Goal: Task Accomplishment & Management: Complete application form

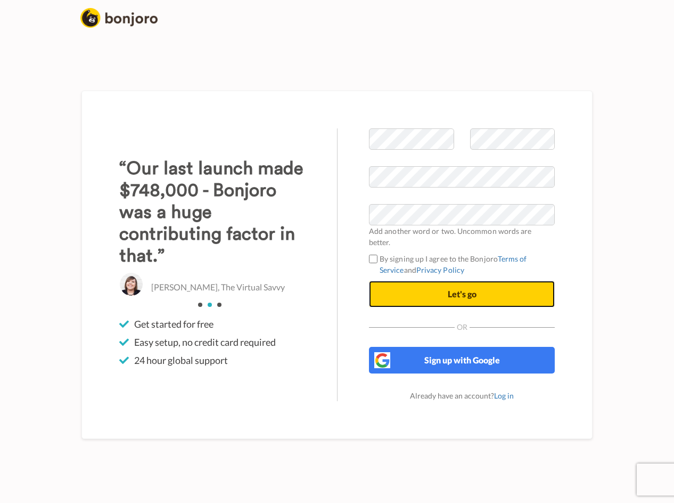
click at [463, 291] on span "Let's go" at bounding box center [462, 294] width 29 height 10
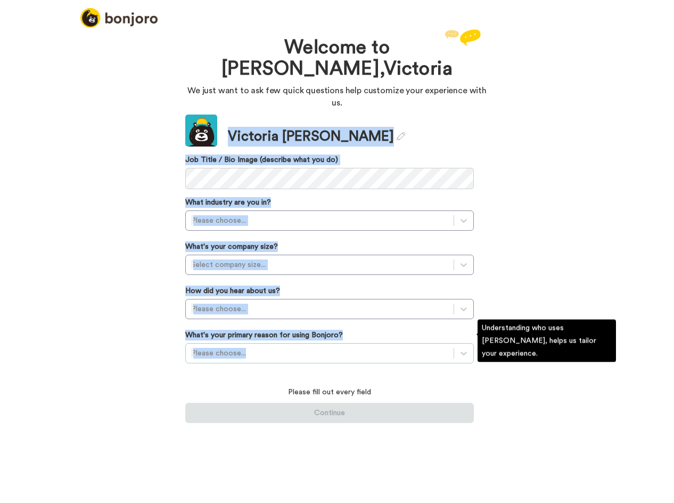
drag, startPoint x: 230, startPoint y: 121, endPoint x: 366, endPoint y: 344, distance: 261.8
click at [366, 344] on div "Update Victoria Gallagher Job Title / Bio Image (describe what you do) What ind…" at bounding box center [329, 269] width 289 height 308
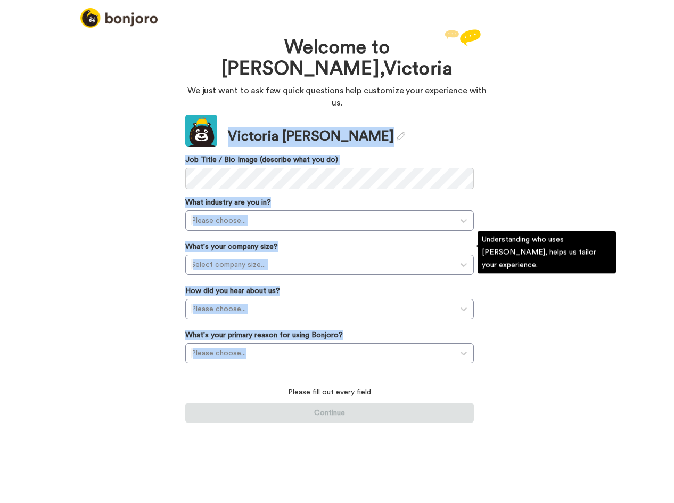
copy div "Victoria Gallagher Job Title / Bio Image (describe what you do) What industry a…"
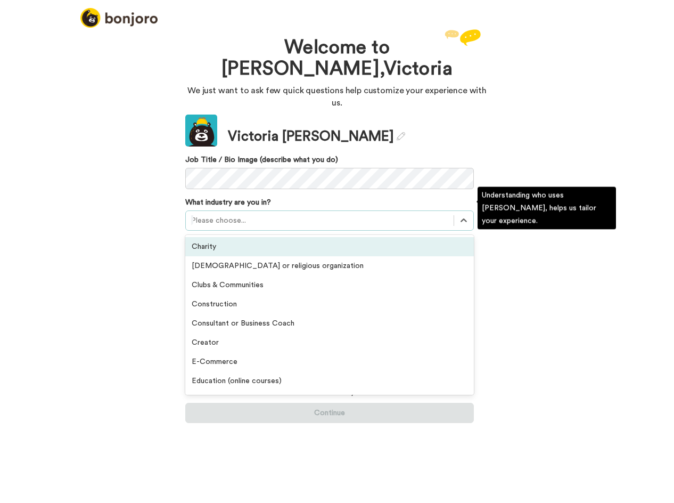
click at [227, 214] on div at bounding box center [319, 220] width 257 height 13
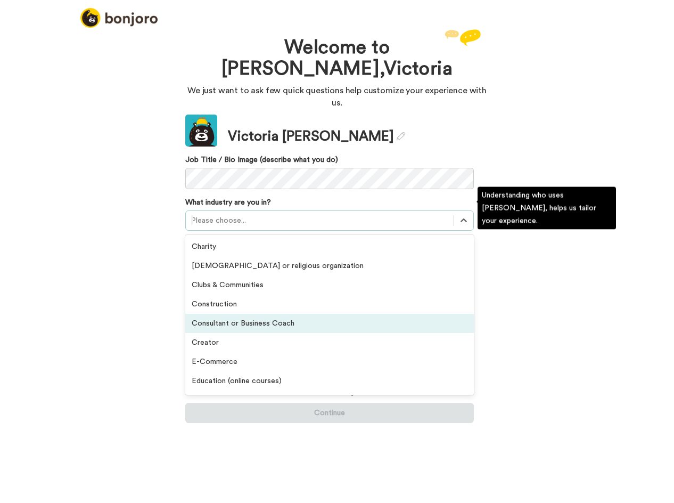
click at [255, 314] on div "Consultant or Business Coach" at bounding box center [329, 323] width 289 height 19
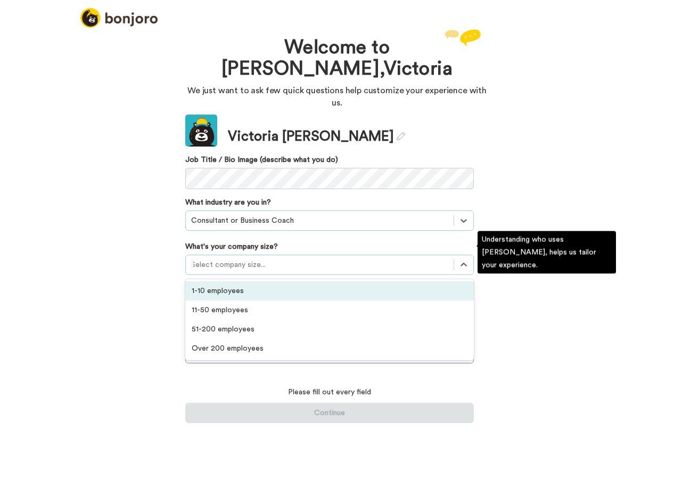
click at [292, 258] on div at bounding box center [319, 264] width 257 height 13
click at [242, 281] on div "1-10 employees" at bounding box center [329, 290] width 289 height 19
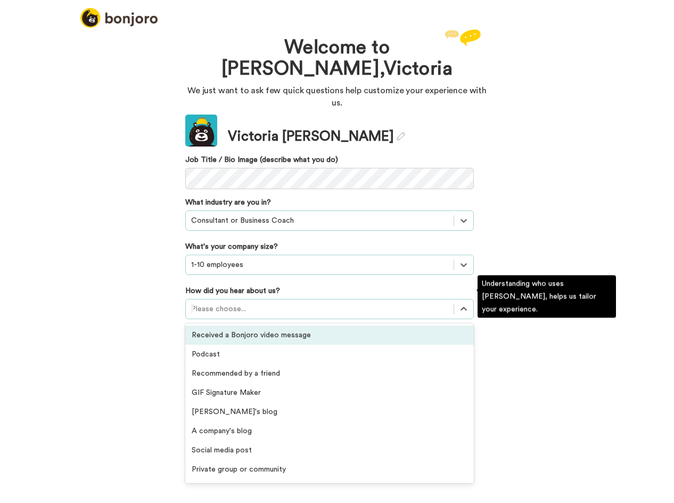
click at [246, 303] on div at bounding box center [319, 309] width 257 height 13
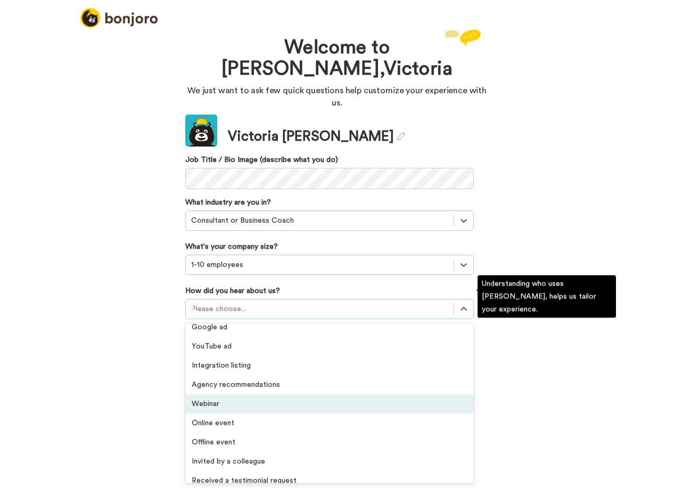
scroll to position [228, 0]
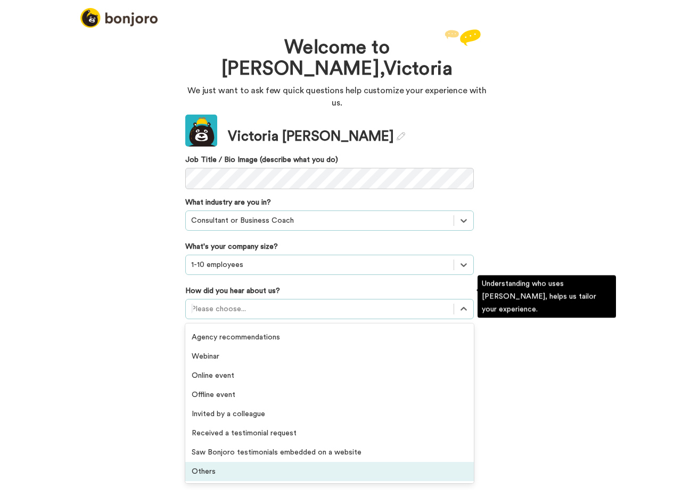
click at [221, 462] on div "Others" at bounding box center [329, 471] width 289 height 19
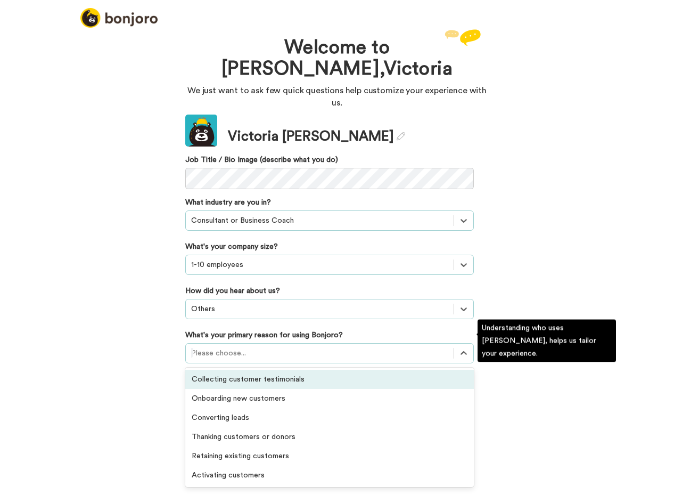
click at [253, 347] on div at bounding box center [319, 353] width 257 height 13
click at [274, 376] on div "Collecting customer testimonials" at bounding box center [329, 379] width 289 height 19
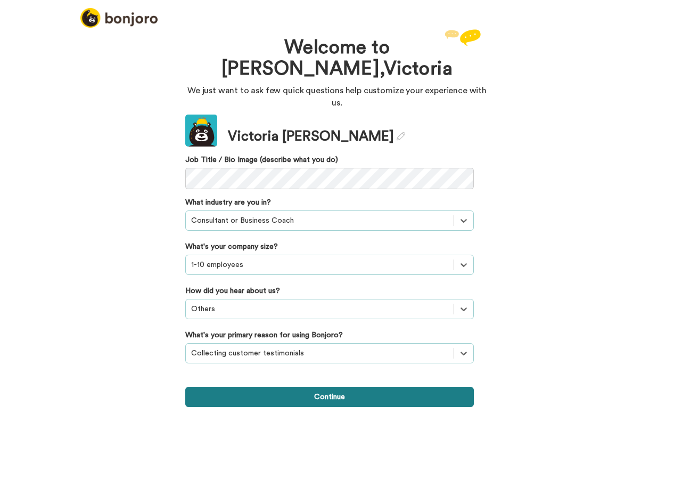
click at [315, 387] on button "Continue" at bounding box center [329, 397] width 289 height 20
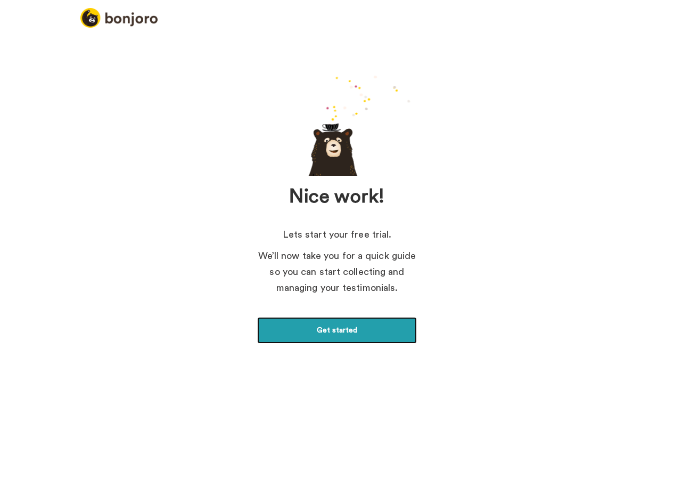
click at [345, 333] on link "Get started" at bounding box center [337, 330] width 160 height 27
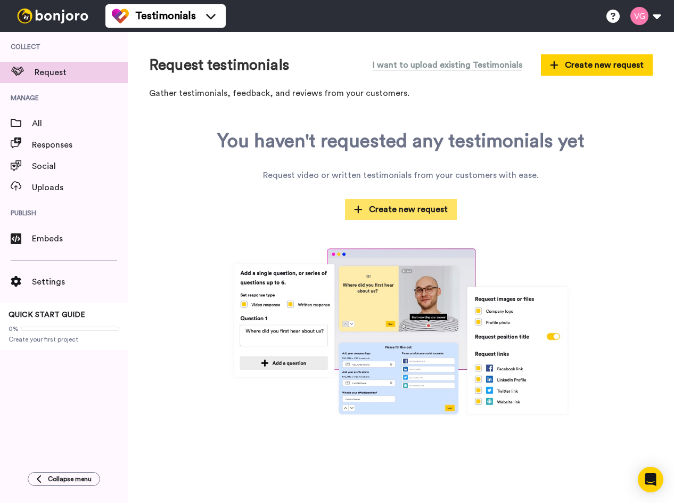
click at [406, 209] on span "Create new request" at bounding box center [401, 209] width 94 height 13
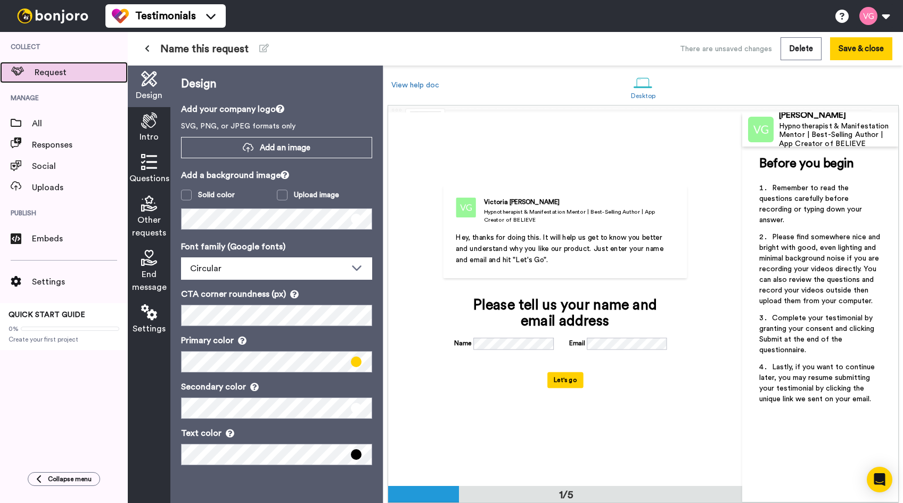
click at [61, 72] on span "Request" at bounding box center [81, 72] width 93 height 13
click at [356, 361] on span at bounding box center [356, 361] width 11 height 11
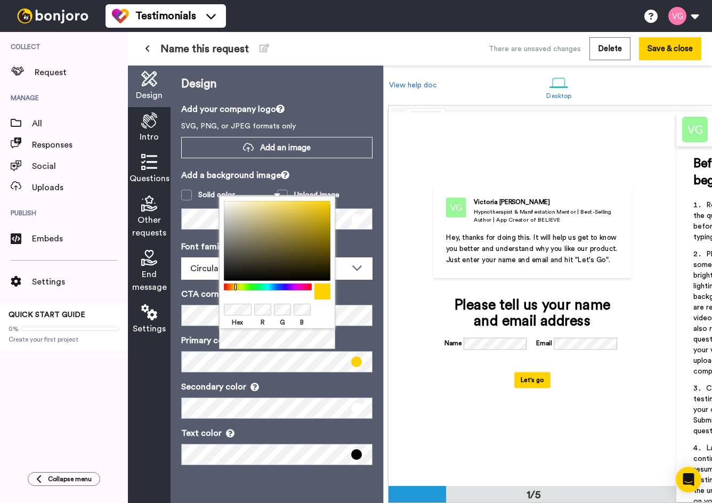
click at [271, 348] on div "Hex R G B" at bounding box center [277, 273] width 116 height 154
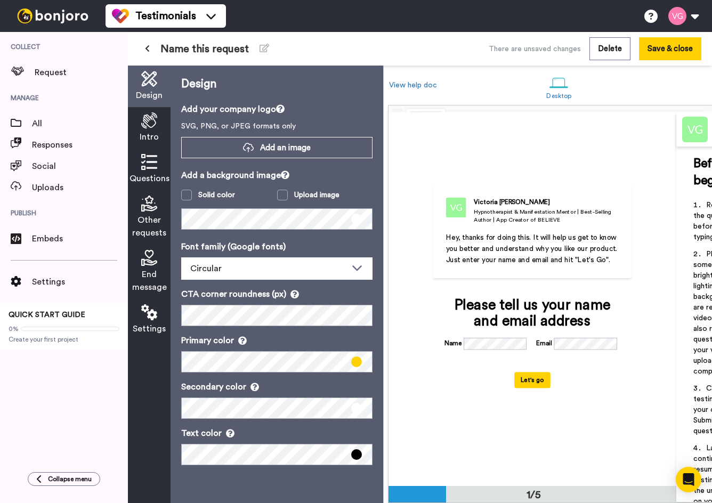
click at [366, 339] on p "Primary color" at bounding box center [276, 340] width 191 height 13
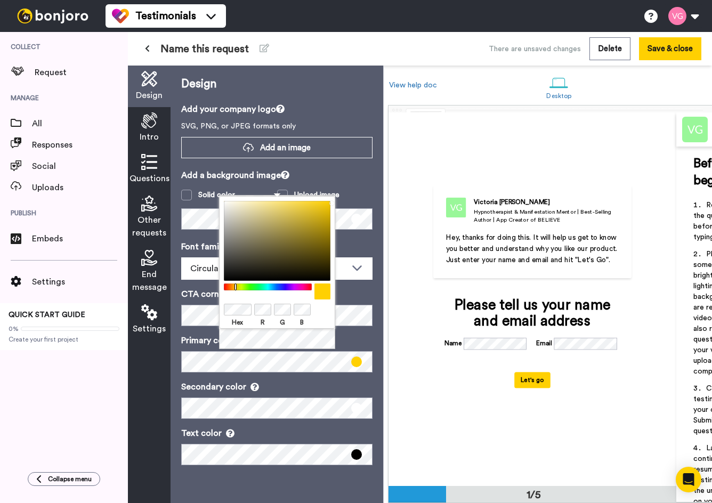
click at [272, 349] on div "Hex R G B" at bounding box center [277, 273] width 116 height 154
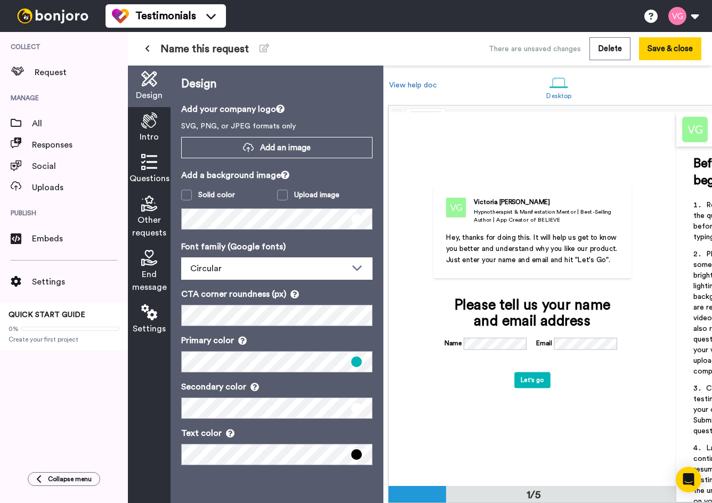
click at [363, 111] on p "Add your company logo" at bounding box center [276, 109] width 191 height 13
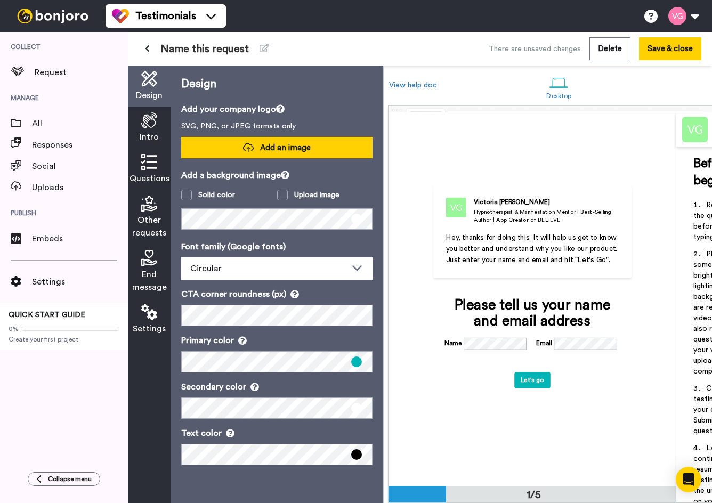
click at [286, 153] on span "Add an image" at bounding box center [285, 147] width 51 height 11
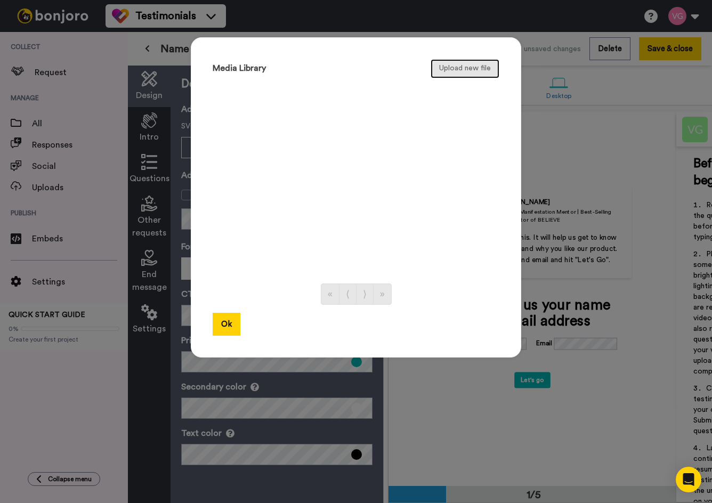
click at [474, 68] on button "Upload new file" at bounding box center [464, 68] width 69 height 19
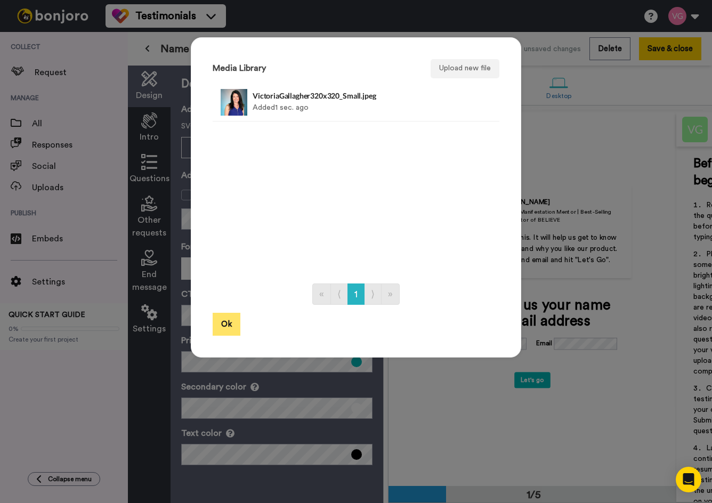
click at [232, 323] on button "Ok" at bounding box center [227, 324] width 28 height 23
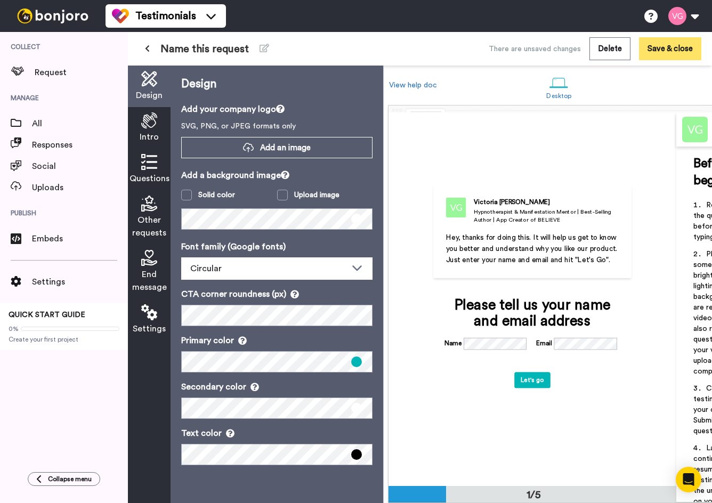
click at [661, 50] on button "Save & close" at bounding box center [670, 48] width 62 height 23
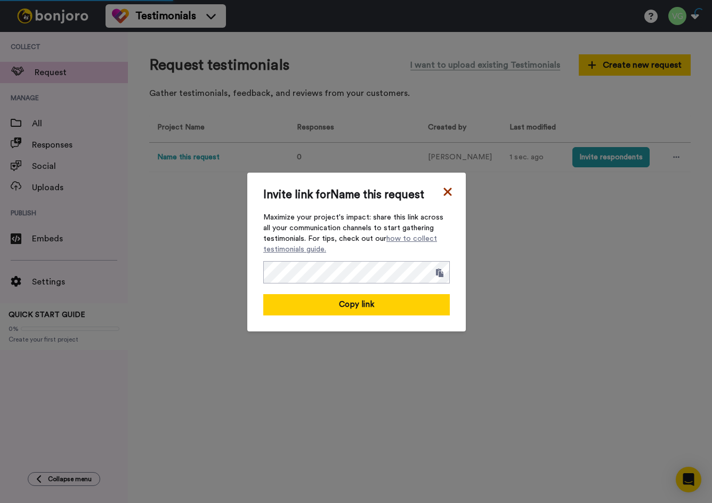
click at [450, 191] on icon at bounding box center [447, 191] width 11 height 13
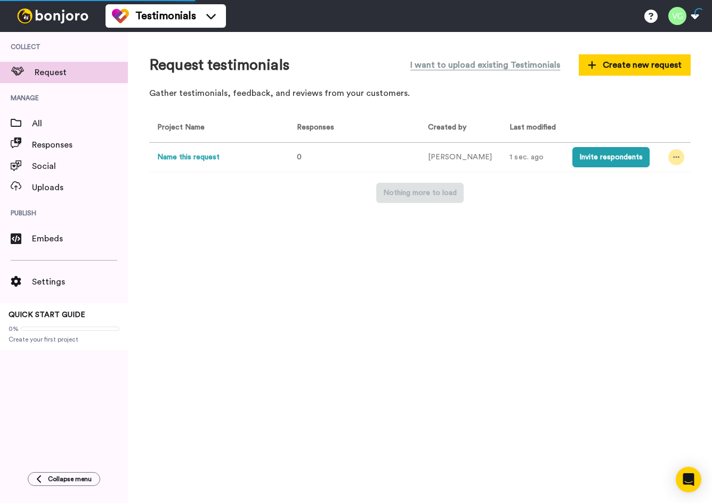
click at [673, 152] on div at bounding box center [676, 157] width 16 height 16
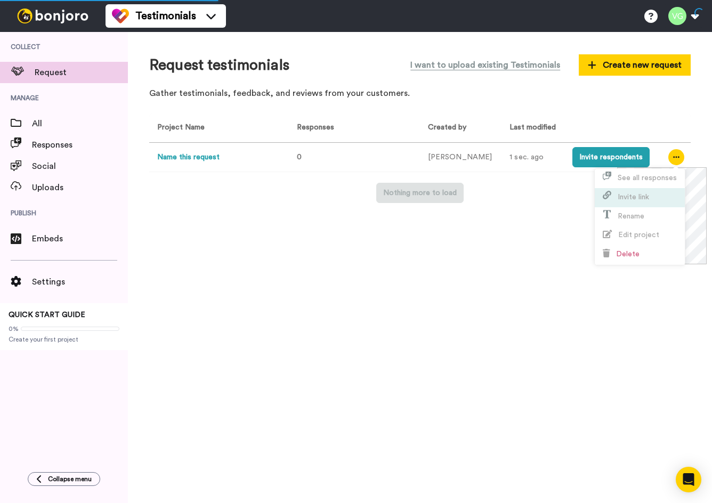
click at [632, 196] on span "Invite link" at bounding box center [632, 196] width 31 height 7
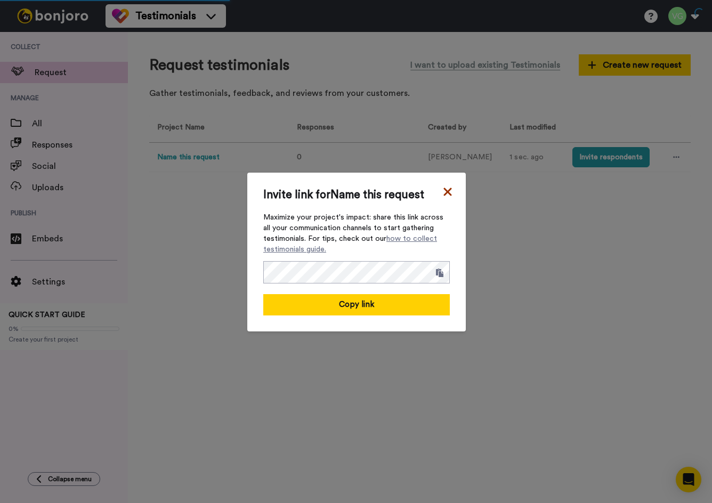
click at [451, 191] on icon at bounding box center [447, 191] width 11 height 13
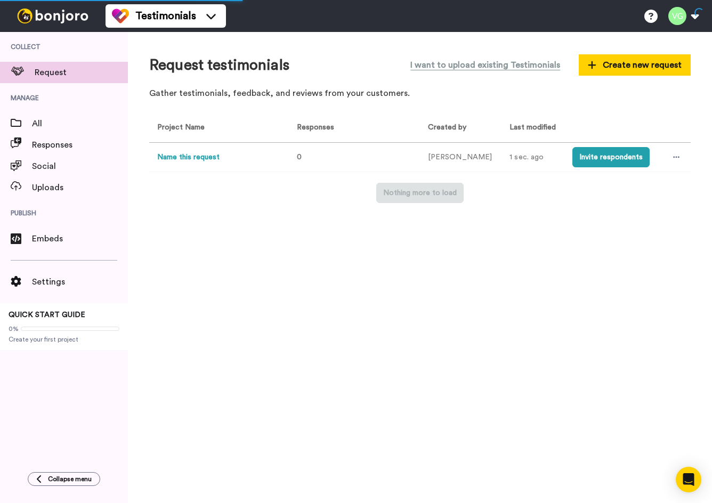
click at [174, 157] on button "Name this request" at bounding box center [188, 157] width 62 height 11
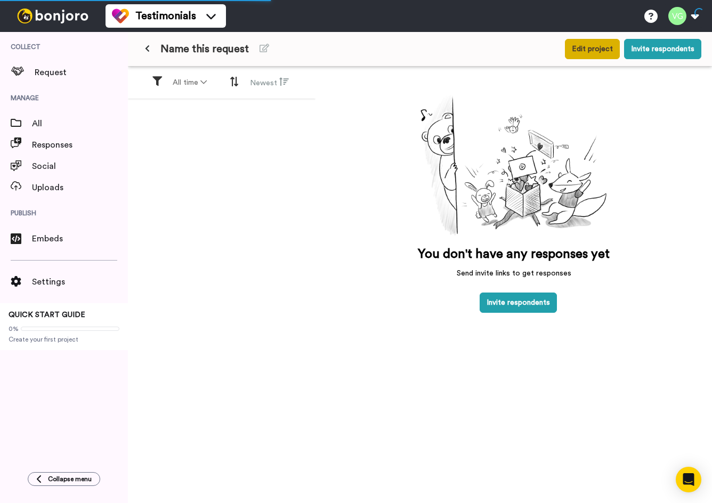
click at [583, 49] on button "Edit project" at bounding box center [592, 49] width 55 height 20
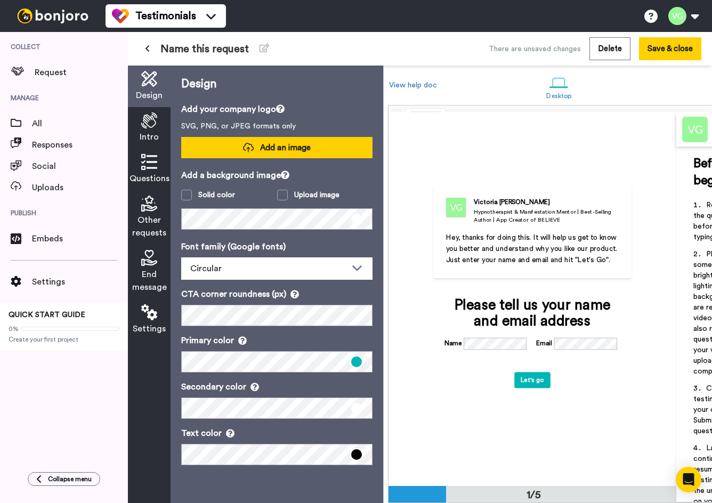
click at [237, 143] on button "Add an image" at bounding box center [276, 147] width 191 height 21
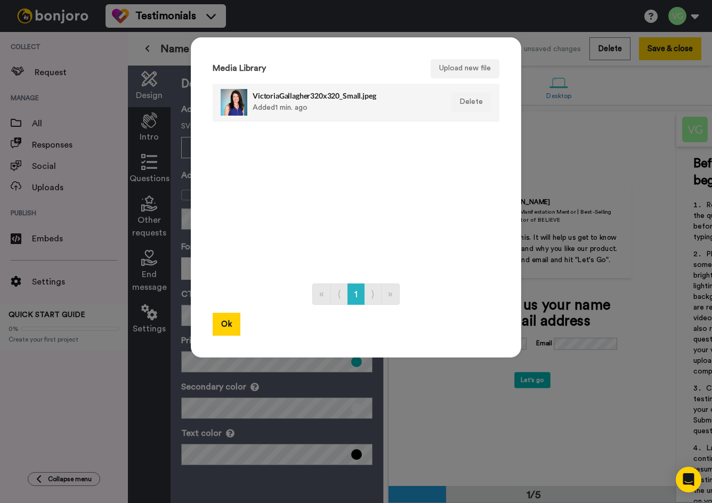
click at [229, 99] on div at bounding box center [234, 102] width 27 height 27
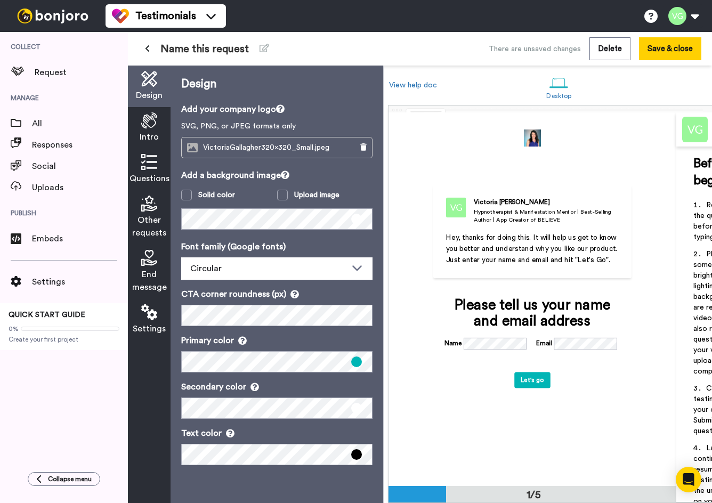
scroll to position [0, 67]
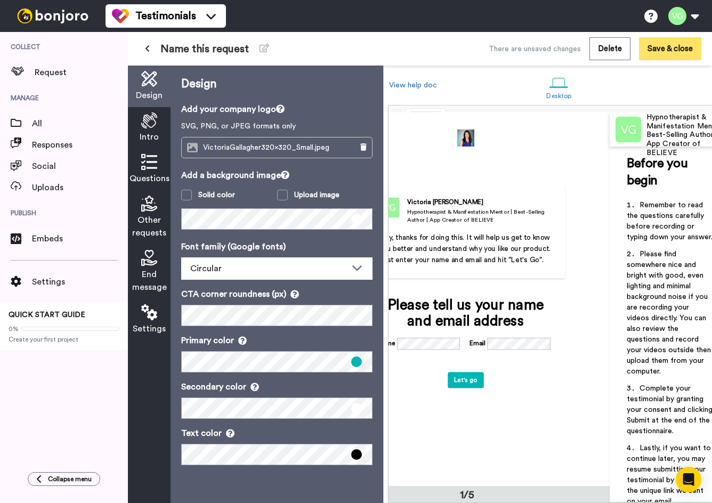
drag, startPoint x: 680, startPoint y: 49, endPoint x: 654, endPoint y: 56, distance: 27.0
click at [674, 49] on button "Save & close" at bounding box center [670, 48] width 62 height 23
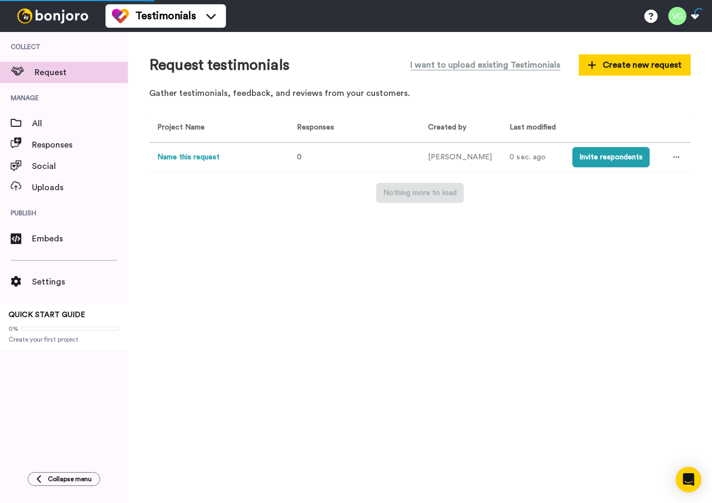
click at [166, 156] on button "Name this request" at bounding box center [188, 157] width 62 height 11
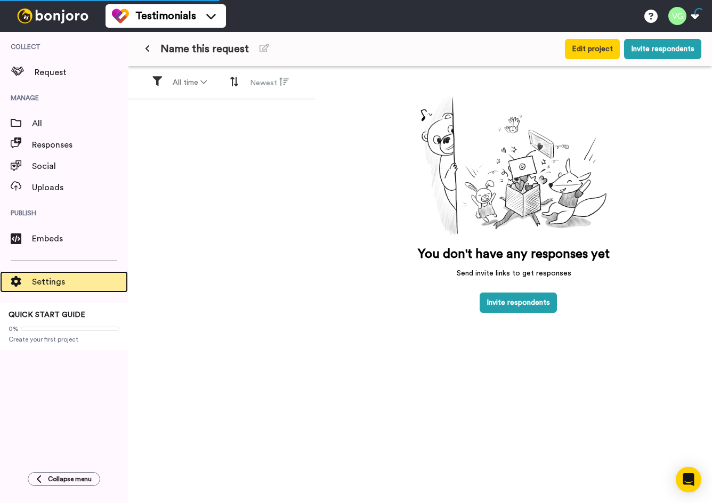
click at [63, 287] on span "Settings" at bounding box center [80, 281] width 96 height 13
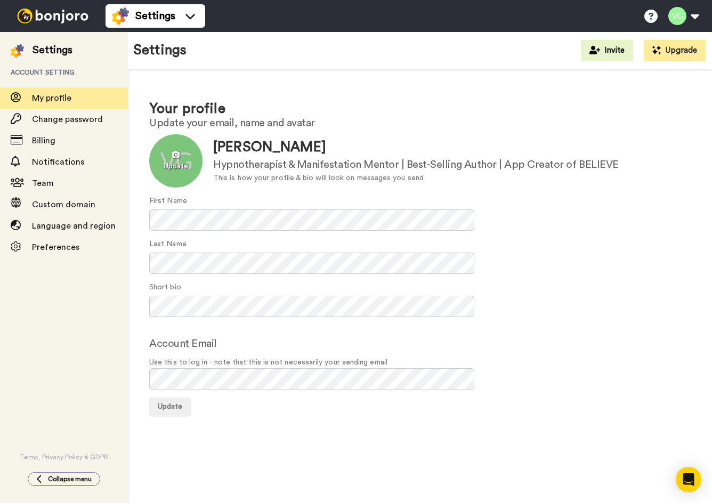
click at [182, 157] on div at bounding box center [175, 160] width 53 height 53
click at [166, 406] on span "Update" at bounding box center [170, 406] width 25 height 7
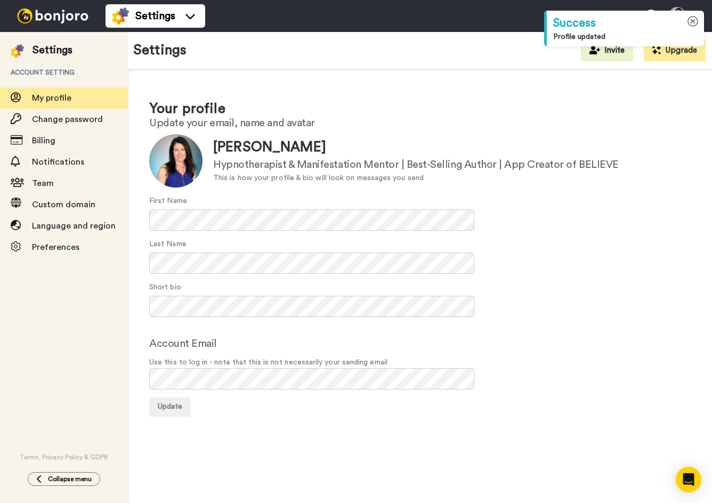
click at [691, 19] on icon at bounding box center [692, 21] width 11 height 11
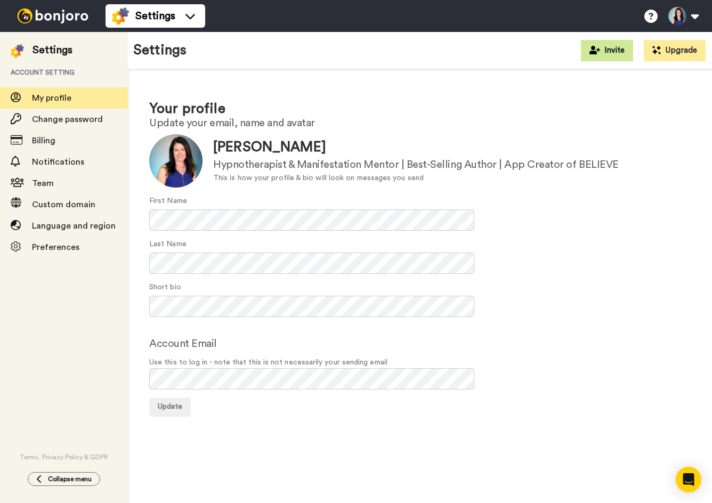
click at [616, 50] on button "Invite" at bounding box center [607, 50] width 52 height 21
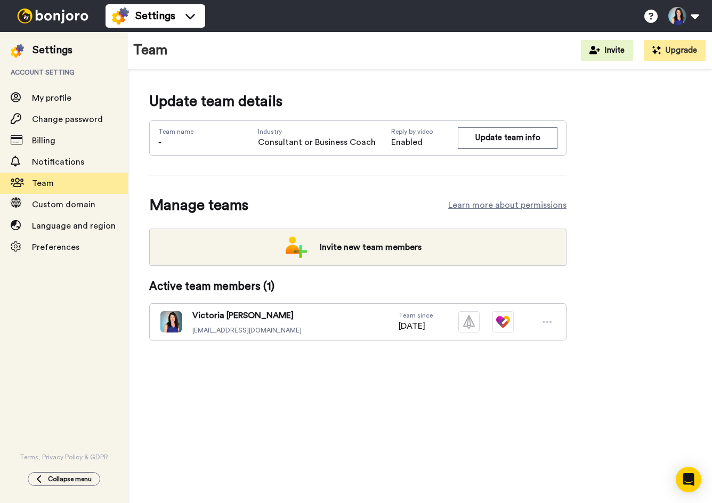
click at [64, 18] on img at bounding box center [53, 16] width 80 height 15
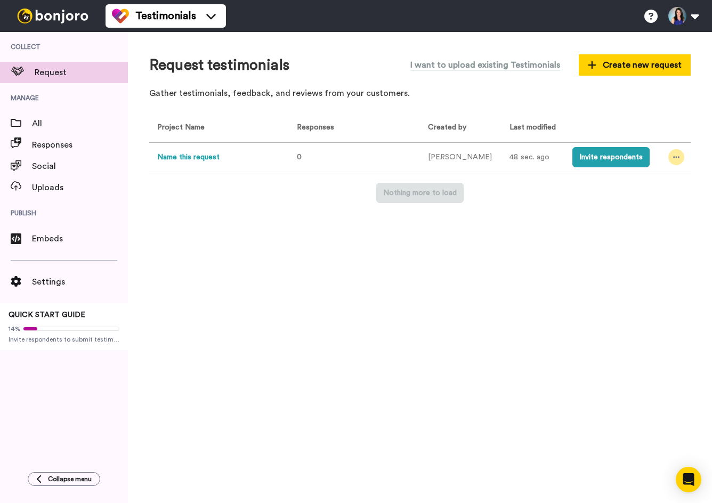
click at [678, 158] on icon at bounding box center [676, 158] width 6 height 2
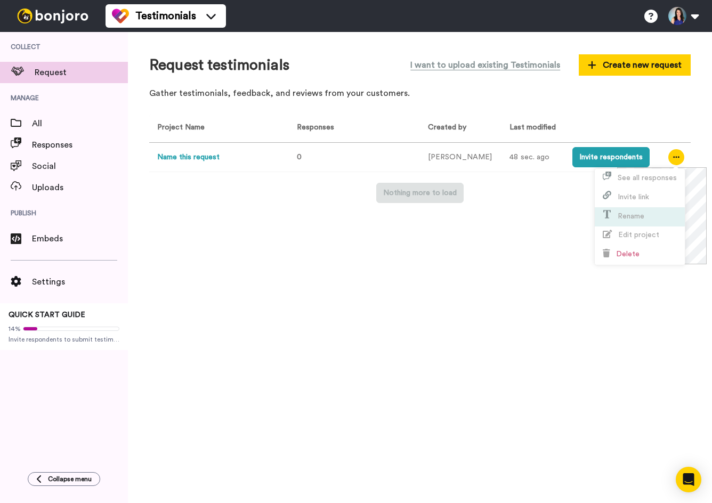
click at [639, 209] on li "Rename" at bounding box center [639, 216] width 90 height 19
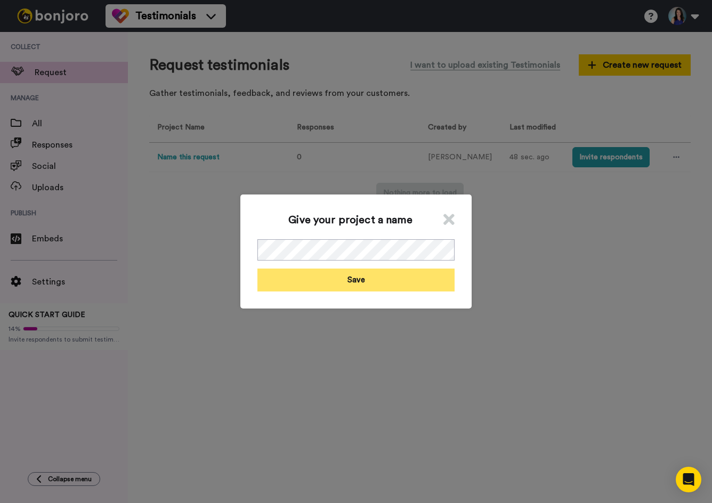
click at [370, 283] on button "Save" at bounding box center [355, 279] width 197 height 23
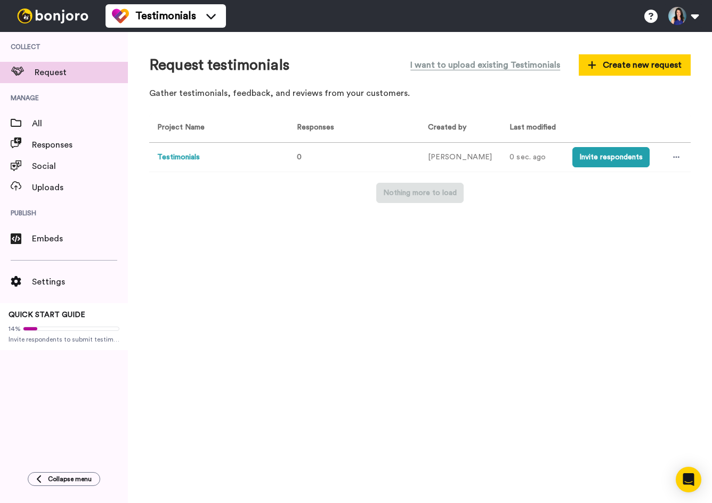
click at [187, 156] on button "Testimonials" at bounding box center [178, 157] width 43 height 11
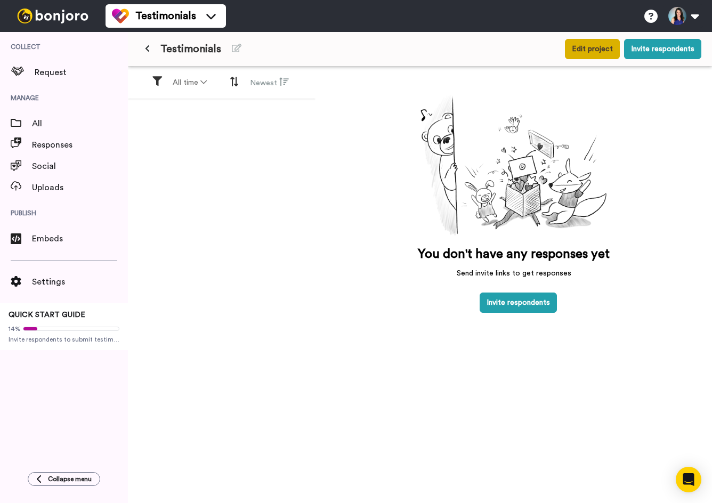
click at [591, 45] on button "Edit project" at bounding box center [592, 49] width 55 height 20
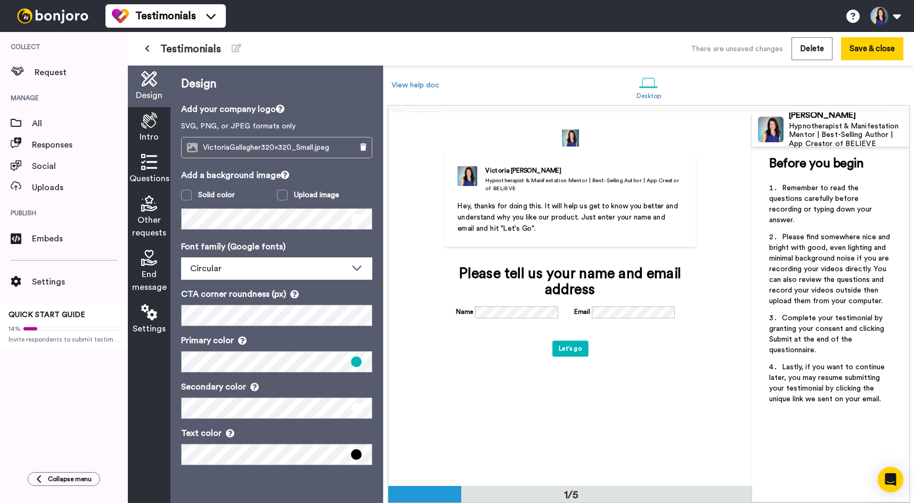
click at [153, 162] on icon at bounding box center [149, 162] width 16 height 16
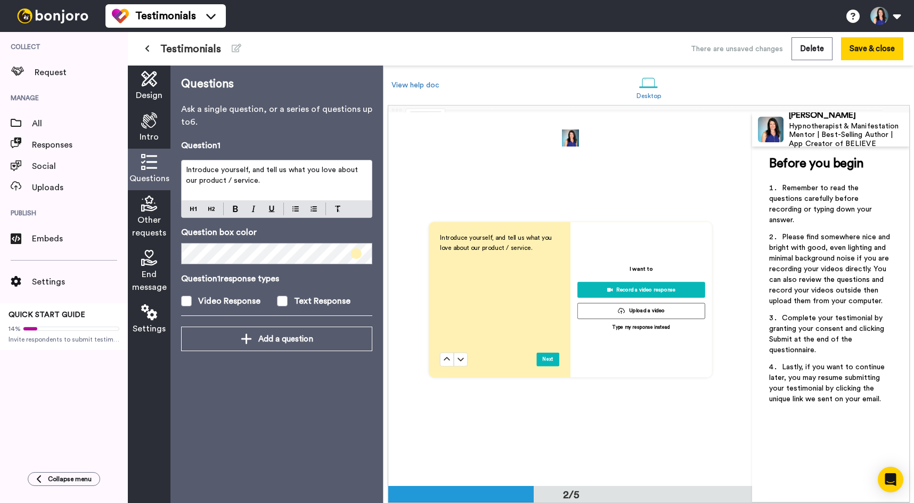
scroll to position [373, 0]
click at [150, 125] on icon at bounding box center [149, 120] width 16 height 16
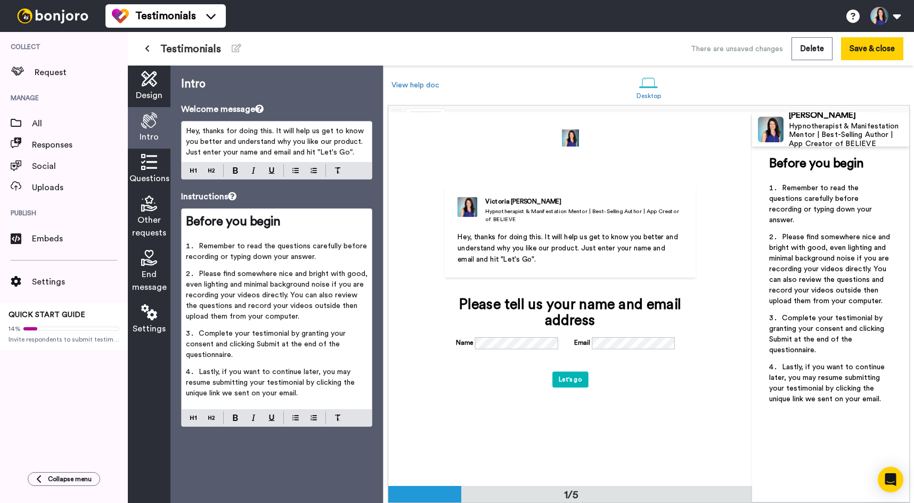
scroll to position [0, 0]
click at [154, 166] on icon at bounding box center [149, 162] width 16 height 16
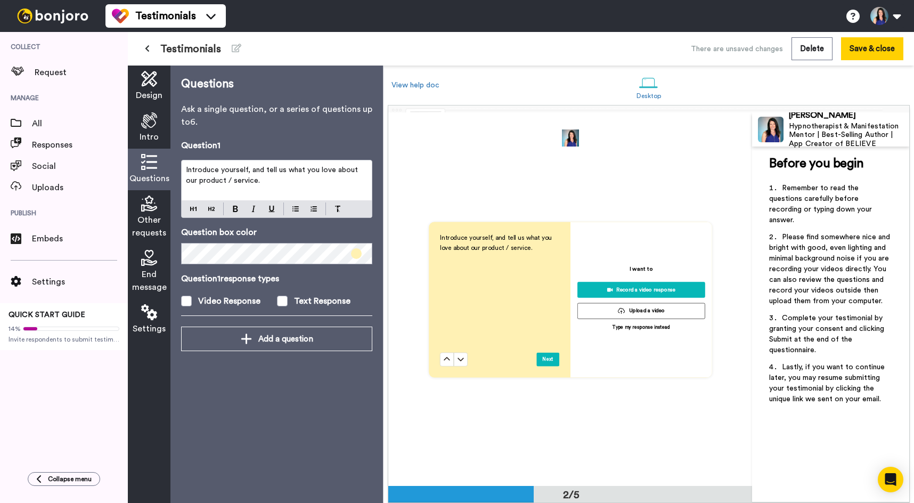
scroll to position [373, 0]
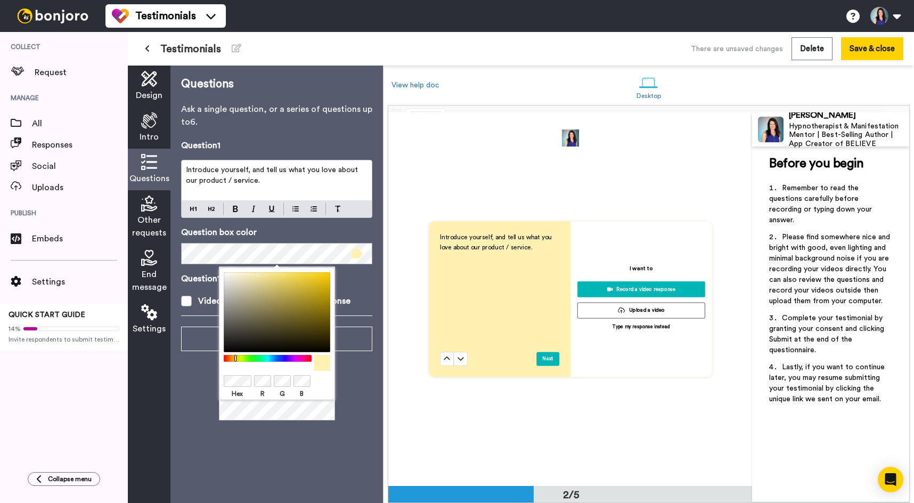
click at [358, 415] on div "Questions Ask a single question, or a series of questions up to 6 . Question 1 …" at bounding box center [276, 284] width 213 height 437
click at [359, 255] on span at bounding box center [356, 253] width 11 height 11
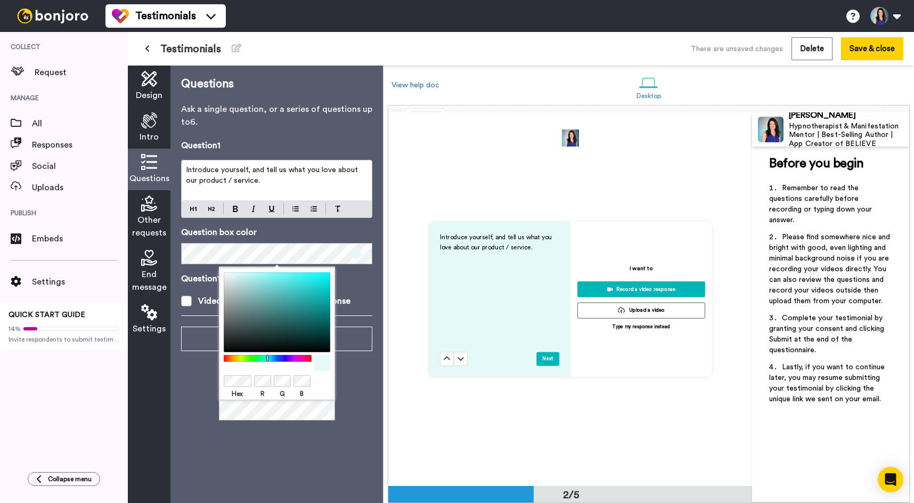
click at [646, 412] on div "Introduce yourself, and tell us what you love about our product / service. Next…" at bounding box center [570, 298] width 364 height 373
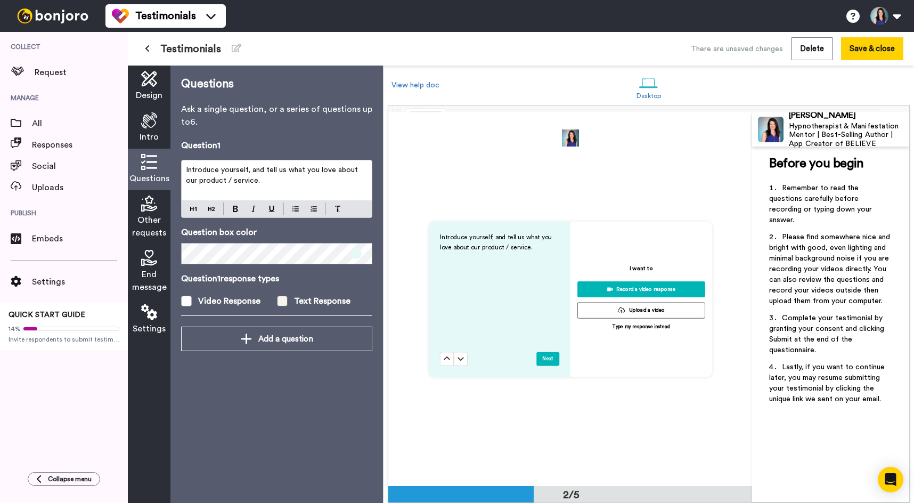
click at [300, 299] on div "Text Response" at bounding box center [322, 301] width 56 height 13
click at [189, 301] on span at bounding box center [186, 301] width 11 height 11
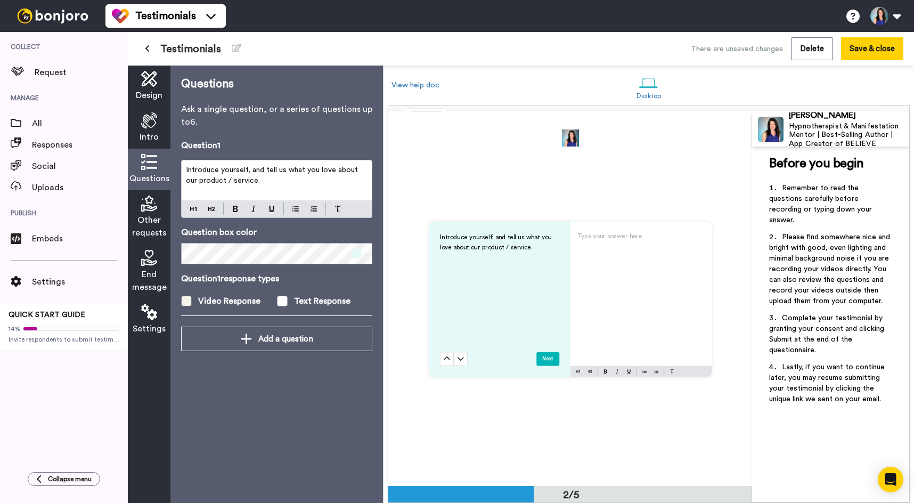
click at [191, 301] on span at bounding box center [186, 301] width 11 height 11
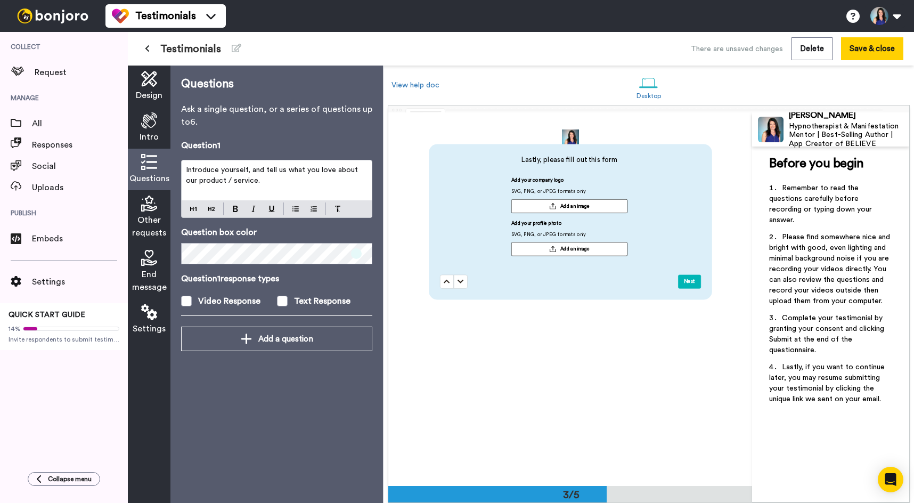
scroll to position [827, 0]
click at [690, 230] on div "Add your company logo SVG, PNG, or JPEG formats only Add an image Add your prof…" at bounding box center [569, 217] width 259 height 86
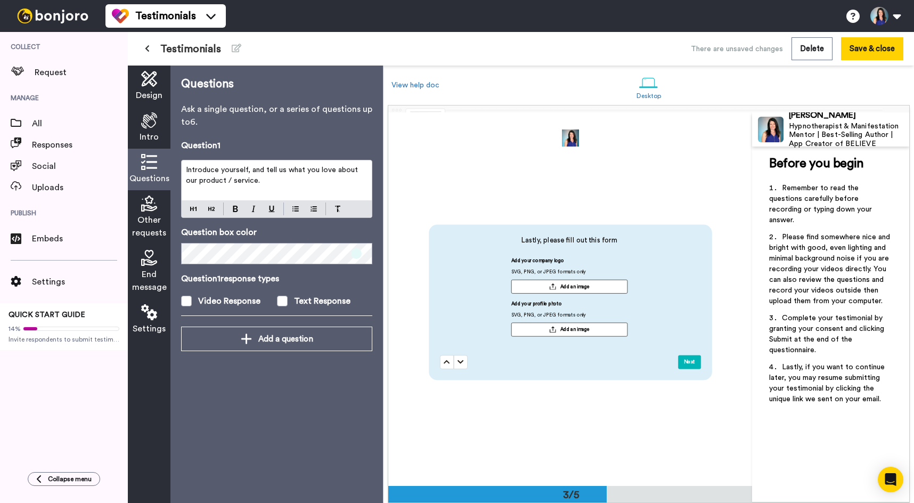
scroll to position [744, 0]
click at [601, 499] on div at bounding box center [497, 494] width 218 height 17
click at [145, 163] on icon at bounding box center [149, 162] width 16 height 16
click at [158, 125] on div "Intro" at bounding box center [149, 128] width 43 height 42
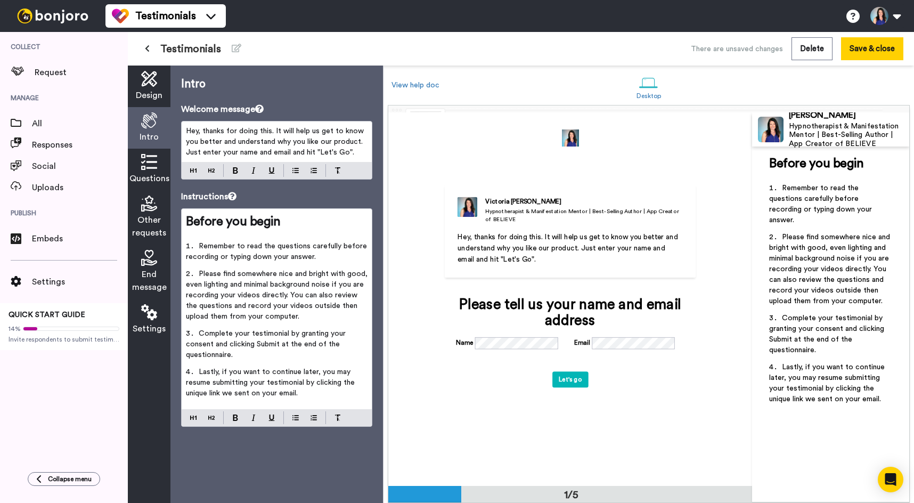
scroll to position [0, 0]
click at [143, 225] on span "Other requests" at bounding box center [149, 227] width 34 height 26
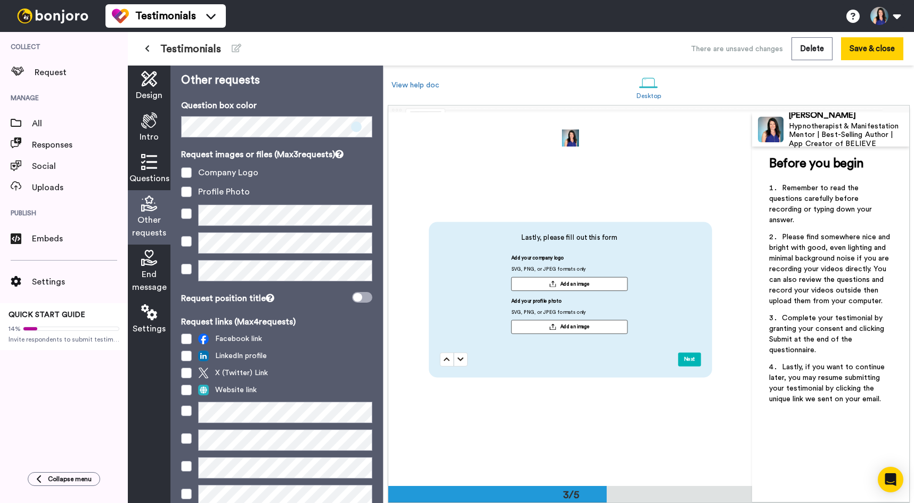
scroll to position [3, 0]
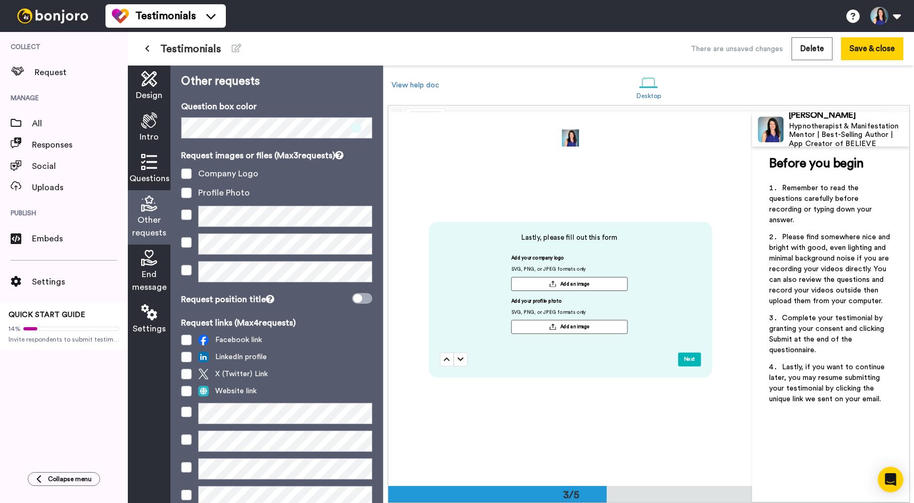
click at [593, 239] on span "Lastly, please fill out this form" at bounding box center [569, 238] width 259 height 10
click at [584, 237] on span "Lastly, please fill out this form" at bounding box center [569, 238] width 259 height 10
click at [269, 93] on div "Other requests Question box color Request images or files (Max 3 requests) Comp…" at bounding box center [276, 284] width 213 height 437
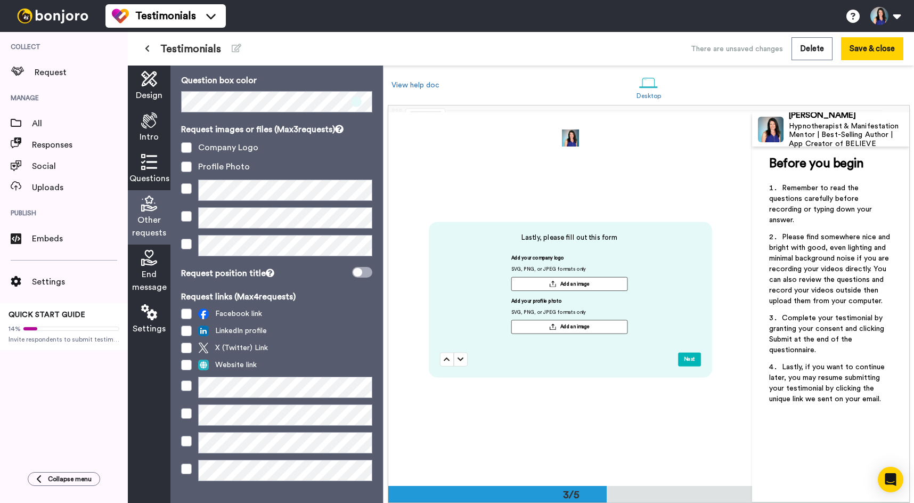
scroll to position [37, 0]
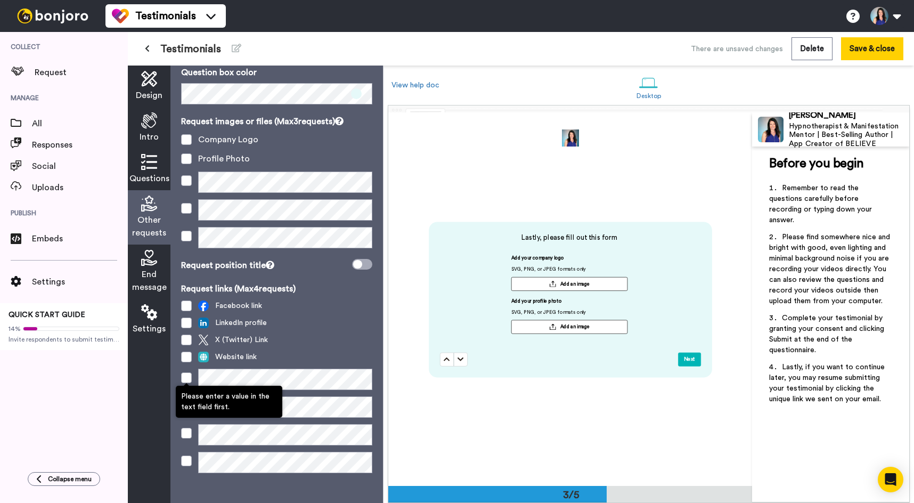
click at [186, 379] on span at bounding box center [186, 377] width 11 height 11
click at [187, 355] on span at bounding box center [186, 357] width 11 height 11
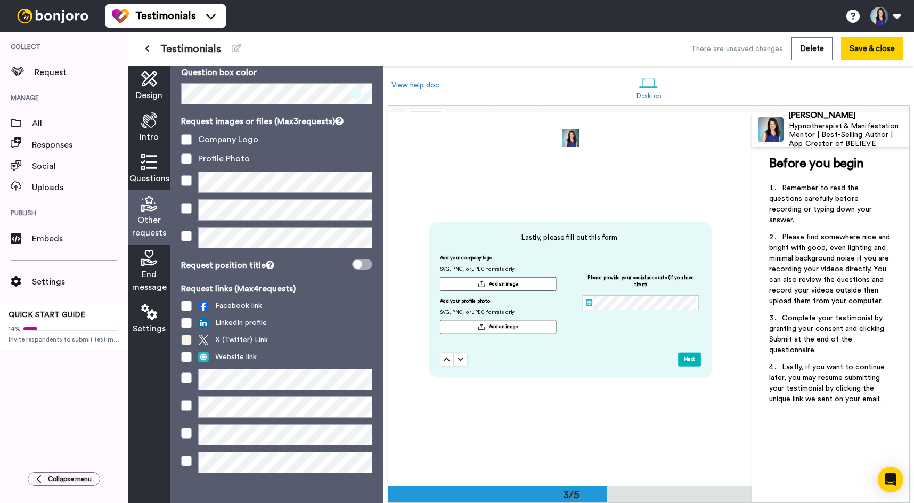
click at [186, 343] on span at bounding box center [186, 339] width 11 height 11
click at [184, 324] on span at bounding box center [186, 322] width 11 height 11
click at [188, 307] on span at bounding box center [186, 305] width 11 height 11
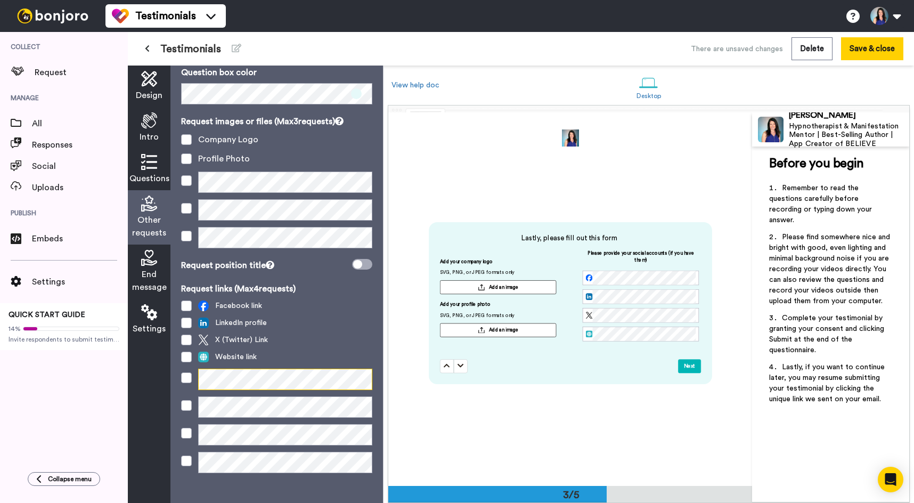
scroll to position [40, 0]
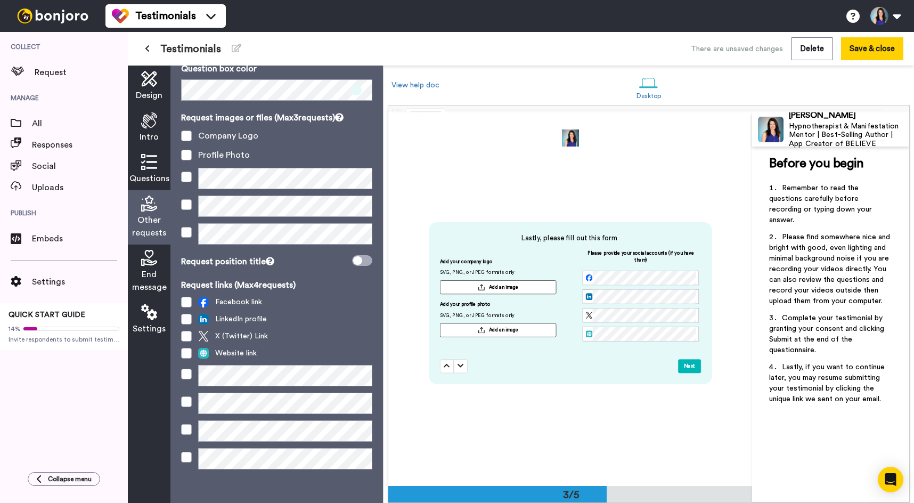
click at [315, 337] on div "X (Twitter) Link" at bounding box center [276, 336] width 191 height 11
click at [187, 376] on span at bounding box center [186, 374] width 11 height 11
click at [187, 334] on span at bounding box center [186, 336] width 11 height 11
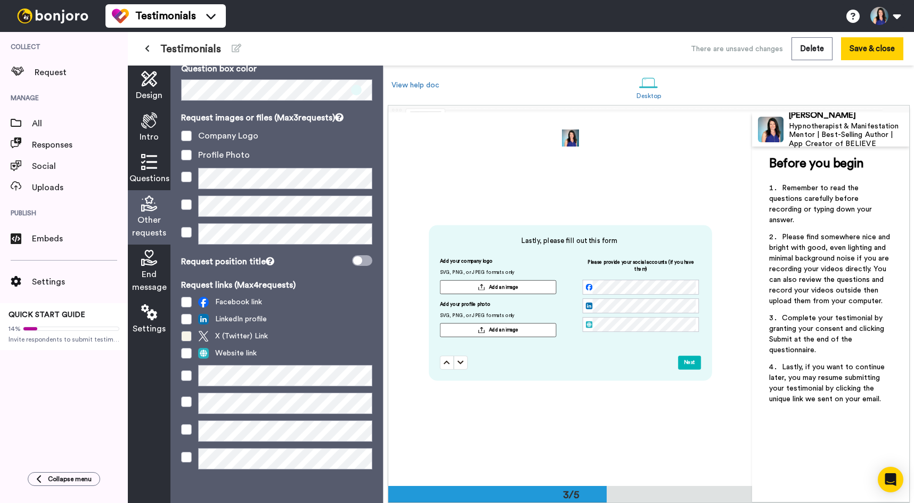
scroll to position [746, 0]
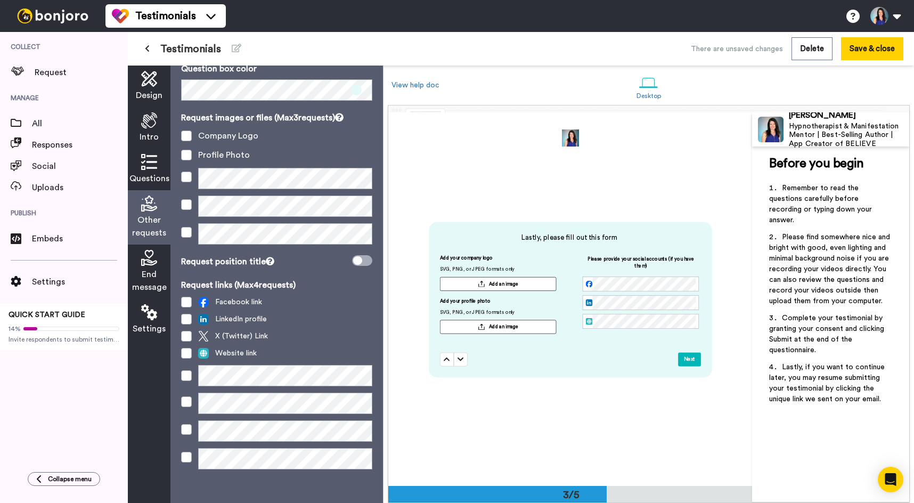
drag, startPoint x: 187, startPoint y: 377, endPoint x: 231, endPoint y: 352, distance: 49.9
click at [187, 377] on span at bounding box center [186, 375] width 11 height 11
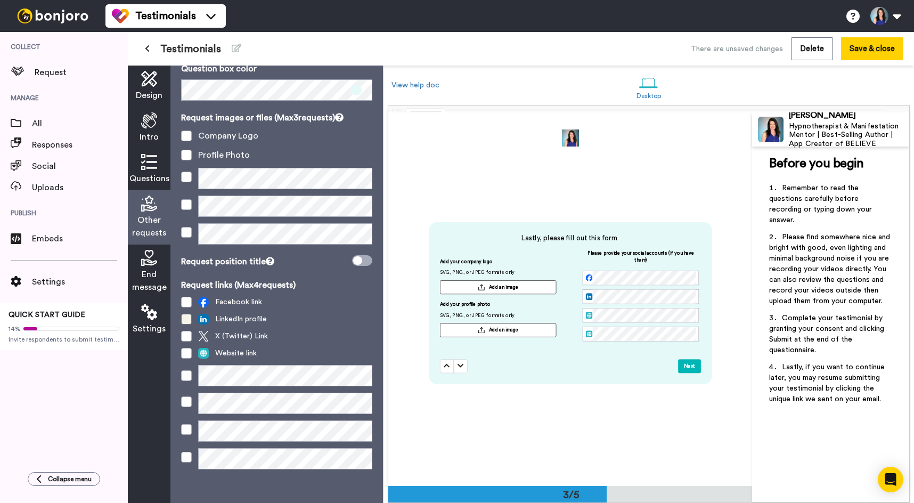
click at [187, 320] on span at bounding box center [186, 319] width 11 height 11
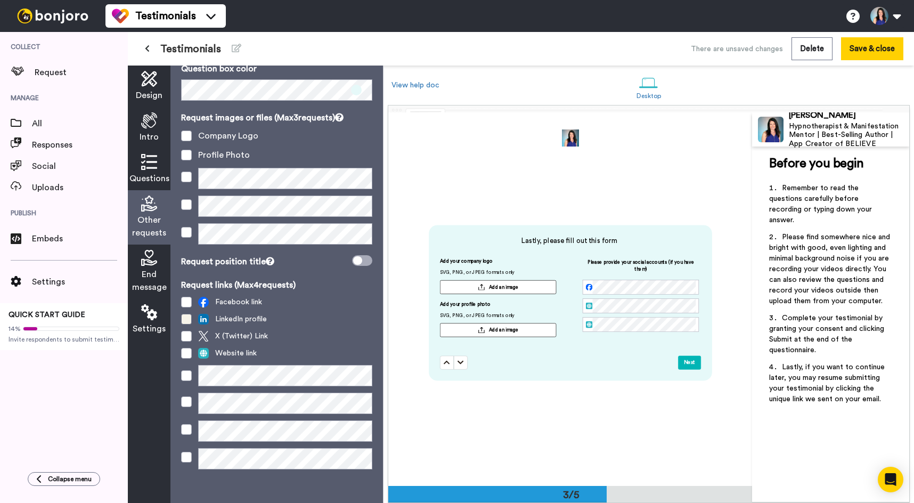
scroll to position [746, 0]
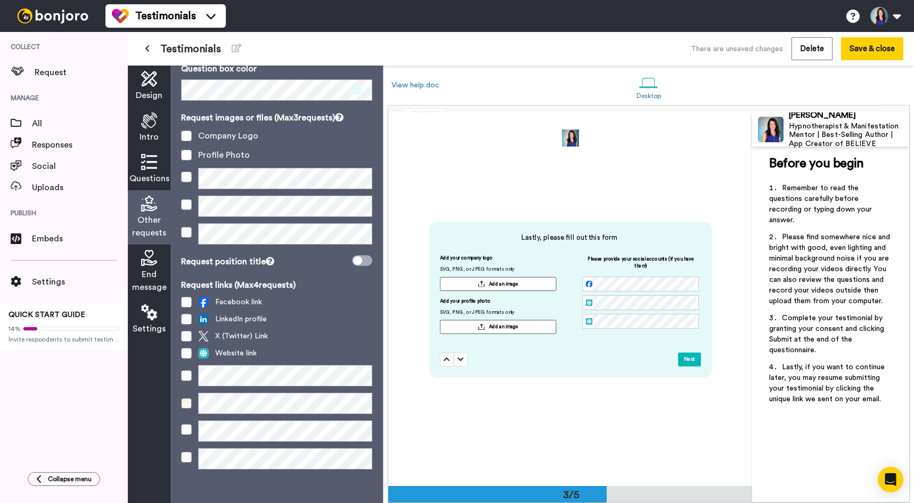
click at [187, 405] on span at bounding box center [186, 403] width 11 height 11
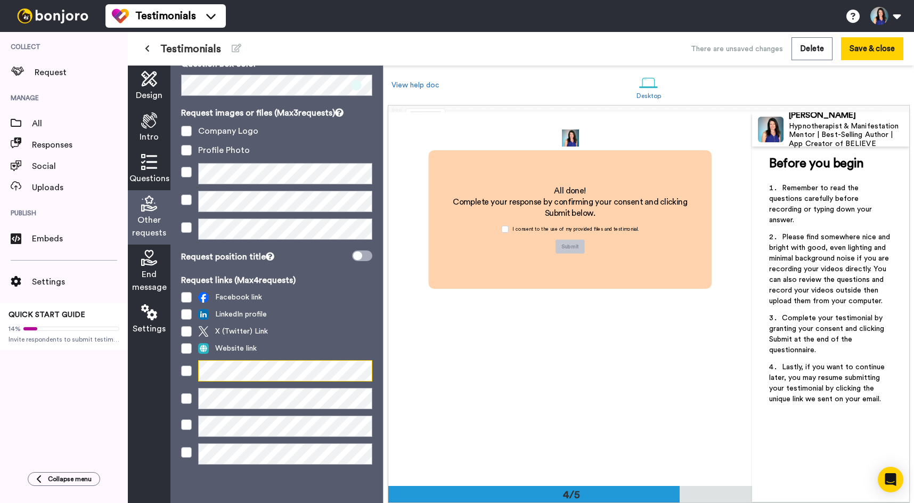
scroll to position [1203, 0]
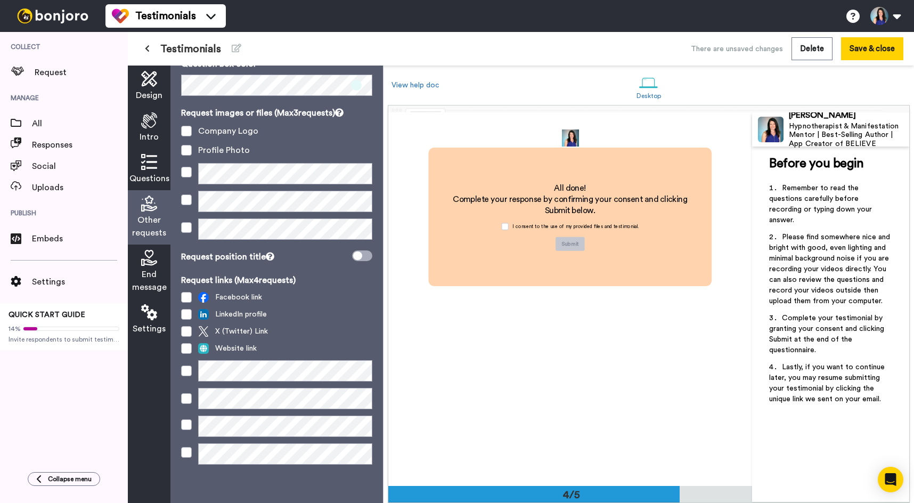
click at [651, 491] on div at bounding box center [533, 494] width 291 height 17
click at [618, 174] on div "All done! Complete your response by confirming your consent and clicking Submit…" at bounding box center [569, 217] width 283 height 138
click at [559, 204] on h2 "Complete your response by confirming your consent and clicking Submit below." at bounding box center [570, 205] width 256 height 22
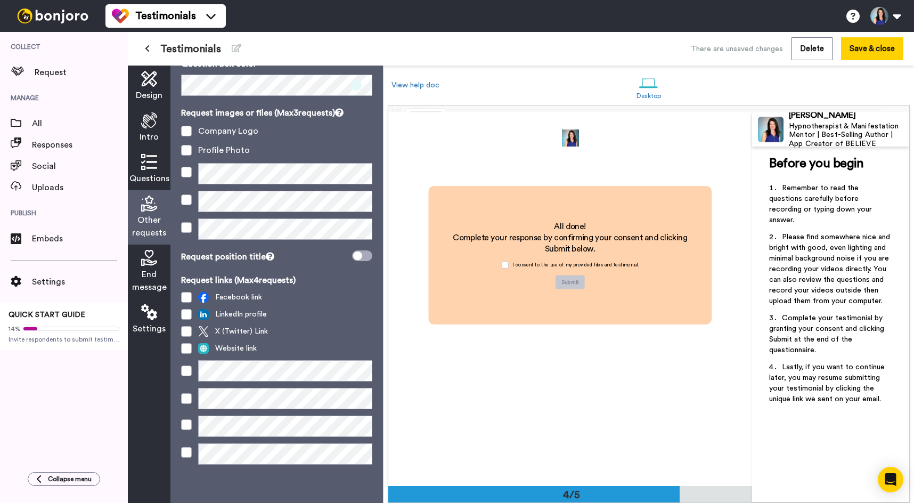
scroll to position [1163, 0]
click at [148, 263] on icon at bounding box center [149, 258] width 16 height 16
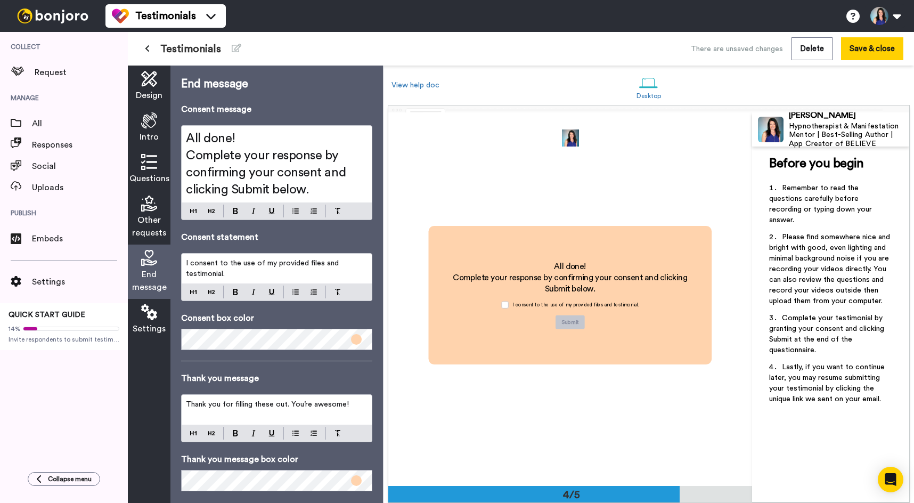
scroll to position [1120, 0]
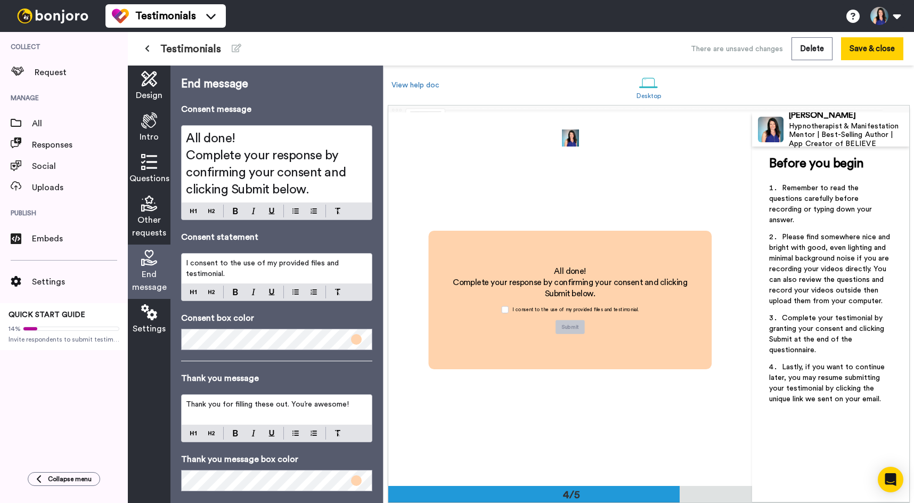
click at [354, 339] on span at bounding box center [356, 339] width 11 height 11
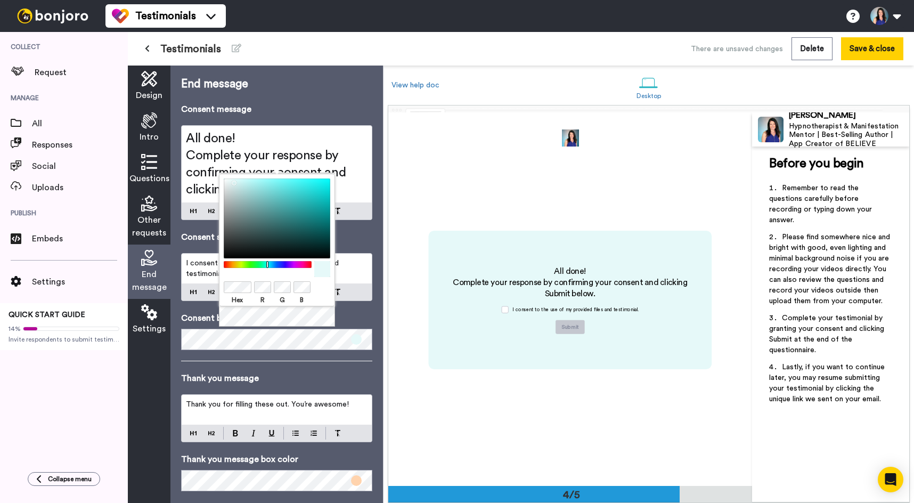
click at [483, 389] on div "All done! Complete your response by confirming your consent and clicking Submit…" at bounding box center [570, 299] width 364 height 373
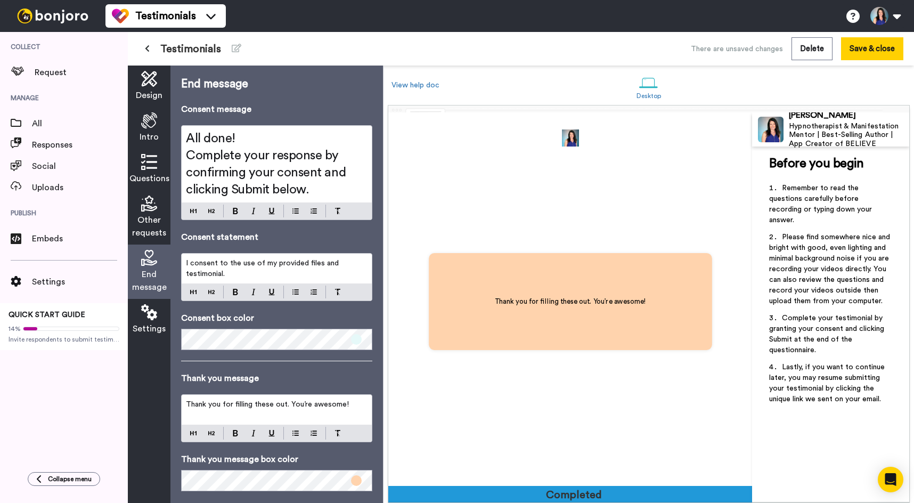
scroll to position [20, 0]
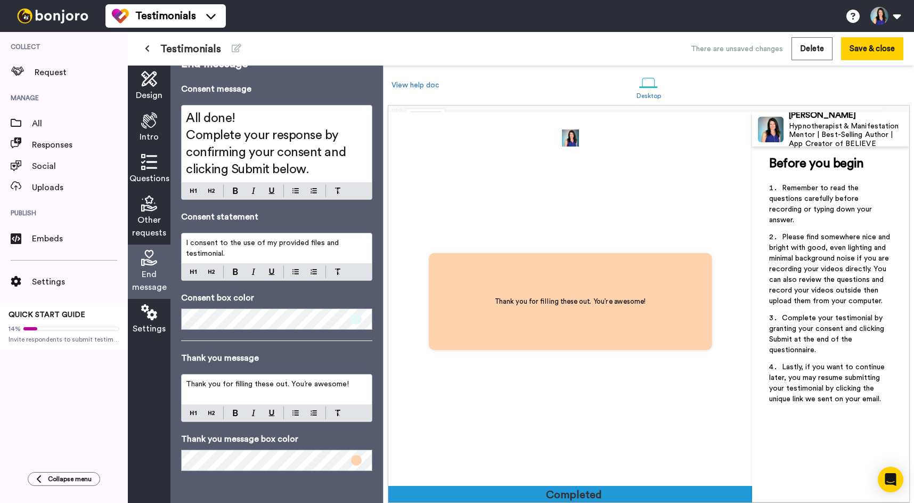
click at [358, 461] on span at bounding box center [356, 460] width 11 height 11
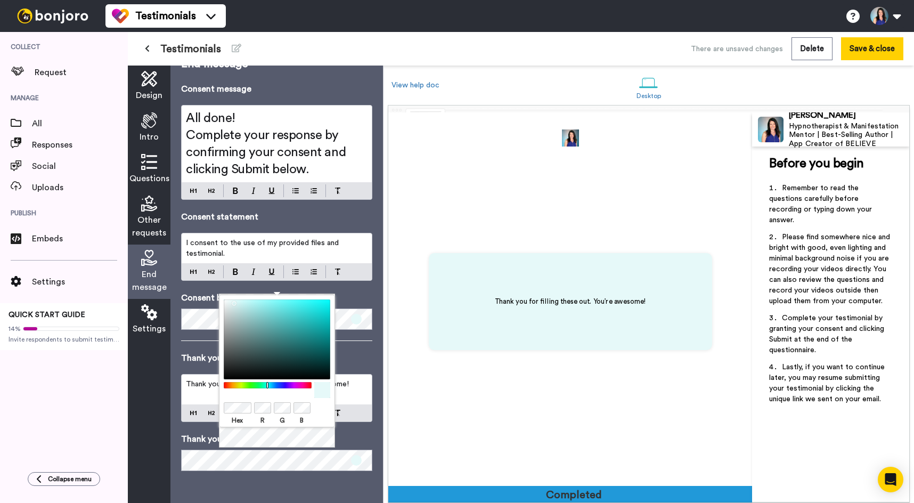
click at [154, 77] on icon at bounding box center [149, 79] width 16 height 16
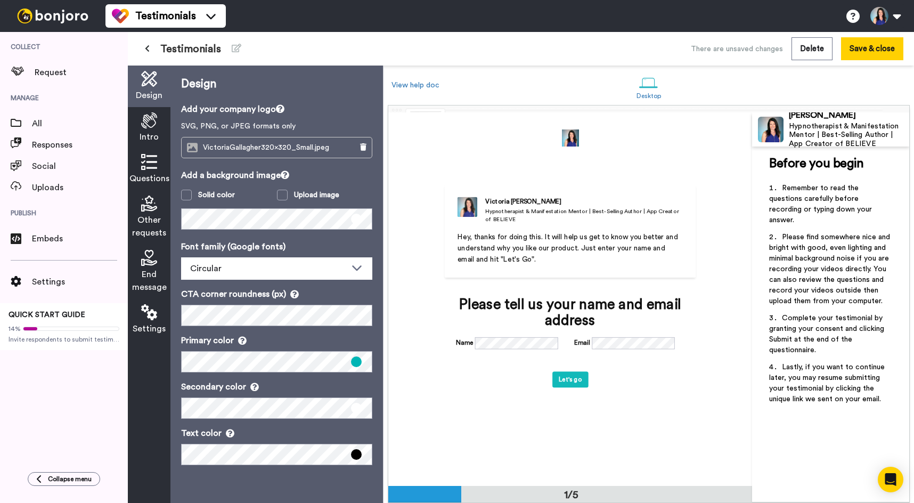
scroll to position [0, 0]
click at [153, 127] on icon at bounding box center [149, 120] width 16 height 16
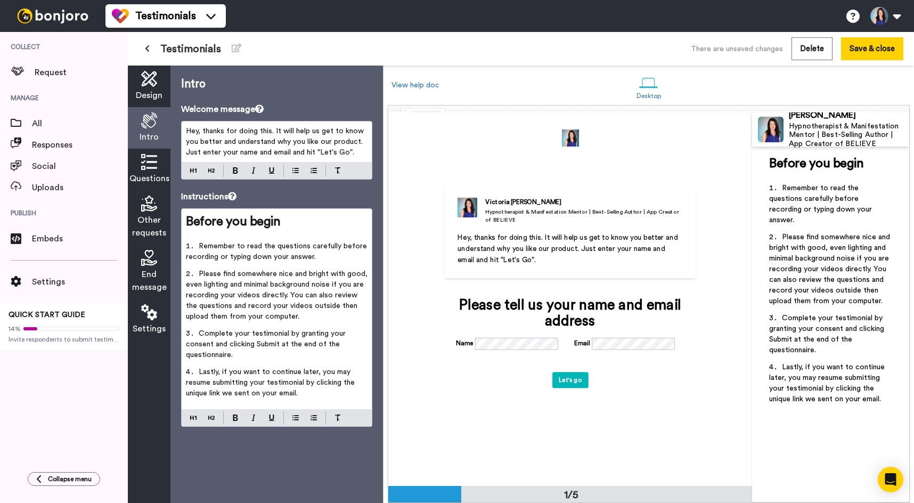
click at [220, 133] on span "Hey, thanks for doing this. It will help us get to know you better and understa…" at bounding box center [276, 141] width 180 height 29
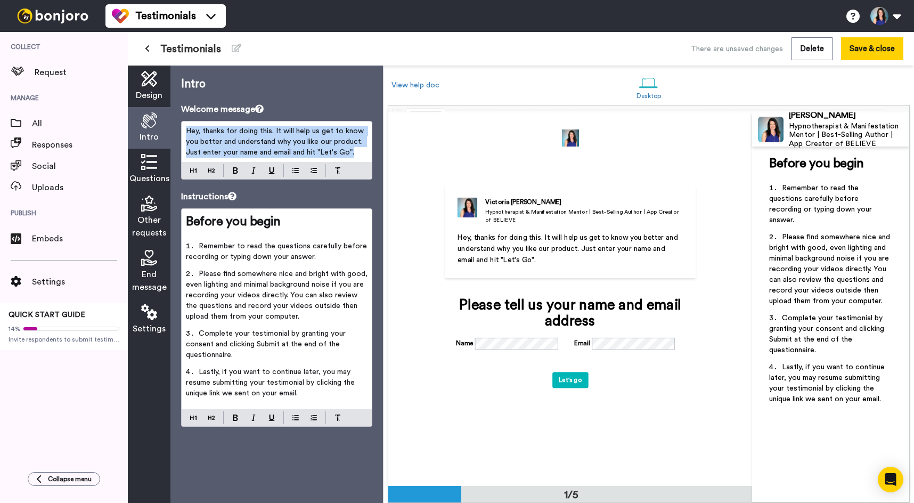
click at [220, 133] on span "Hey, thanks for doing this. It will help us get to know you better and understa…" at bounding box center [276, 141] width 180 height 29
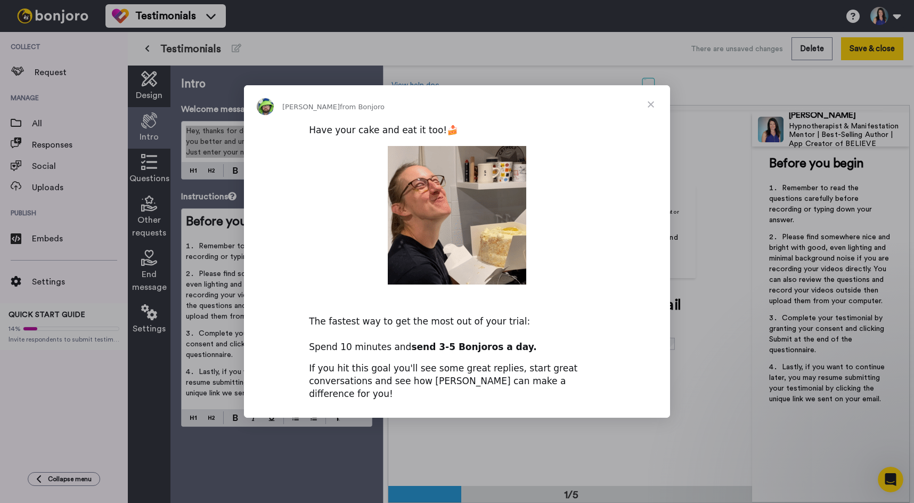
click at [654, 110] on span "Close" at bounding box center [651, 104] width 38 height 38
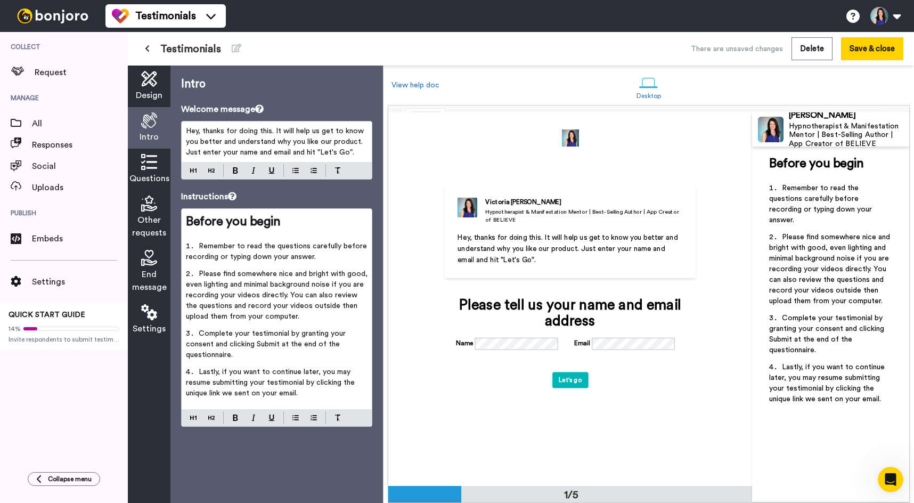
click at [480, 250] on span "Hey, thanks for doing this. It will help us get to know you better and understa…" at bounding box center [569, 249] width 223 height 30
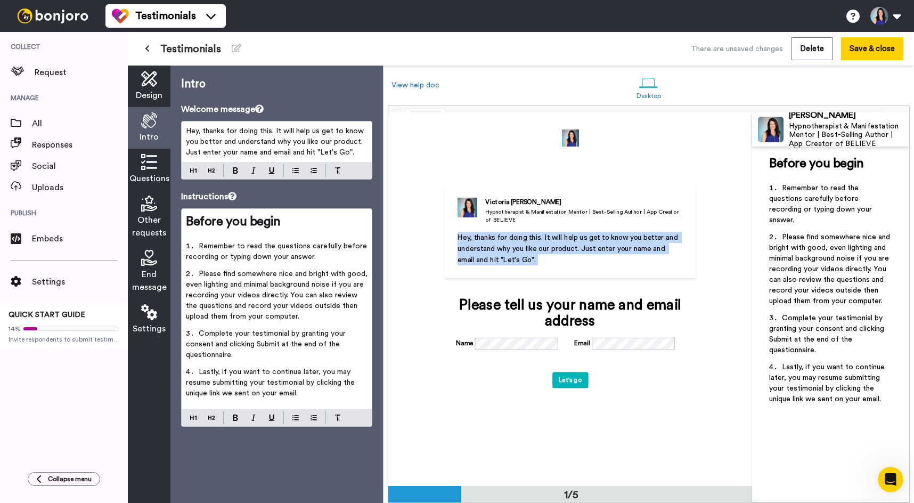
click at [480, 250] on span "Hey, thanks for doing this. It will help us get to know you better and understa…" at bounding box center [569, 249] width 223 height 30
click at [538, 240] on span "Hey, thanks for doing this. It will help us get to know you better and understa…" at bounding box center [569, 249] width 223 height 30
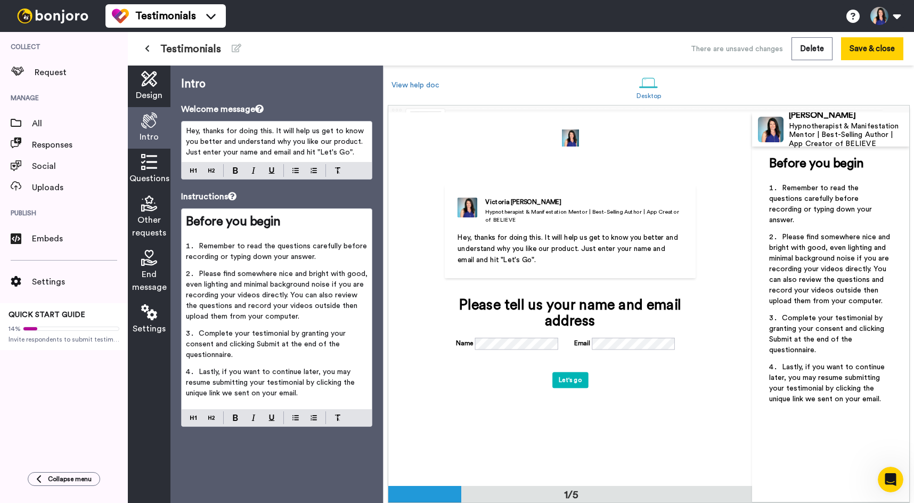
click at [491, 252] on span "Hey, thanks for doing this. It will help us get to know you better and understa…" at bounding box center [569, 249] width 223 height 30
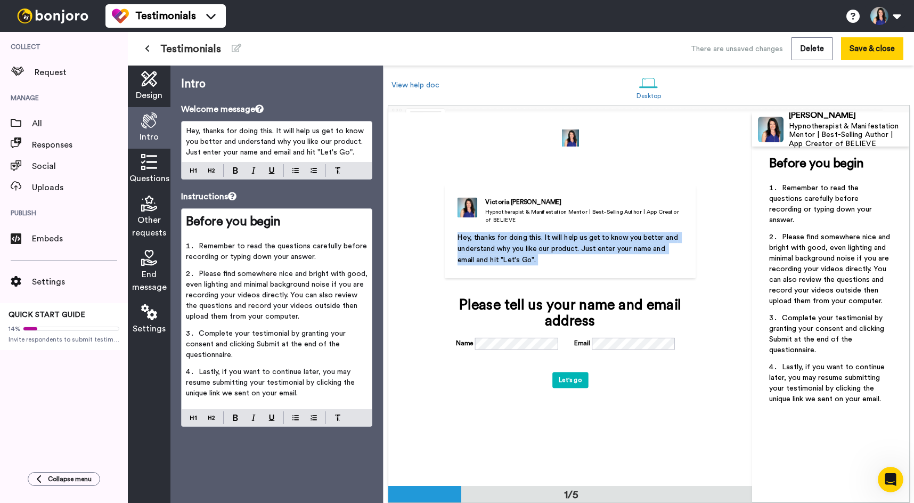
click at [491, 252] on span "Hey, thanks for doing this. It will help us get to know you better and understa…" at bounding box center [569, 249] width 223 height 30
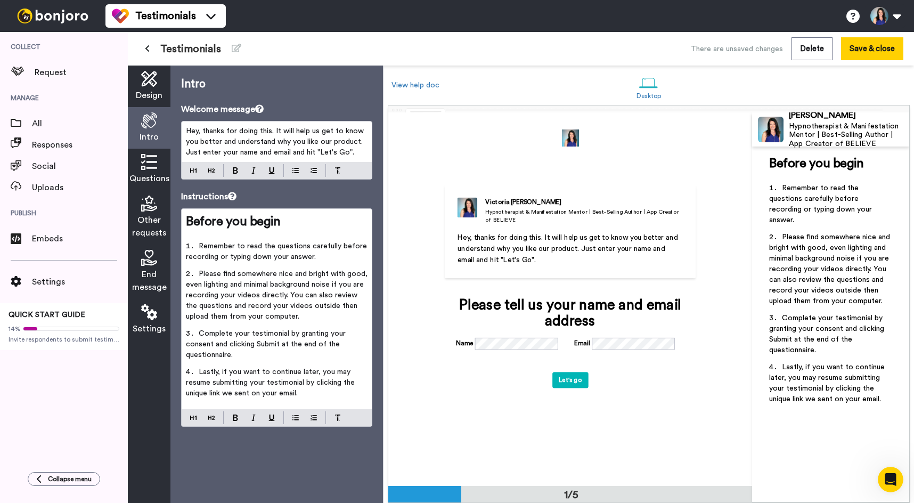
click at [246, 141] on span "Hey, thanks for doing this. It will help us get to know you better and understa…" at bounding box center [276, 141] width 180 height 29
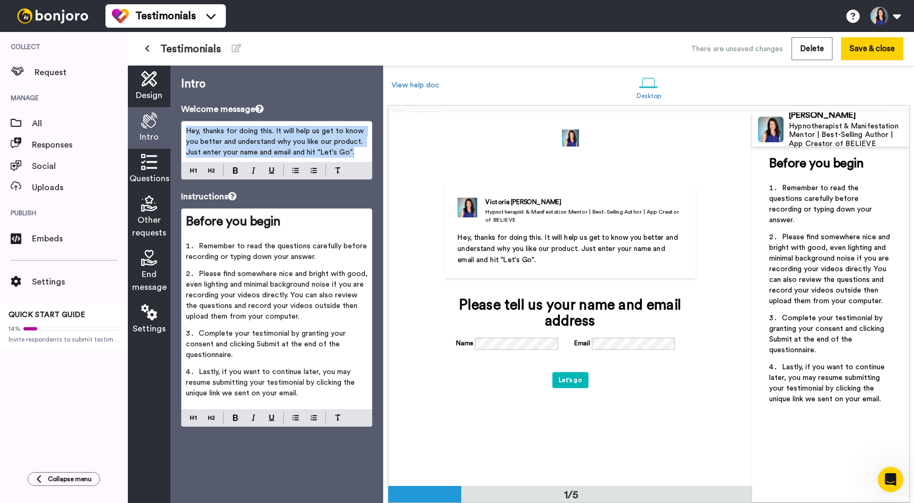
click at [246, 141] on span "Hey, thanks for doing this. It will help us get to know you better and understa…" at bounding box center [276, 141] width 180 height 29
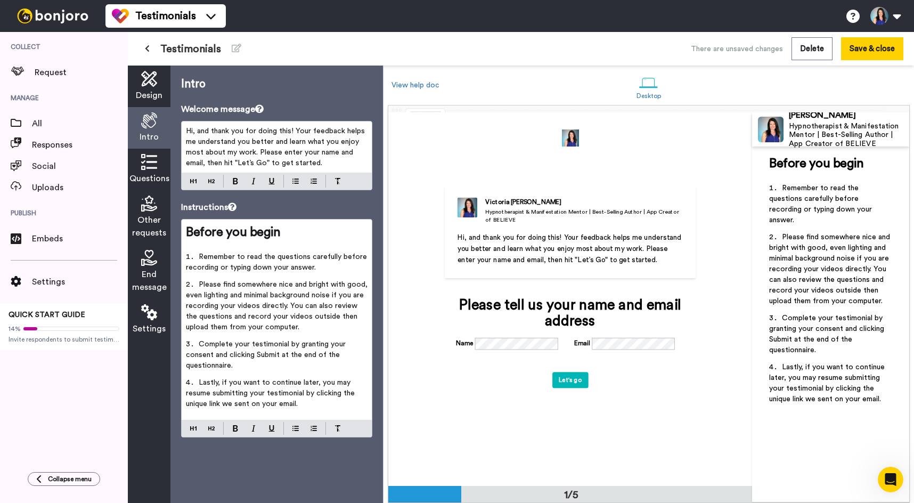
click at [260, 154] on span "Hi, and thank you for doing this! Your feedback helps me understand you better …" at bounding box center [276, 146] width 181 height 39
drag, startPoint x: 239, startPoint y: 165, endPoint x: 304, endPoint y: 164, distance: 65.5
click at [264, 164] on span "Hi, and thank you for doing this! Your feedback helps me understand you better …" at bounding box center [276, 146] width 181 height 39
click at [237, 182] on img at bounding box center [235, 181] width 5 height 6
click at [324, 152] on span "Hi, and thank you for doing this! Your feedback helps me understand you better …" at bounding box center [276, 146] width 181 height 39
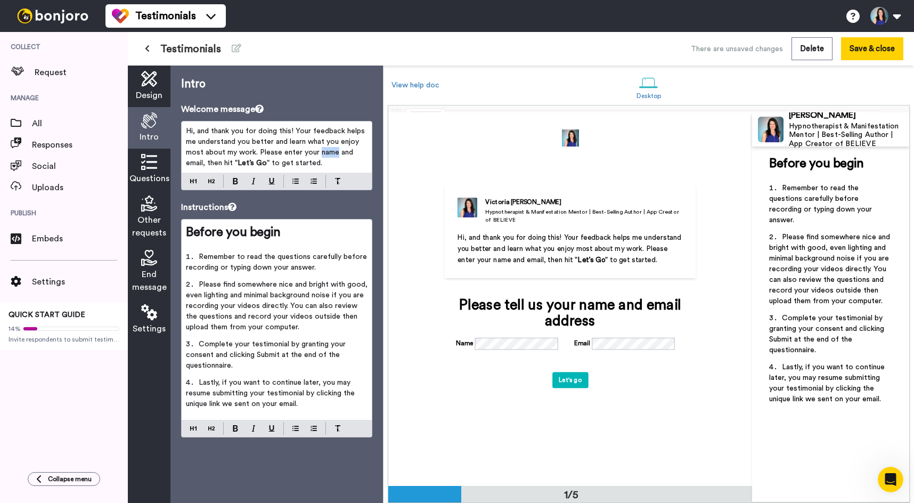
click at [324, 152] on span "Hi, and thank you for doing this! Your feedback helps me understand you better …" at bounding box center [276, 146] width 181 height 39
click at [238, 179] on img at bounding box center [235, 181] width 5 height 6
click at [189, 162] on span "and email, then hit "" at bounding box center [268, 158] width 165 height 18
click at [240, 182] on button at bounding box center [235, 181] width 13 height 13
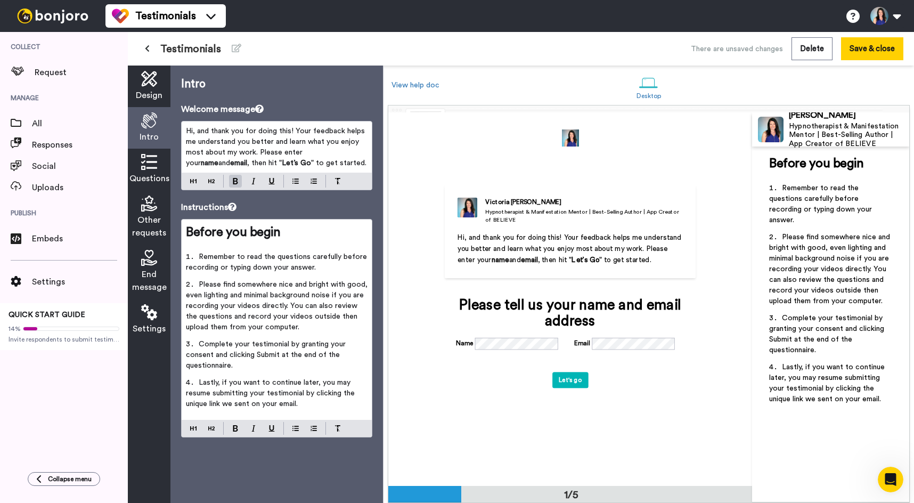
click at [150, 163] on icon at bounding box center [149, 162] width 16 height 16
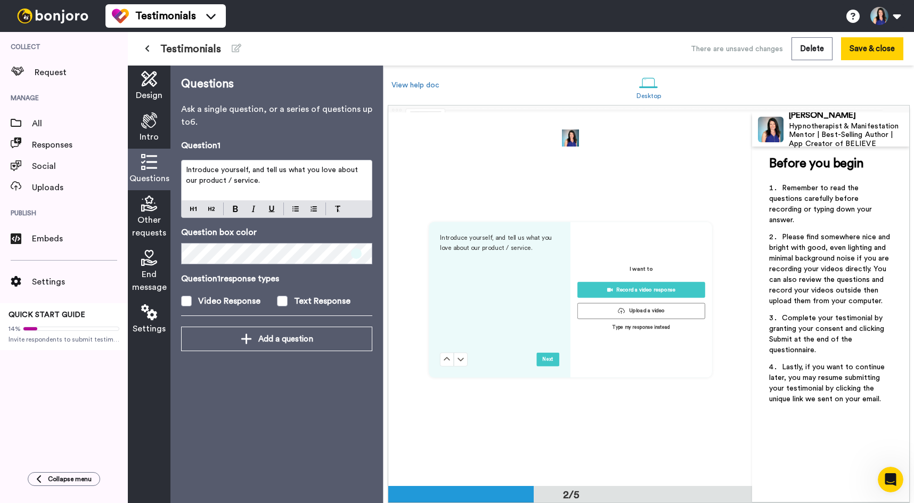
scroll to position [373, 0]
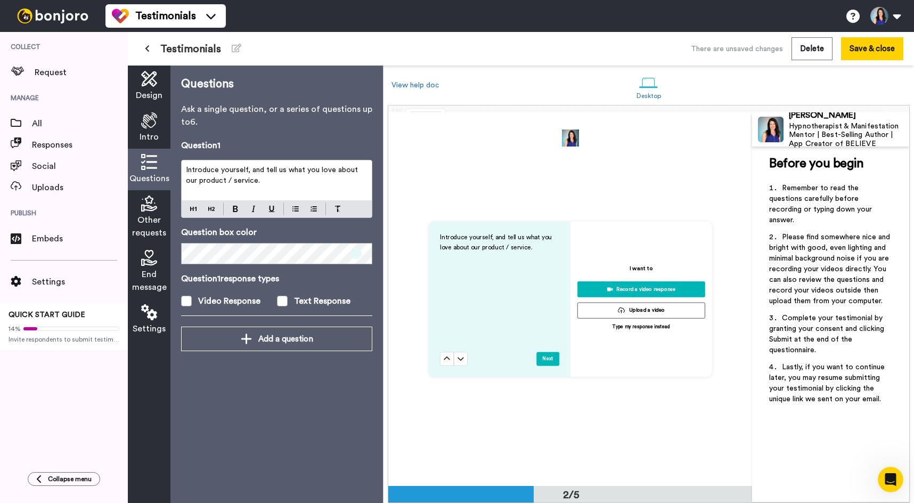
click at [236, 176] on span "Introduce yourself, and tell us what you love about our product / service." at bounding box center [273, 175] width 174 height 18
copy span "Introduce yourself, and tell us what you love about our product / service."
click at [211, 165] on p "Introduce yourself, and tell us what you love about our product / service." at bounding box center [277, 175] width 182 height 21
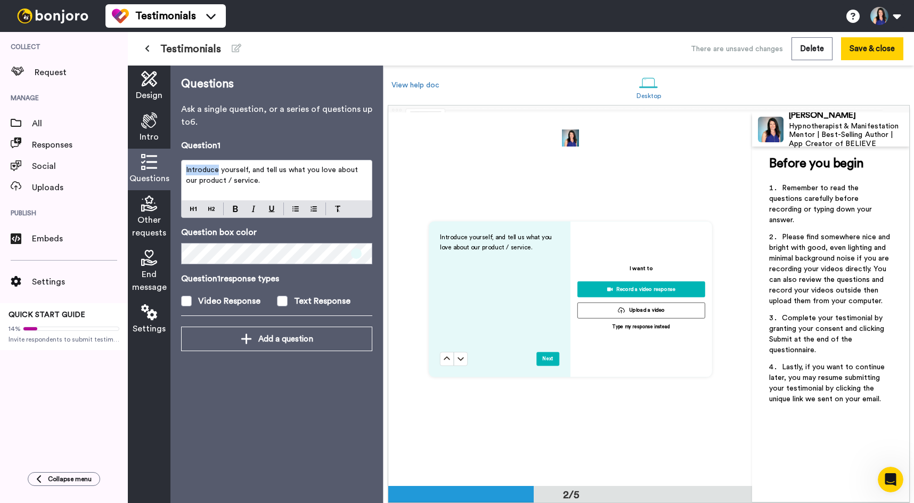
click at [211, 165] on p "Introduce yourself, and tell us what you love about our product / service." at bounding box center [277, 175] width 182 height 21
click at [219, 172] on span "Introduce yourself, and tell us what you love about our product / service." at bounding box center [273, 175] width 174 height 18
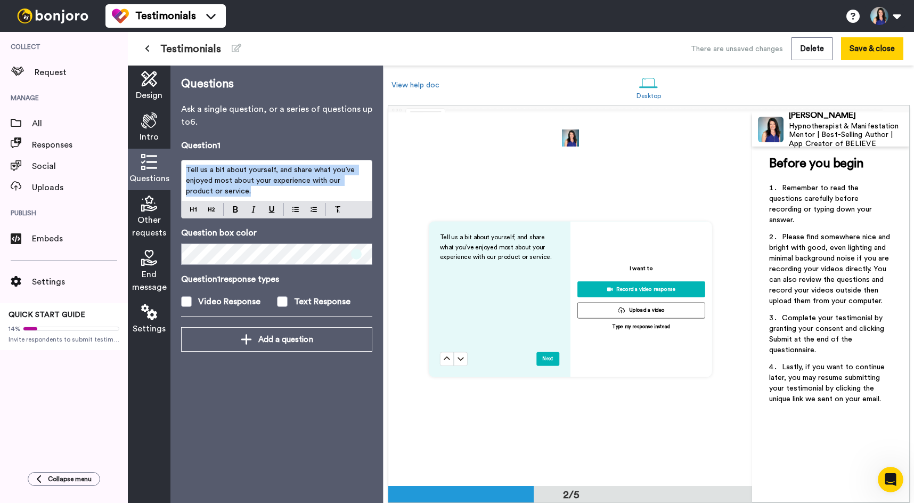
drag, startPoint x: 234, startPoint y: 193, endPoint x: 182, endPoint y: 159, distance: 62.1
click at [182, 159] on div "Question 1 Tell us a bit about yourself, and share what you’ve enjoyed most abo…" at bounding box center [276, 233] width 191 height 188
click at [233, 208] on img at bounding box center [235, 209] width 5 height 6
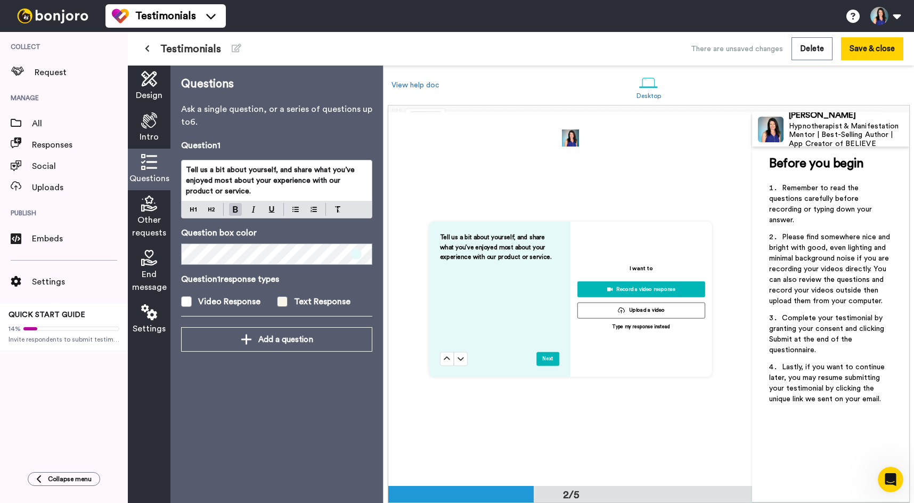
click at [279, 298] on span at bounding box center [282, 301] width 11 height 11
click at [151, 207] on icon at bounding box center [149, 203] width 16 height 16
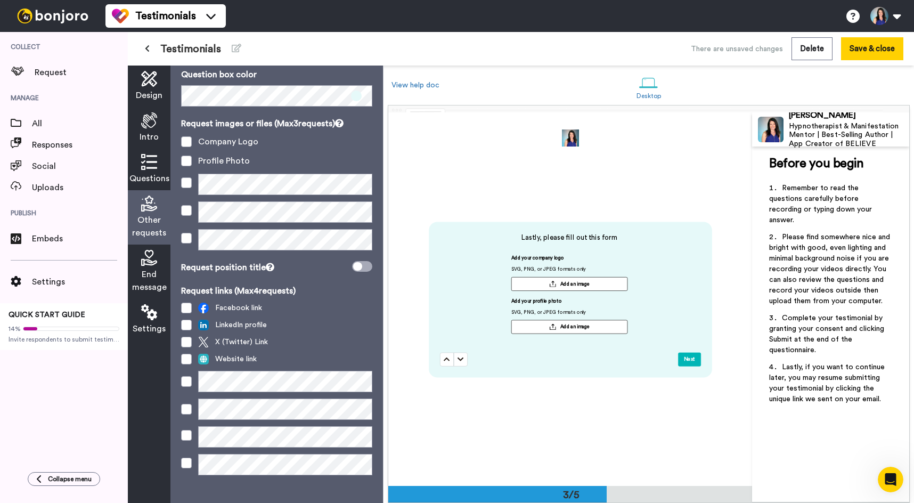
scroll to position [45, 0]
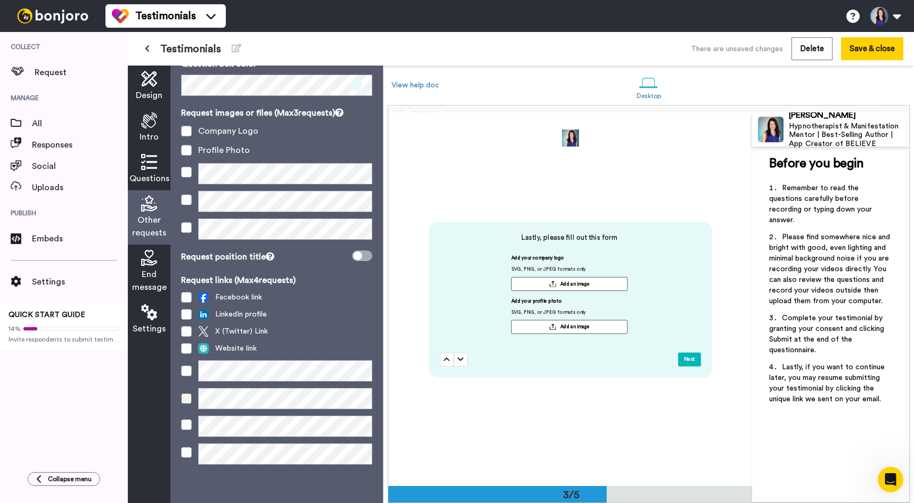
click at [188, 398] on span at bounding box center [186, 398] width 11 height 11
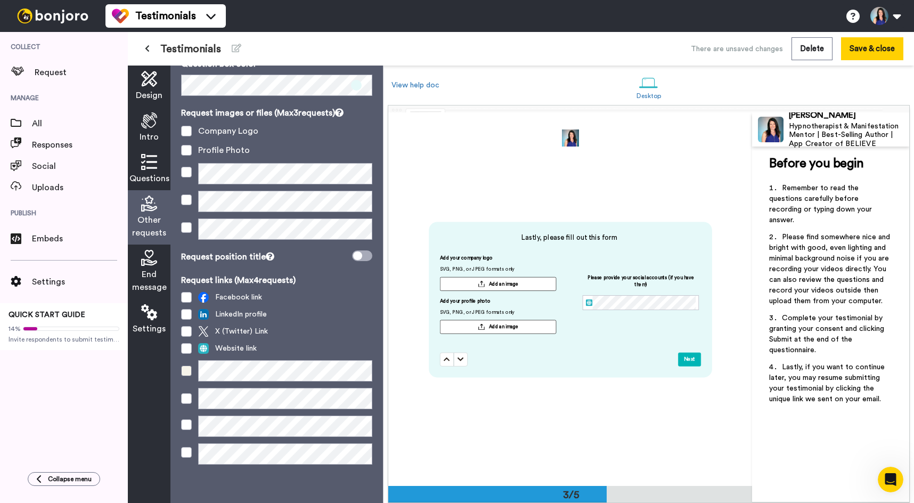
click at [186, 373] on span at bounding box center [186, 370] width 11 height 11
click at [187, 348] on span at bounding box center [186, 348] width 11 height 11
click at [186, 298] on span at bounding box center [186, 297] width 11 height 11
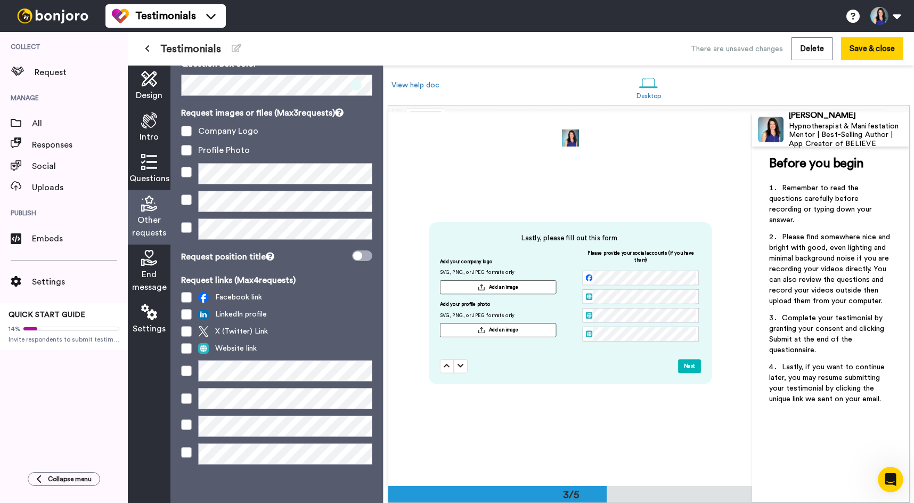
click at [148, 261] on icon at bounding box center [149, 258] width 16 height 16
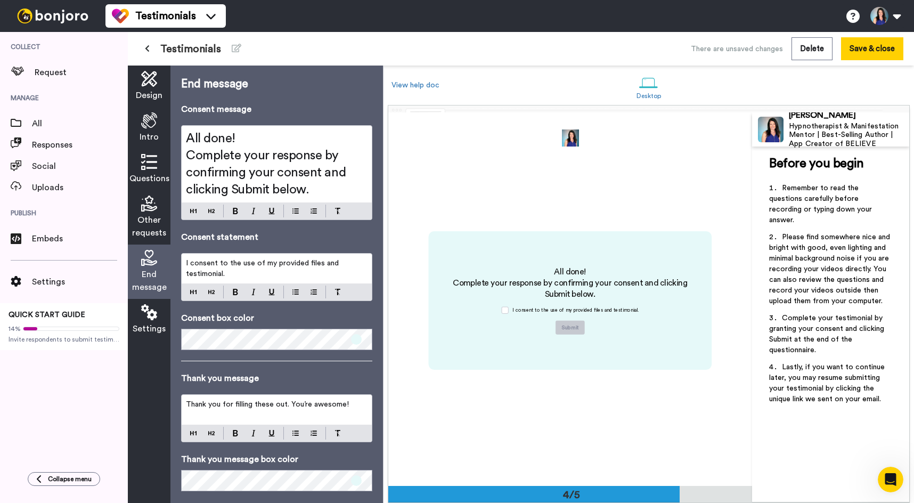
scroll to position [1120, 0]
drag, startPoint x: 554, startPoint y: 267, endPoint x: 393, endPoint y: 205, distance: 173.7
click at [667, 324] on div "All done! Complete your response by confirming your consent and clicking Submit…" at bounding box center [570, 300] width 256 height 68
click at [238, 151] on span "Complete your response by confirming your consent and clicking Submit below." at bounding box center [267, 172] width 163 height 47
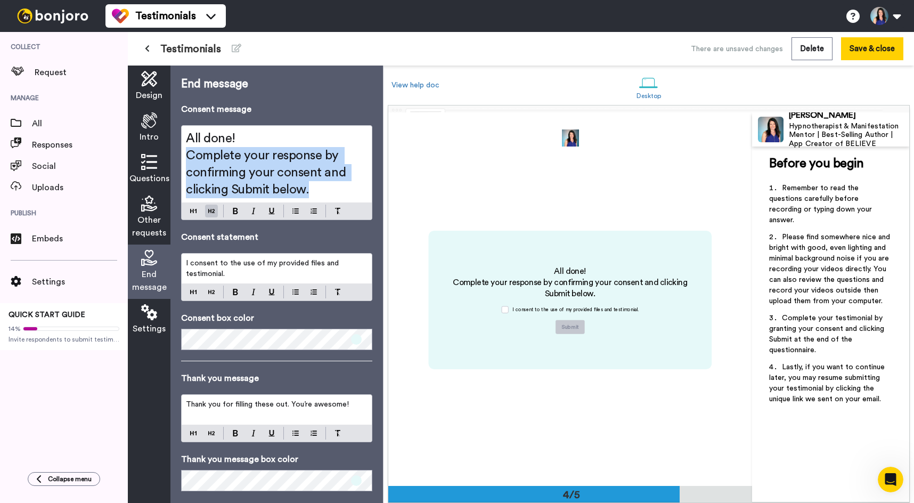
click at [238, 151] on span "Complete your response by confirming your consent and clicking Submit below." at bounding box center [267, 172] width 163 height 47
drag, startPoint x: 241, startPoint y: 151, endPoint x: 195, endPoint y: 137, distance: 47.2
click at [239, 150] on span "Complete your response by confirming your consent and clicking Submit below." at bounding box center [267, 172] width 163 height 47
drag, startPoint x: 190, startPoint y: 137, endPoint x: 358, endPoint y: 206, distance: 182.1
click at [367, 214] on div "All done! Complete your response by confirming your consent and clicking Submit…" at bounding box center [276, 172] width 191 height 95
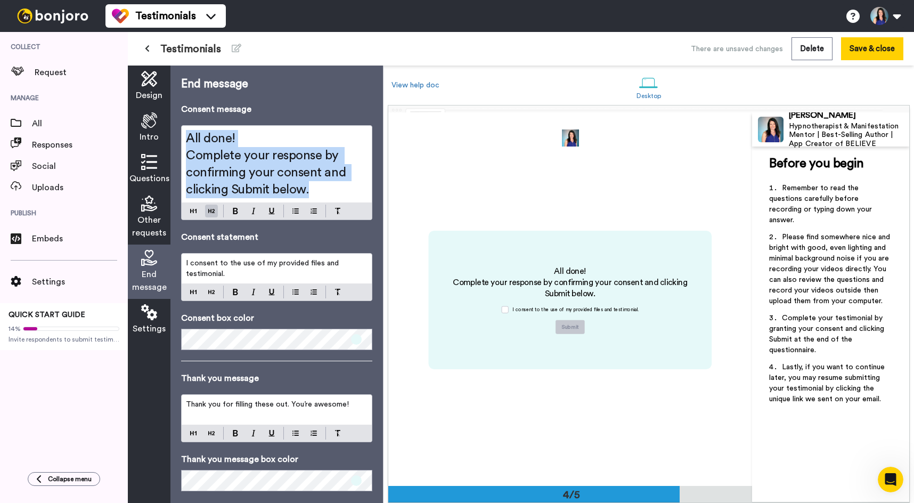
copy div "All done! Complete your response by confirming your consent and clicking Submit…"
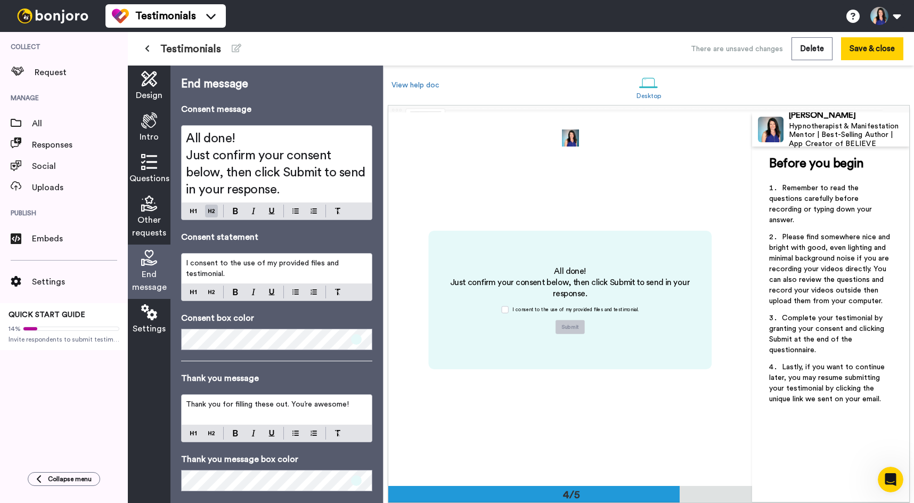
click at [212, 140] on span "All done!" at bounding box center [211, 138] width 50 height 13
drag, startPoint x: 189, startPoint y: 138, endPoint x: 260, endPoint y: 138, distance: 71.9
click at [260, 138] on h2 "All done!" at bounding box center [277, 138] width 182 height 17
click at [236, 208] on img at bounding box center [235, 211] width 5 height 6
click at [290, 173] on span "Just confirm your consent below, then click Submit to send in your response." at bounding box center [277, 172] width 182 height 47
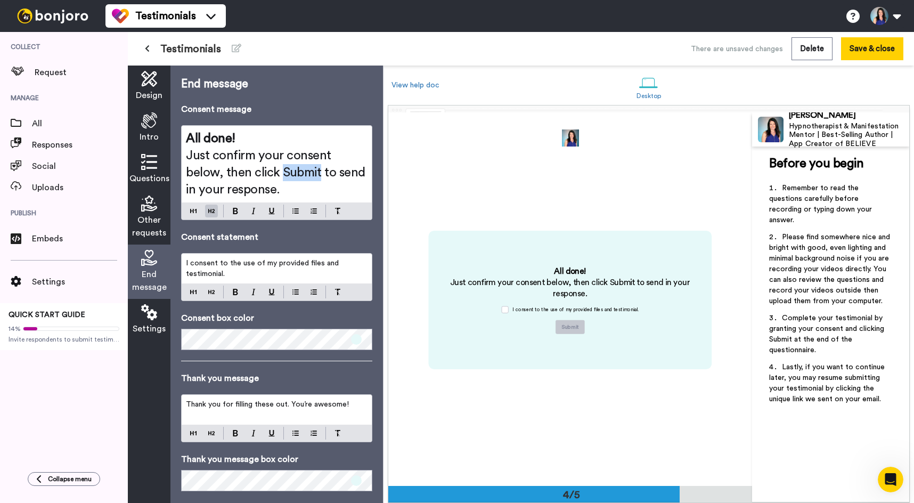
click at [290, 173] on span "Just confirm your consent below, then click Submit to send in your response." at bounding box center [277, 172] width 182 height 47
click at [236, 214] on img at bounding box center [235, 211] width 5 height 6
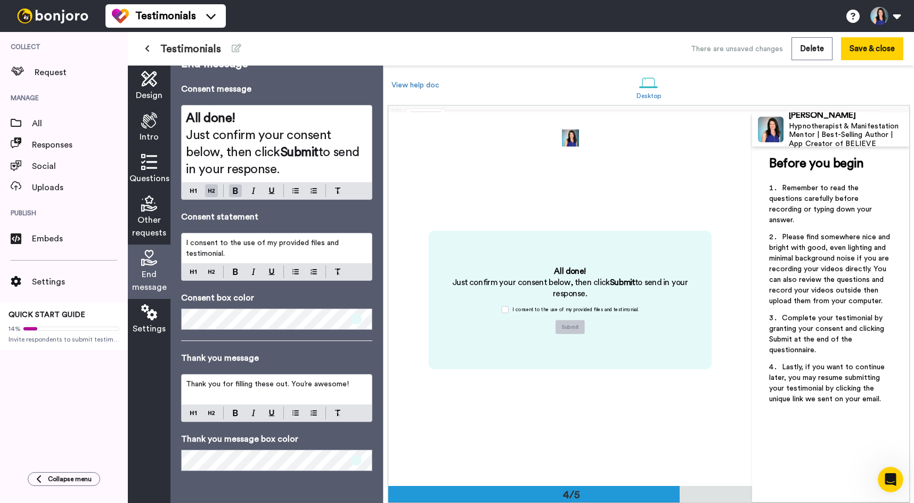
click at [216, 248] on p "I consent to the use of my provided files and testimonial." at bounding box center [277, 248] width 182 height 21
copy span "I consent to the use of my provided files and testimonial."
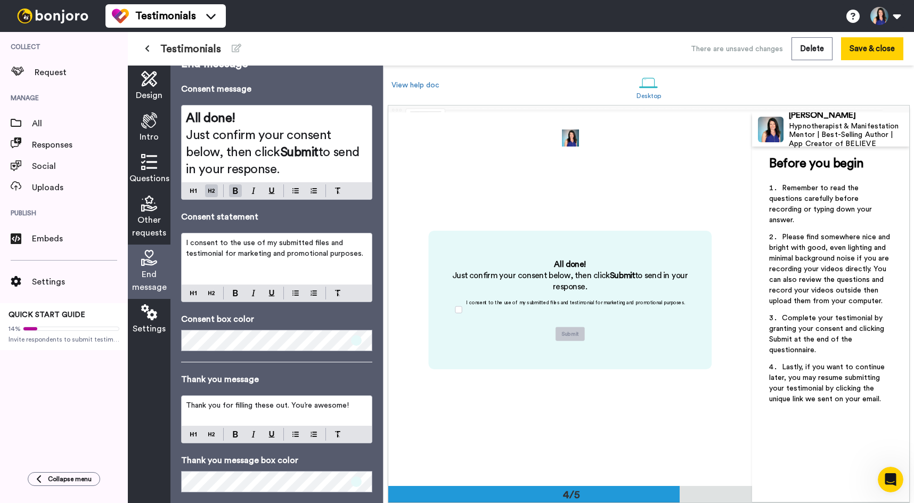
click at [187, 242] on span "I consent to the use of my submitted files and testimonial for marketing and pr…" at bounding box center [274, 248] width 177 height 18
click at [210, 275] on p "﻿" at bounding box center [277, 275] width 182 height 11
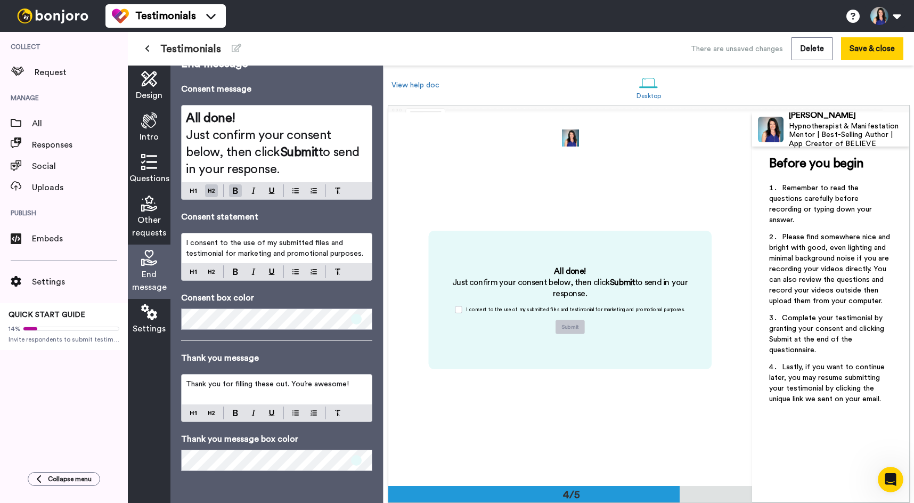
click at [186, 243] on span "I consent to the use of my submitted files and testimonial for marketing and pr…" at bounding box center [274, 248] width 177 height 18
click at [296, 381] on span "Thank you for filling these out. You’re awesome!" at bounding box center [267, 383] width 163 height 7
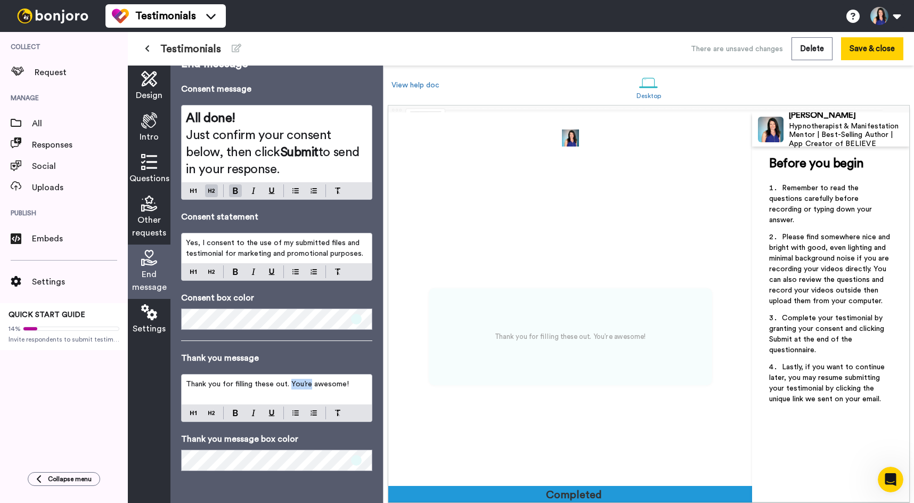
click at [296, 381] on span "Thank you for filling these out. You’re awesome!" at bounding box center [267, 383] width 163 height 7
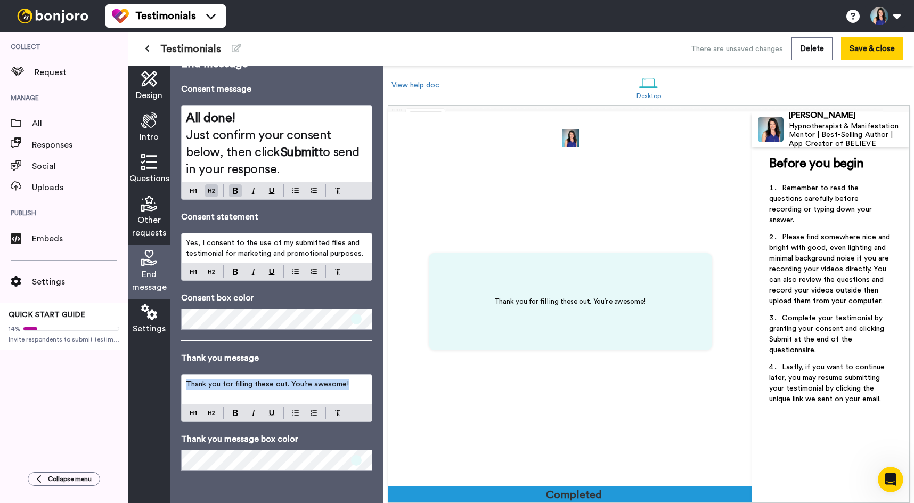
click at [296, 381] on span "Thank you for filling these out. You’re awesome!" at bounding box center [267, 383] width 163 height 7
copy span "Thank you for filling these out. You’re awesome!"
click at [249, 381] on span "Thank you for filling these out. You’re awesome!" at bounding box center [267, 383] width 163 height 7
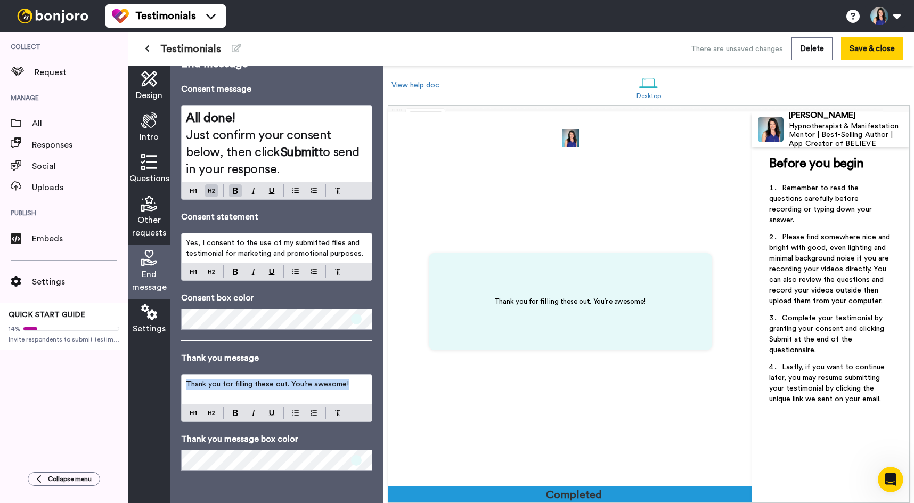
click at [249, 381] on span "Thank you for filling these out. You’re awesome!" at bounding box center [267, 383] width 163 height 7
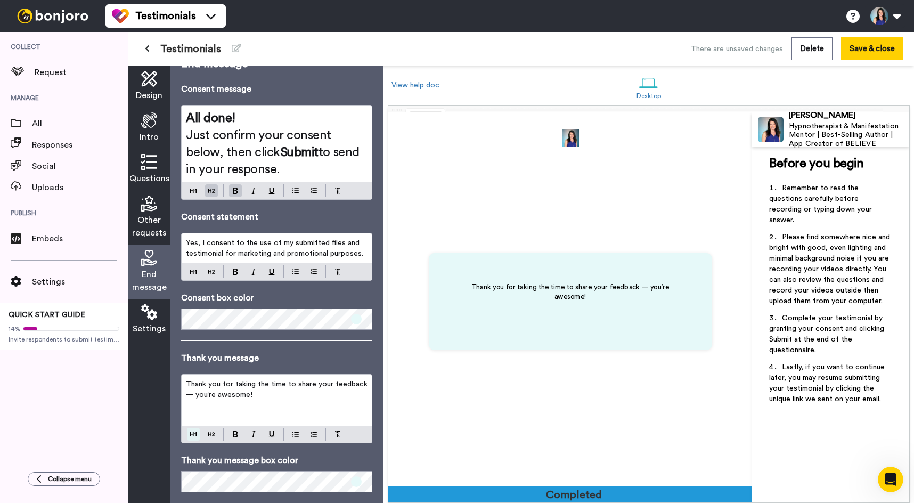
click at [192, 432] on div "Thank you for taking the time to share your feedback — you’re awesome! ﻿ ﻿" at bounding box center [276, 408] width 191 height 69
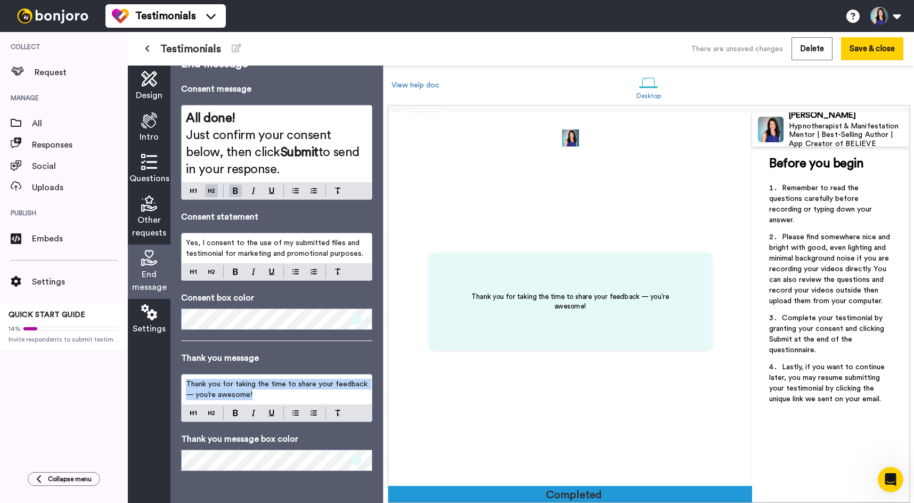
drag, startPoint x: 277, startPoint y: 393, endPoint x: 167, endPoint y: 395, distance: 109.8
click at [160, 377] on div "Design Intro Questions Other requests End message Settings End message Consent …" at bounding box center [255, 284] width 255 height 437
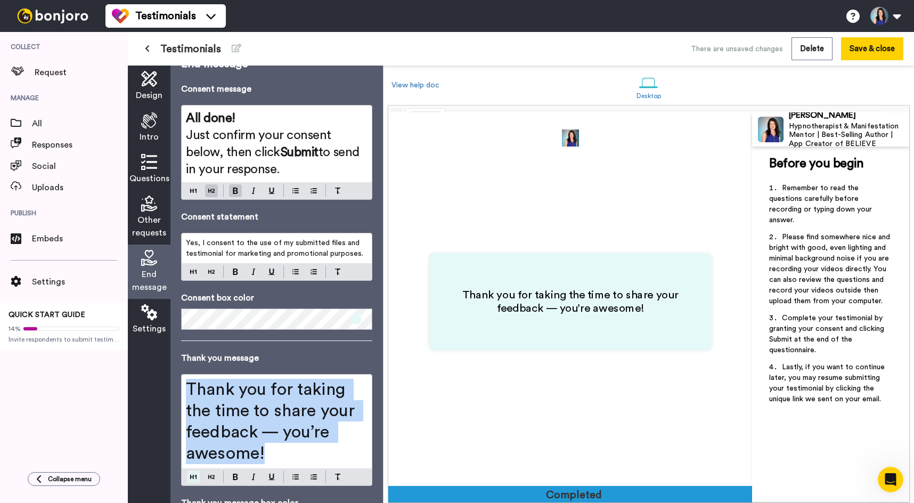
click at [191, 412] on div "Thank you for taking the time to share your feedback — you’re awesome!" at bounding box center [276, 430] width 191 height 112
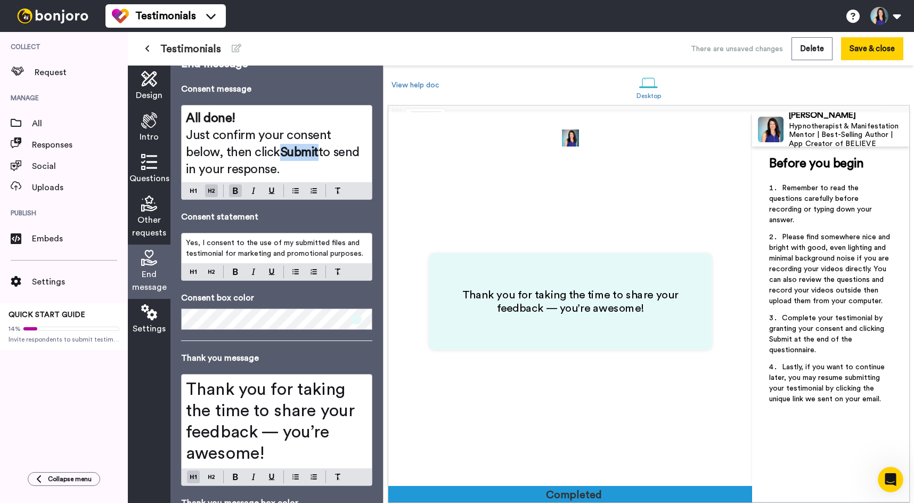
click at [246, 149] on span "Just confirm your consent below, then click" at bounding box center [260, 144] width 149 height 30
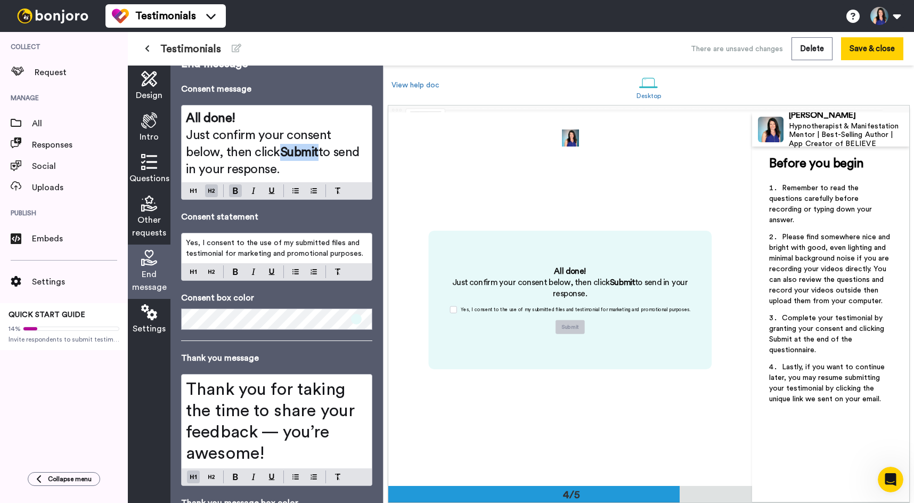
scroll to position [1120, 0]
click at [146, 220] on span "Other requests" at bounding box center [149, 227] width 34 height 26
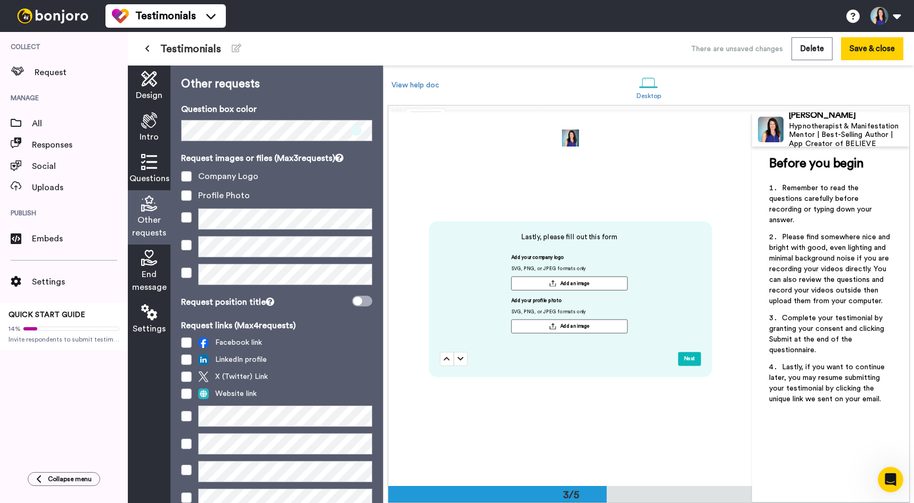
scroll to position [746, 0]
click at [152, 178] on span "Questions" at bounding box center [149, 178] width 40 height 13
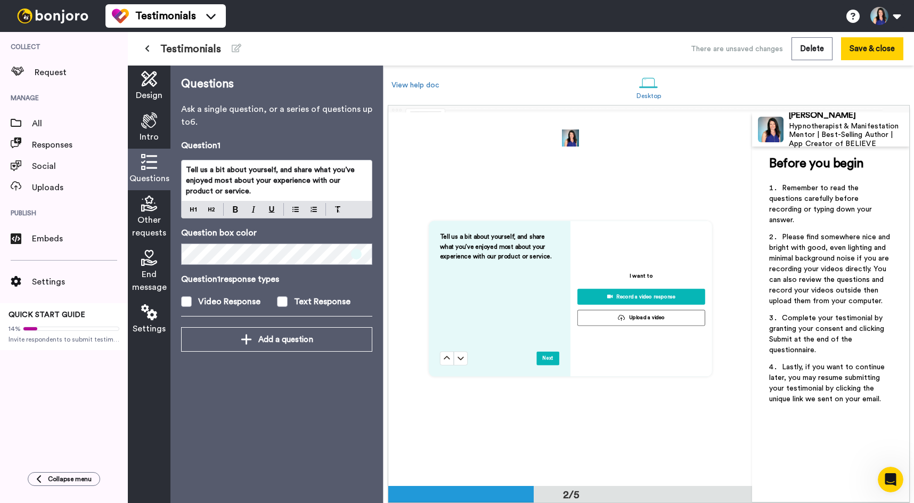
scroll to position [373, 0]
click at [203, 174] on span "Tell us a bit about yourself, and share what you’ve enjoyed most about your exp…" at bounding box center [271, 180] width 171 height 29
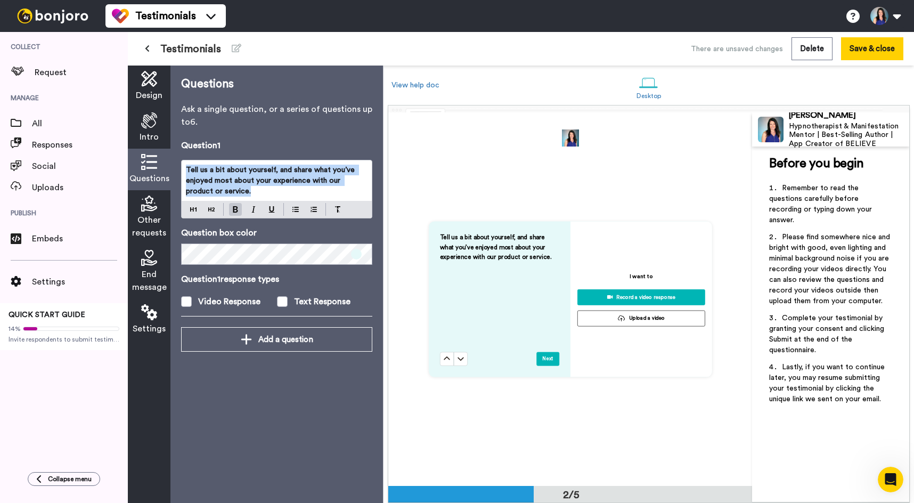
click at [203, 174] on span "Tell us a bit about yourself, and share what you’ve enjoyed most about your exp…" at bounding box center [271, 180] width 171 height 29
click at [212, 208] on div "Tell us a bit about yourself, and share what you’ve enjoyed most about your exp…" at bounding box center [276, 189] width 191 height 59
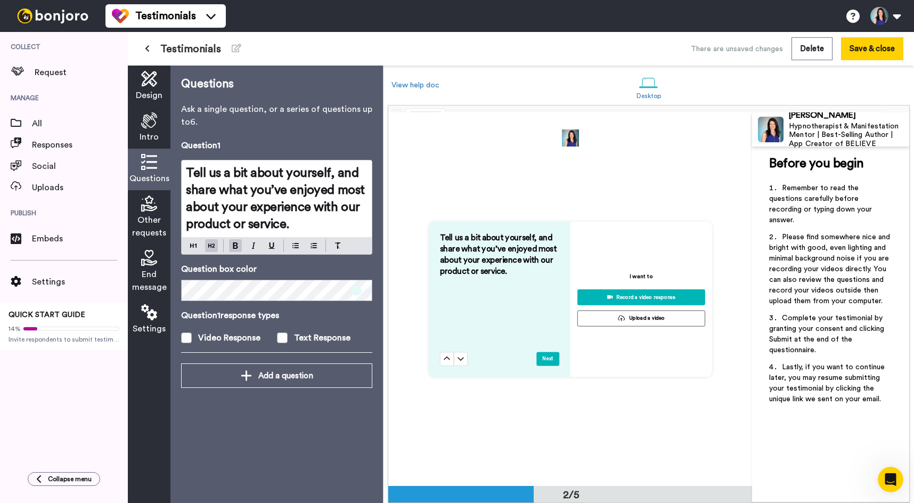
click at [280, 186] on span "Tell us a bit about yourself, and share what you’ve enjoyed most about your exp…" at bounding box center [277, 199] width 182 height 64
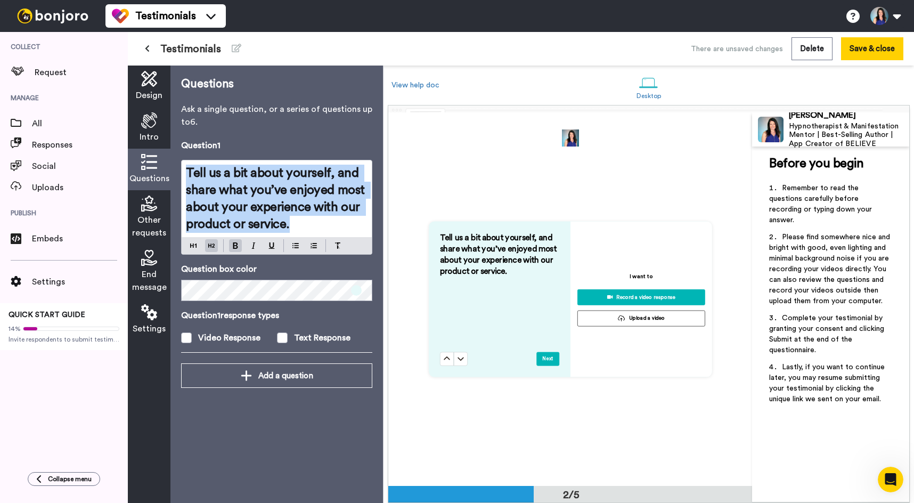
click at [280, 186] on span "Tell us a bit about yourself, and share what you’ve enjoyed most about your exp…" at bounding box center [277, 199] width 182 height 64
copy span "Tell us a bit about yourself, and share what you’ve enjoyed most about your exp…"
click at [243, 192] on span "Tell us a bit about yourself, and share what you’ve enjoyed most about your exp…" at bounding box center [277, 199] width 182 height 64
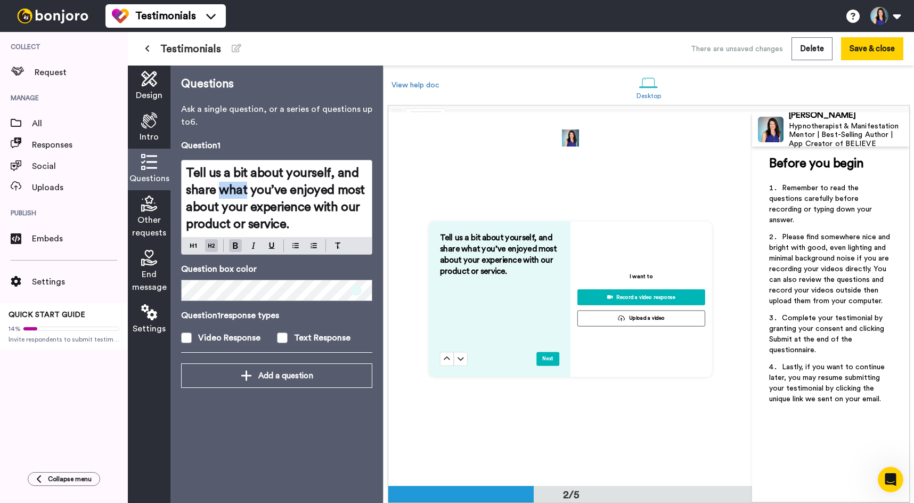
click at [243, 192] on span "Tell us a bit about yourself, and share what you’ve enjoyed most about your exp…" at bounding box center [277, 199] width 182 height 64
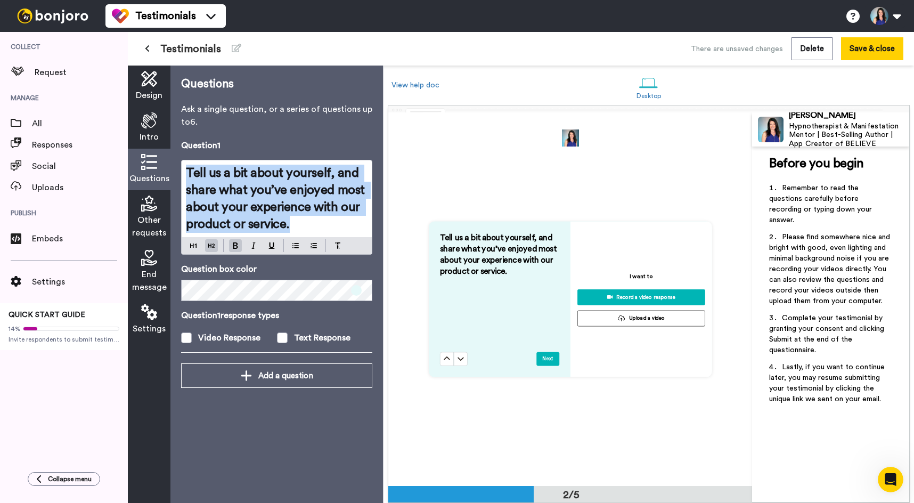
click at [243, 192] on span "Tell us a bit about yourself, and share what you’ve enjoyed most about your exp…" at bounding box center [277, 199] width 182 height 64
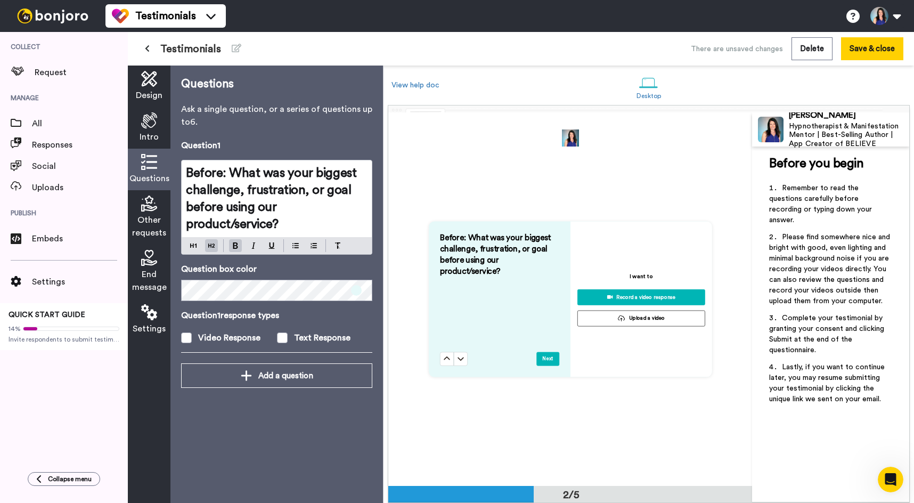
click at [233, 176] on span "Before: What was your biggest challenge, frustration, or goal before using our …" at bounding box center [273, 199] width 174 height 64
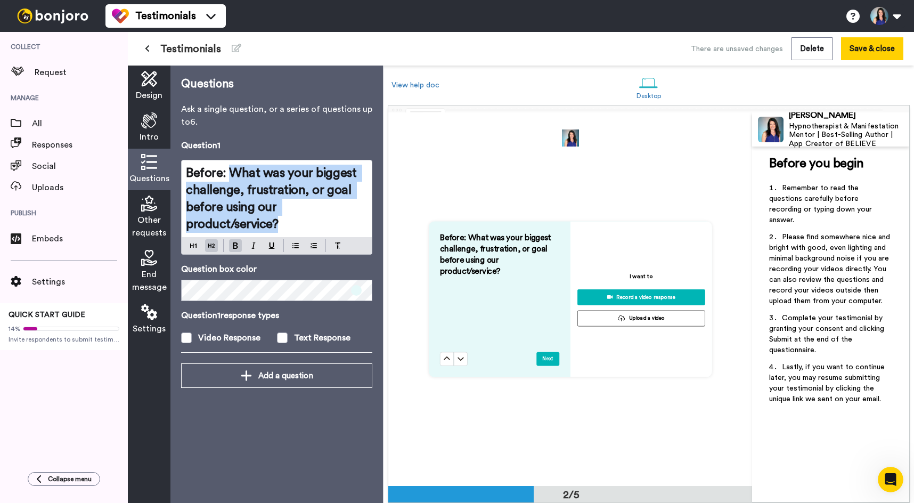
drag, startPoint x: 230, startPoint y: 174, endPoint x: 288, endPoint y: 217, distance: 71.9
click at [288, 217] on h2 "Before: What was your biggest challenge, frustration, or goal before using our …" at bounding box center [277, 199] width 182 height 68
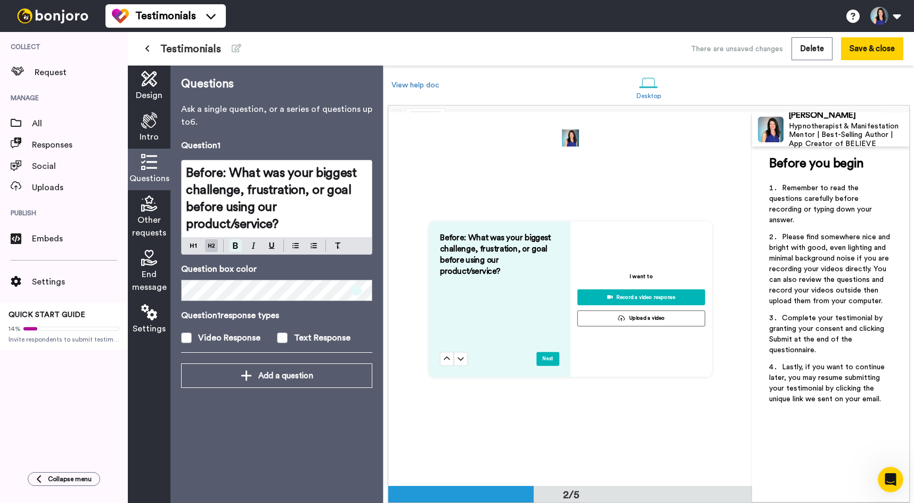
click at [233, 244] on img at bounding box center [235, 245] width 5 height 6
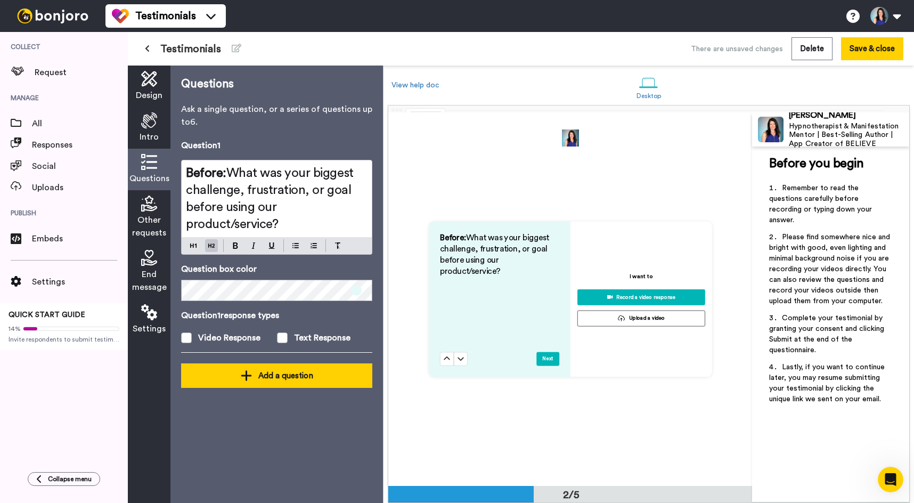
click at [258, 371] on div "Add a question" at bounding box center [277, 375] width 174 height 13
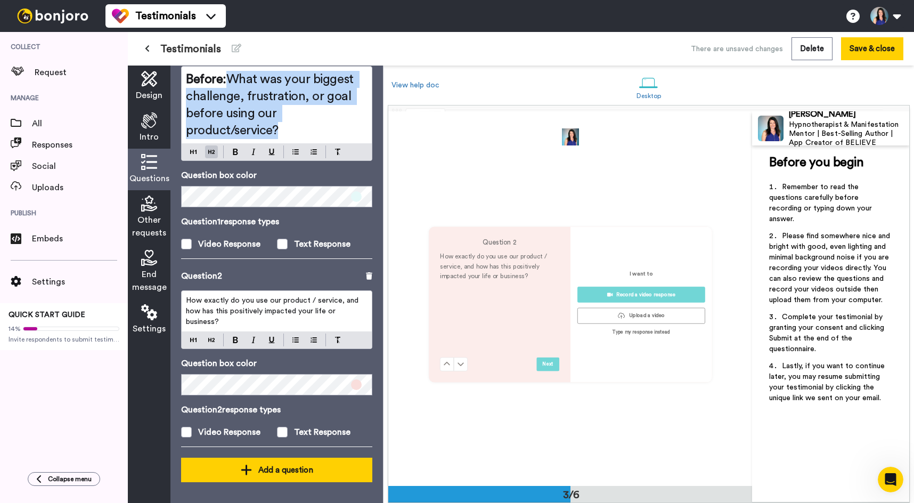
scroll to position [746, 0]
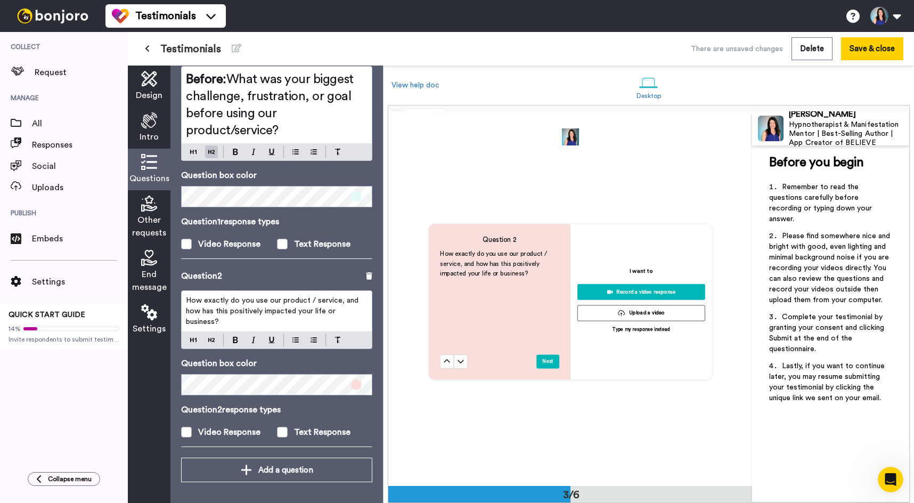
click at [358, 383] on span at bounding box center [356, 384] width 11 height 11
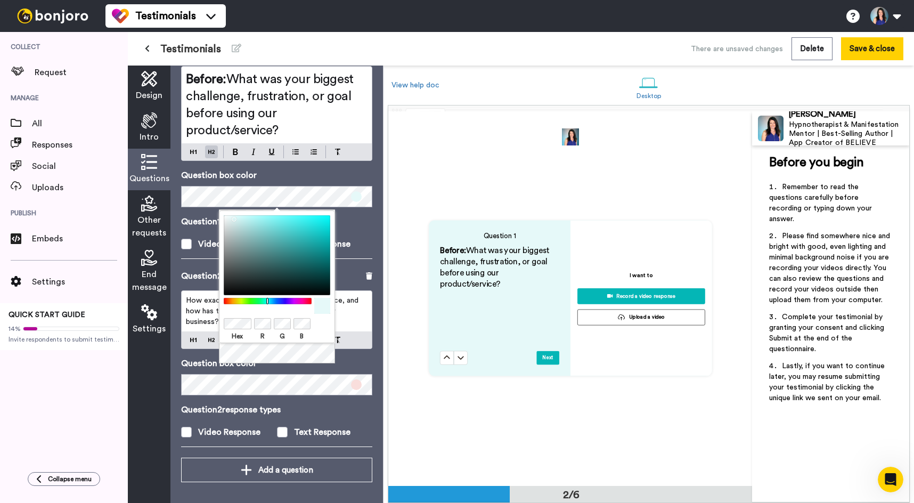
scroll to position [374, 0]
click at [357, 386] on span at bounding box center [356, 384] width 11 height 11
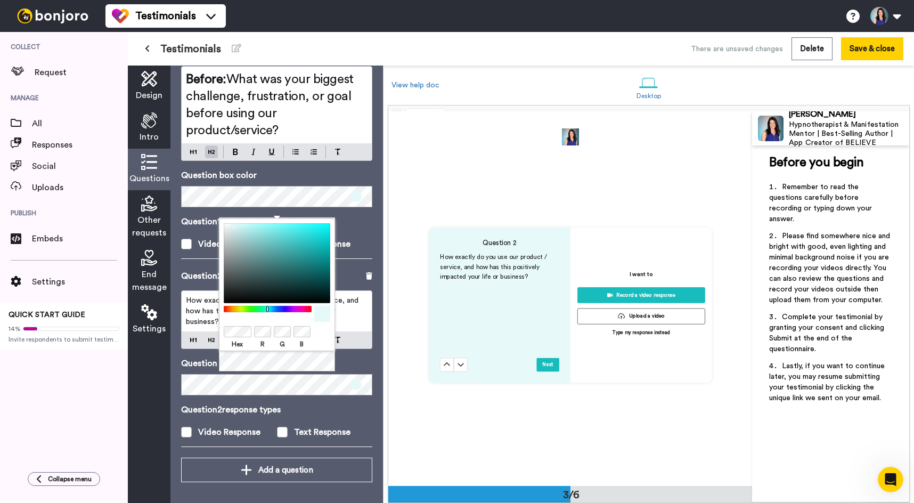
scroll to position [748, 0]
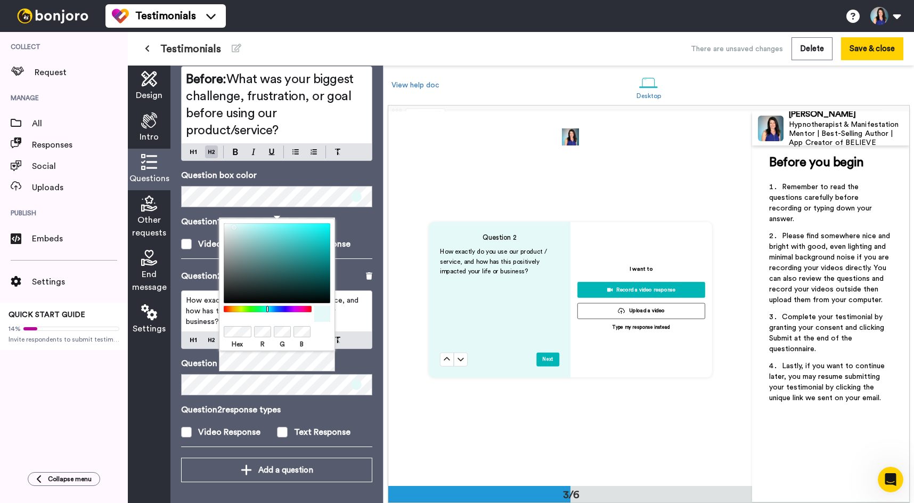
click at [198, 307] on span "How exactly do you use our product / service, and how has this positively impac…" at bounding box center [273, 311] width 175 height 29
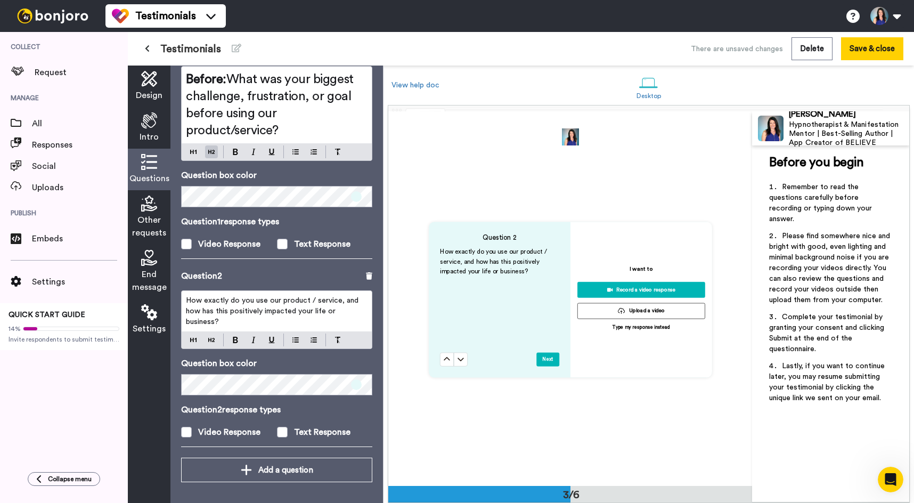
click at [253, 305] on p "How exactly do you use our product / service, and how has this positively impac…" at bounding box center [277, 311] width 182 height 32
drag, startPoint x: 207, startPoint y: 300, endPoint x: 176, endPoint y: 299, distance: 30.9
click at [177, 300] on div "Questions Ask a single question, or a series of questions up to 6 . Question 1 …" at bounding box center [276, 284] width 213 height 437
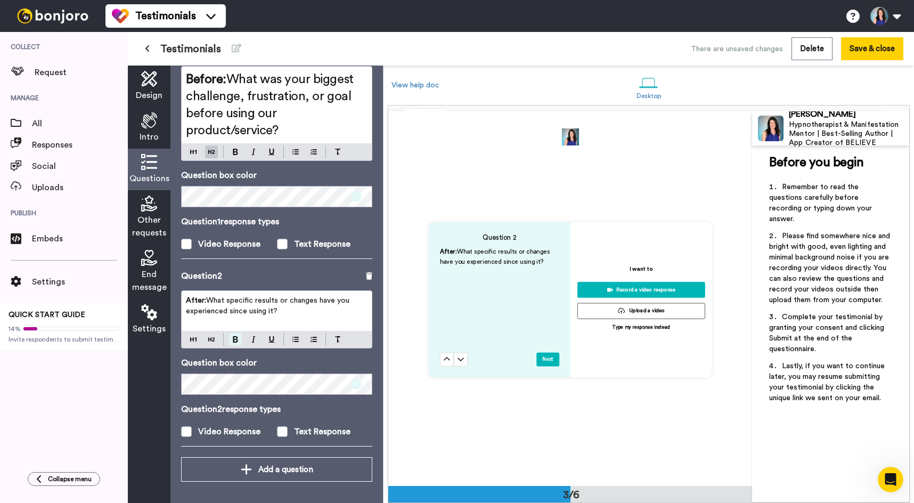
click at [239, 341] on button at bounding box center [235, 339] width 13 height 13
click at [287, 311] on p "After: What specific results or changes have you experienced since using it?" at bounding box center [277, 305] width 182 height 21
drag, startPoint x: 290, startPoint y: 310, endPoint x: 175, endPoint y: 299, distance: 115.6
click at [175, 299] on div "Questions Ask a single question, or a series of questions up to 6 . Question 1 …" at bounding box center [276, 284] width 213 height 437
click at [211, 340] on div "After: What specific results or changes have you experienced since using it?" at bounding box center [276, 319] width 191 height 58
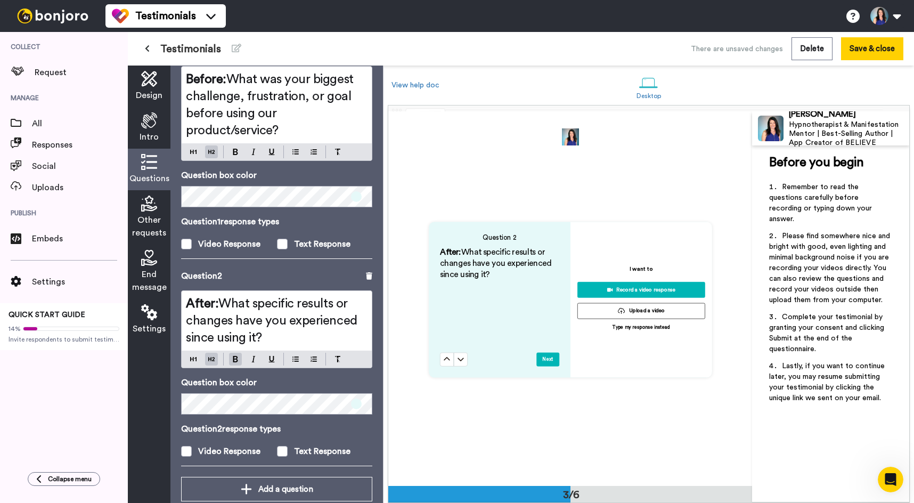
scroll to position [113, 0]
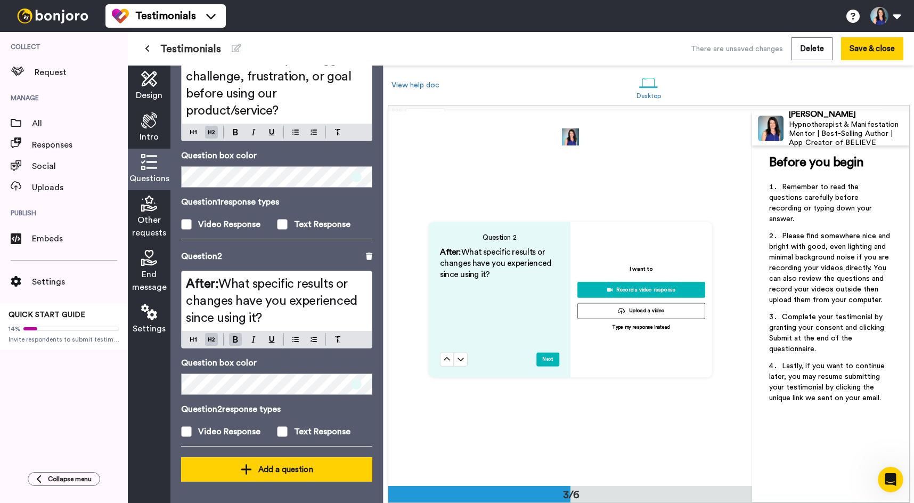
click at [271, 470] on div "Add a question" at bounding box center [277, 469] width 174 height 13
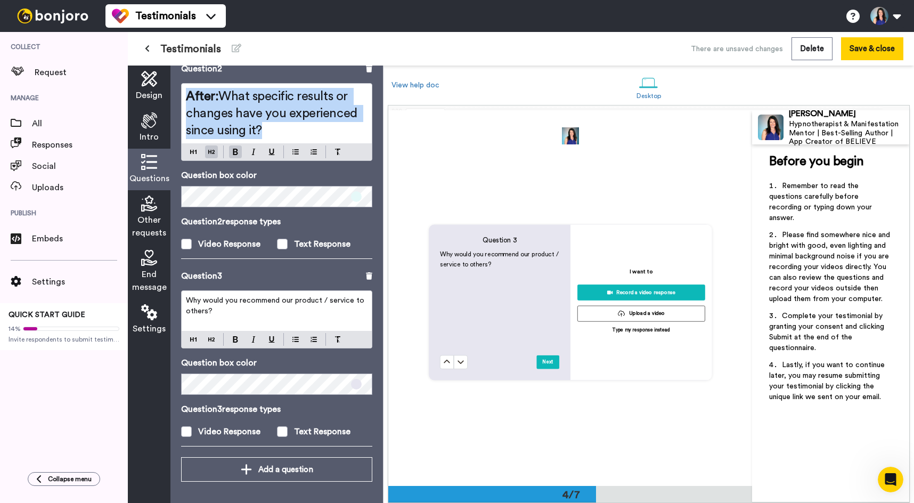
scroll to position [1123, 0]
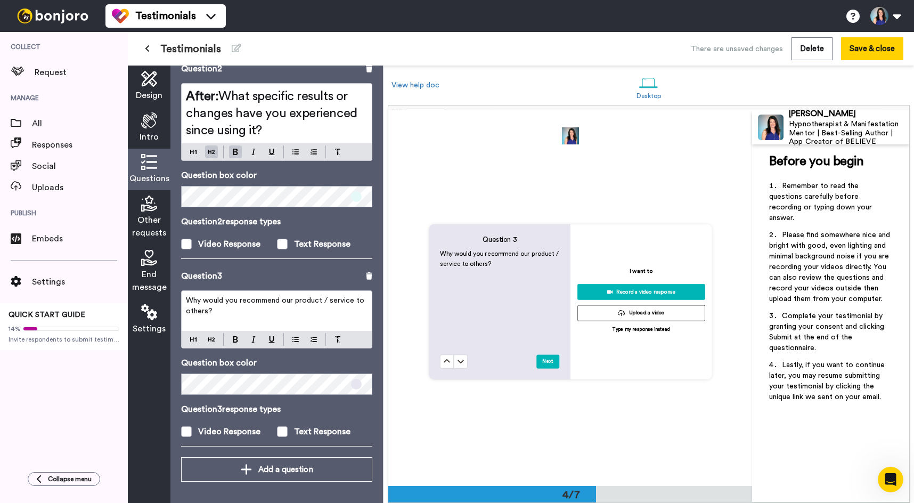
click at [357, 387] on span at bounding box center [356, 384] width 11 height 11
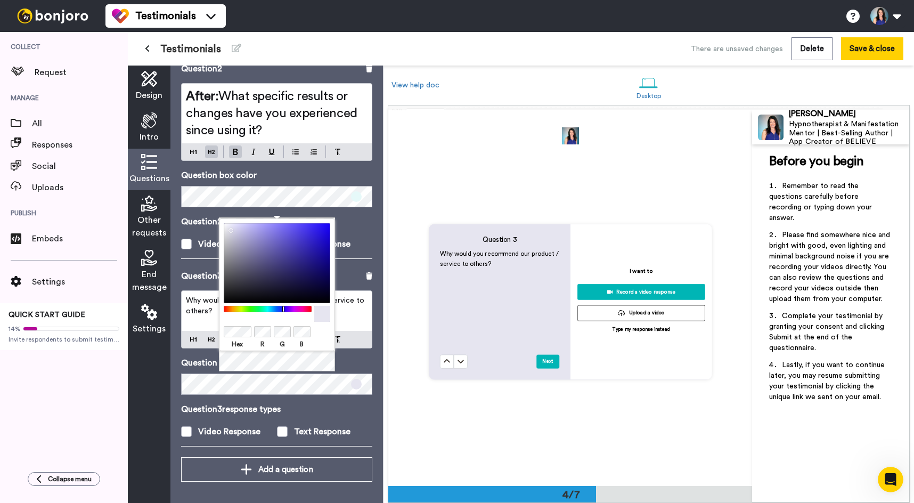
click at [189, 304] on span "Why would you recommend our product / service to others?" at bounding box center [276, 306] width 181 height 18
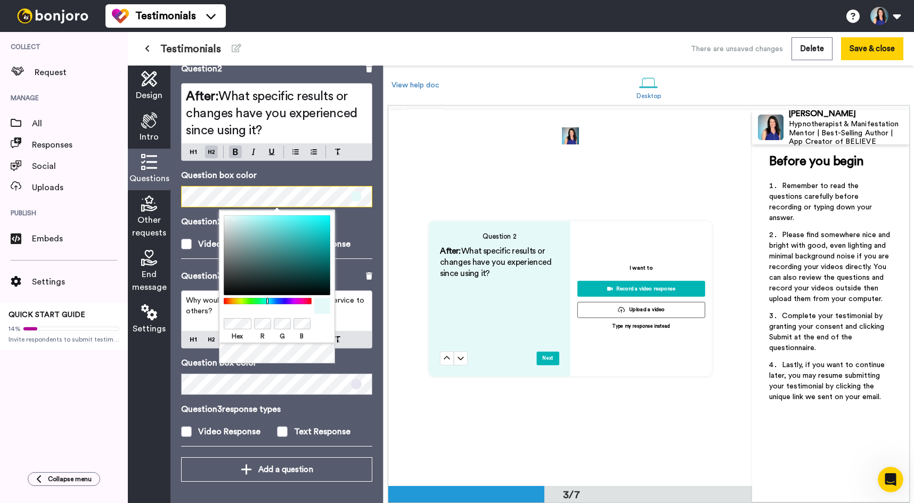
scroll to position [750, 0]
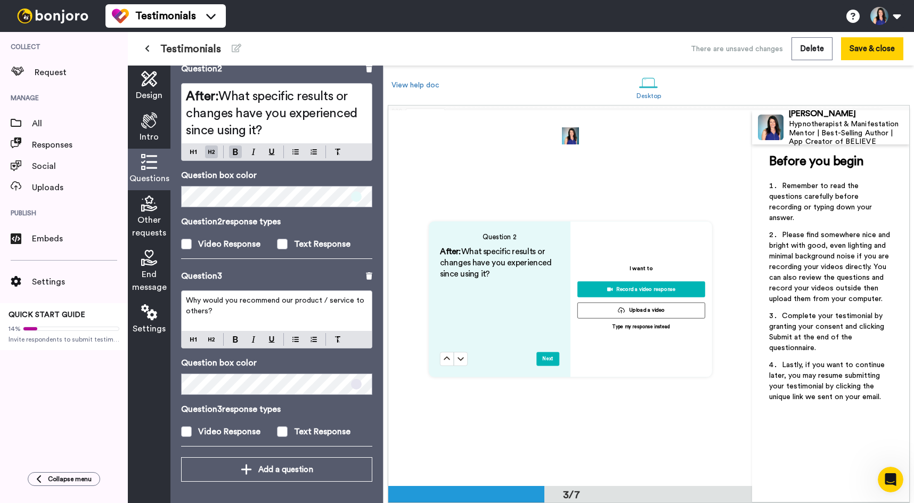
click at [439, 154] on div "Question 2 After: What specific results or changes have you experienced since u…" at bounding box center [570, 299] width 364 height 376
click at [212, 305] on span "Why would you recommend our product / service to others?" at bounding box center [276, 306] width 181 height 18
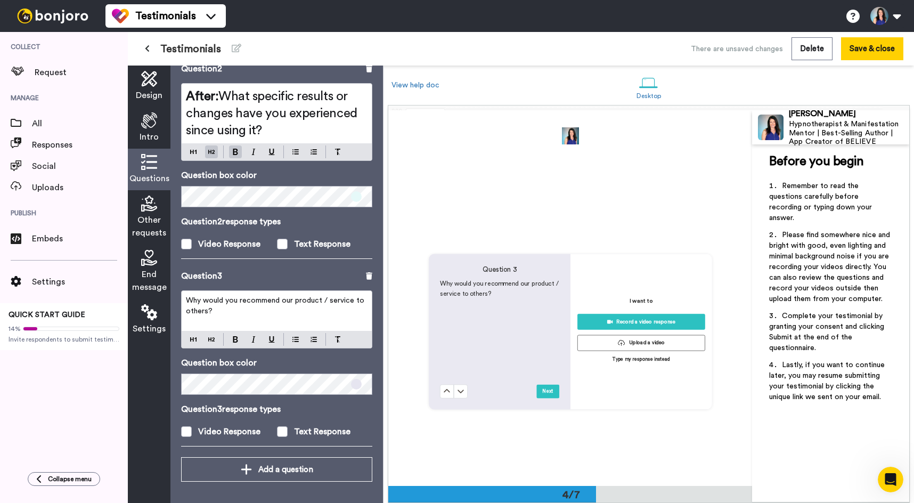
scroll to position [1125, 0]
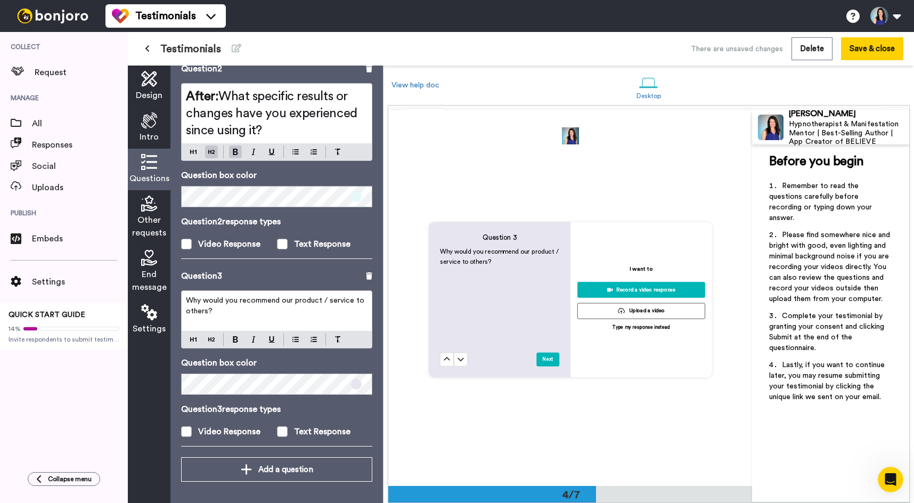
click at [206, 300] on span "Why would you recommend our product / service to others?" at bounding box center [276, 306] width 181 height 18
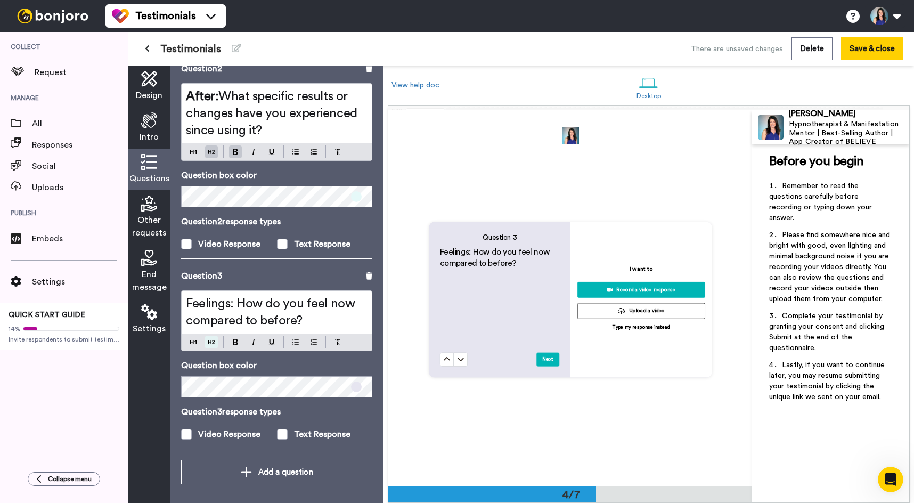
click at [213, 338] on img at bounding box center [211, 342] width 6 height 9
click at [234, 307] on span "Feelings: How do you feel now compared to before?" at bounding box center [272, 312] width 172 height 30
drag, startPoint x: 235, startPoint y: 305, endPoint x: 170, endPoint y: 307, distance: 65.5
click at [172, 307] on div "Questions Ask a single question, or a series of questions up to 6 . Question 1 …" at bounding box center [276, 284] width 213 height 437
click at [240, 341] on button at bounding box center [235, 342] width 13 height 13
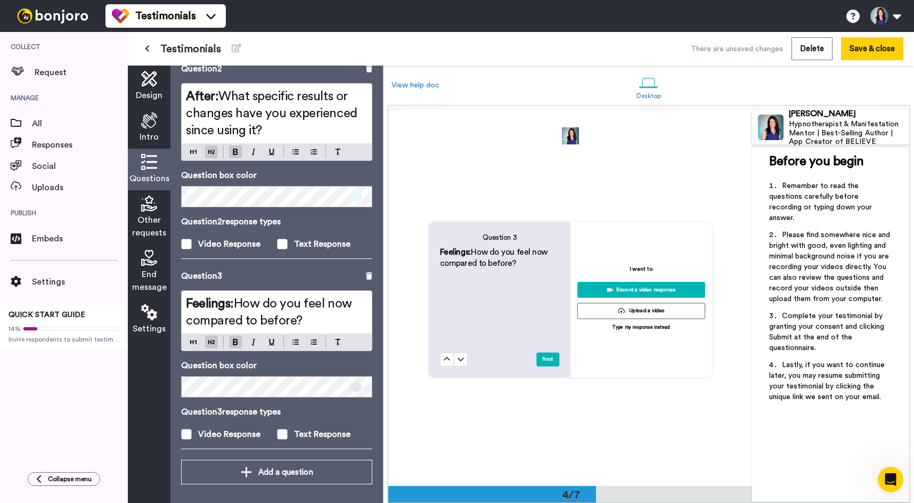
click at [290, 297] on span "How do you feel now compared to before?" at bounding box center [270, 312] width 169 height 30
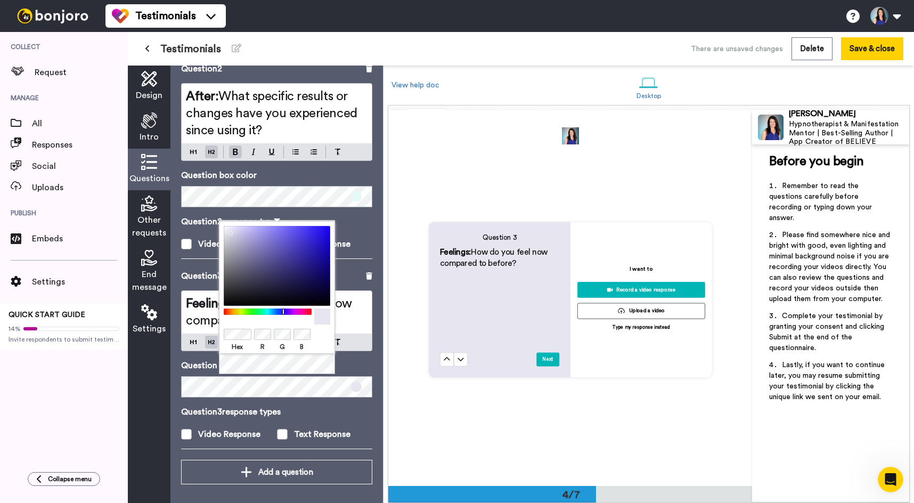
click at [313, 371] on div "Hex R G B" at bounding box center [277, 298] width 116 height 154
click at [278, 374] on div "Hex R G B" at bounding box center [277, 298] width 116 height 154
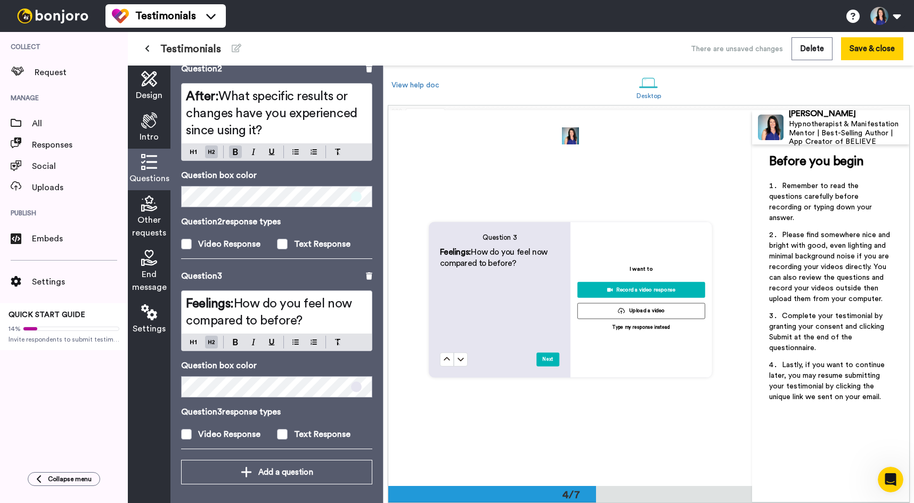
click at [275, 401] on div "Question 3 Feelings: How do you feel now compared to before? Question box color…" at bounding box center [276, 365] width 191 height 190
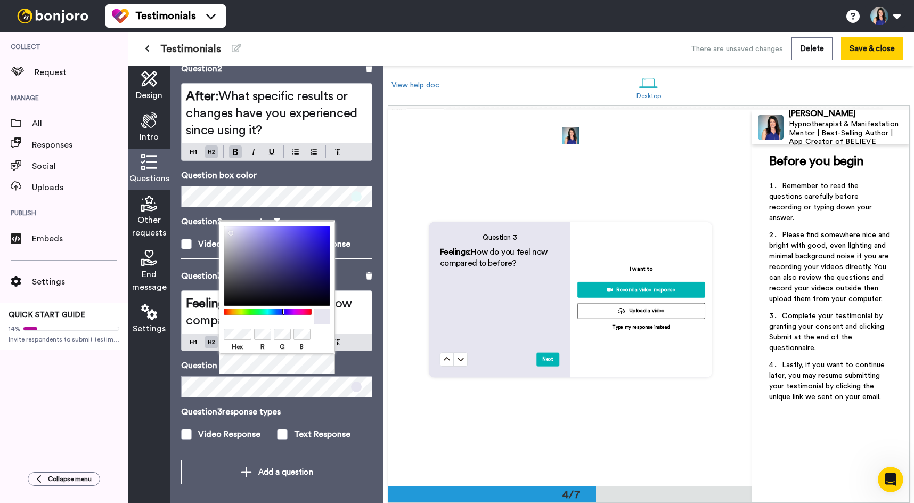
click at [357, 385] on span at bounding box center [356, 386] width 11 height 11
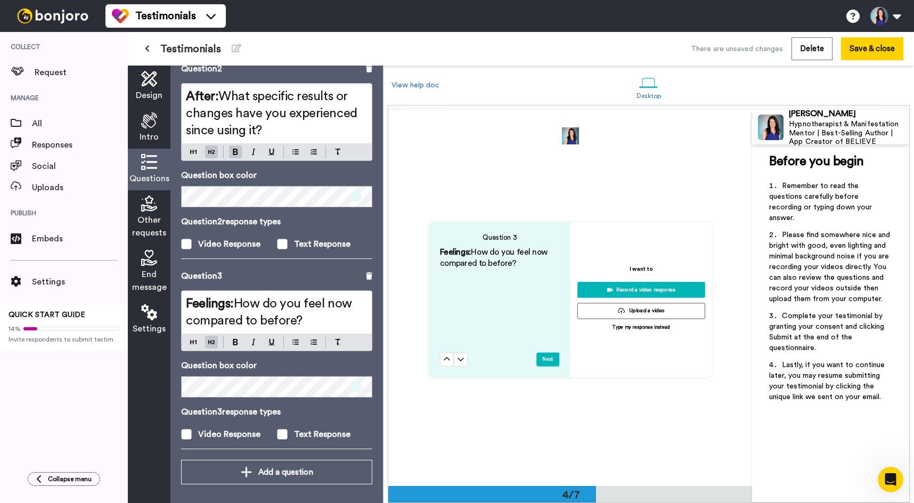
click at [341, 368] on p "Question box color" at bounding box center [276, 365] width 191 height 13
drag, startPoint x: 307, startPoint y: 321, endPoint x: 184, endPoint y: 300, distance: 124.9
click at [181, 300] on div "Questions Ask a single question, or a series of questions up to 6 . Question 1 …" at bounding box center [276, 284] width 213 height 437
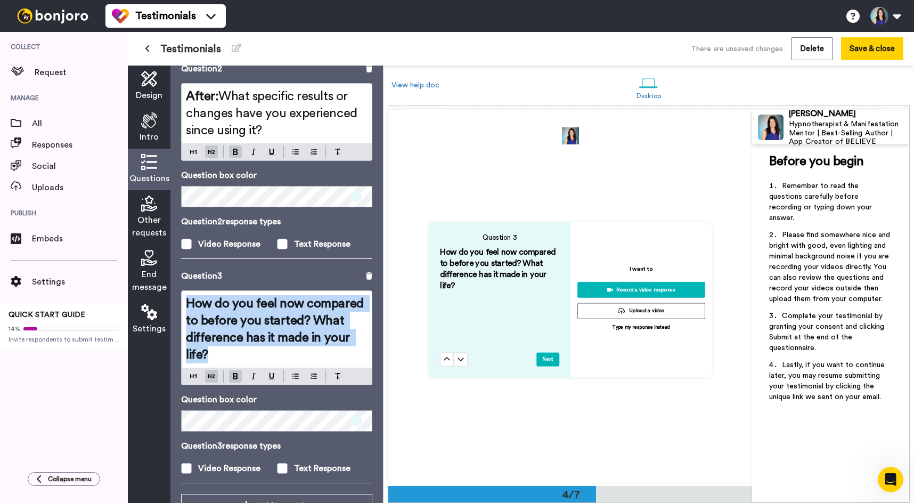
drag, startPoint x: 221, startPoint y: 354, endPoint x: 183, endPoint y: 283, distance: 81.0
click at [183, 283] on div "Question 3 How do you feel now compared to before you started? What difference …" at bounding box center [276, 382] width 191 height 224
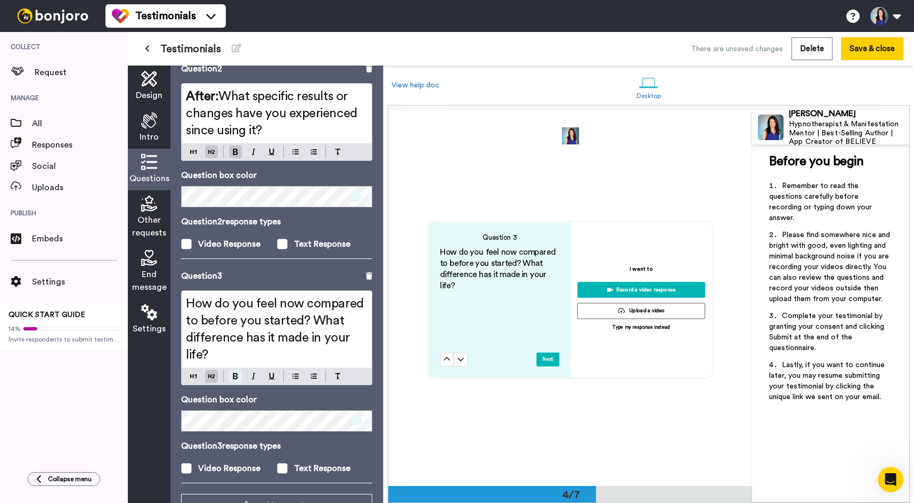
click at [234, 373] on img at bounding box center [235, 376] width 5 height 6
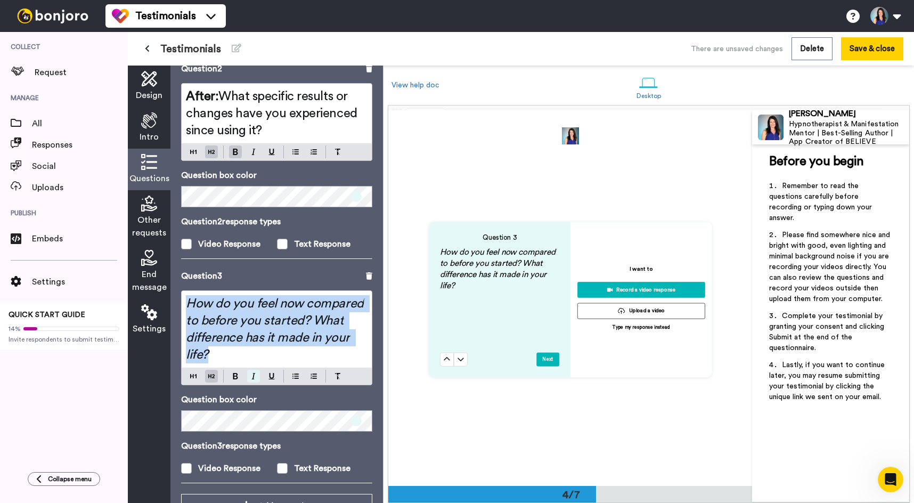
click at [254, 374] on img at bounding box center [253, 376] width 4 height 6
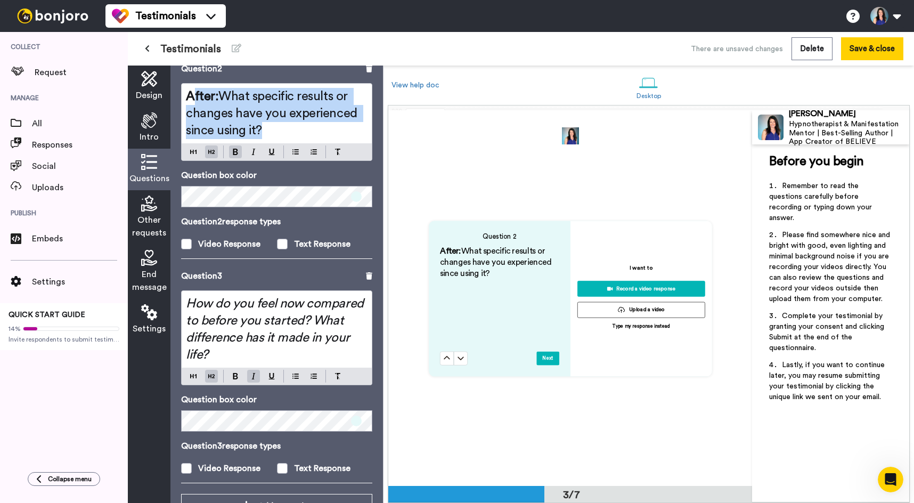
scroll to position [750, 0]
drag, startPoint x: 283, startPoint y: 133, endPoint x: 170, endPoint y: 82, distance: 123.5
click at [170, 82] on div "Questions Ask a single question, or a series of questions up to 6 . Question 1 …" at bounding box center [276, 284] width 213 height 437
click at [222, 97] on span "What specific results or changes have you experienced since using it?" at bounding box center [273, 113] width 174 height 47
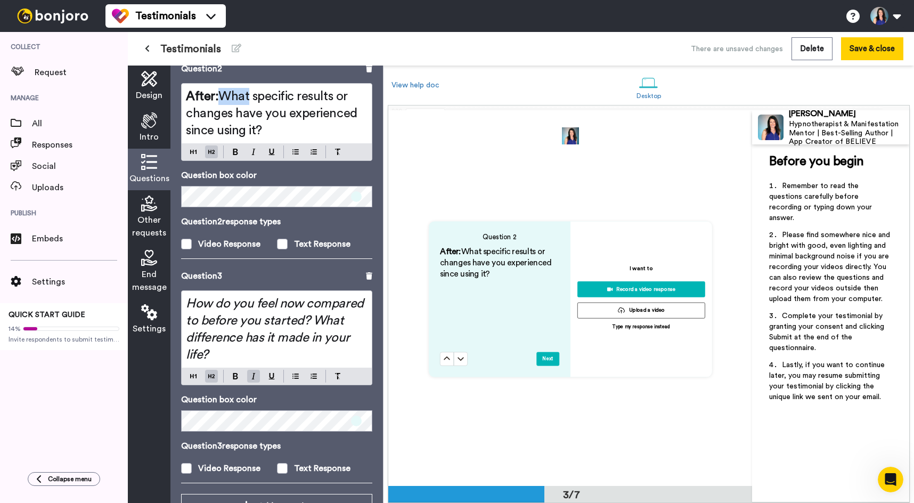
click at [222, 97] on span "What specific results or changes have you experienced since using it?" at bounding box center [273, 113] width 174 height 47
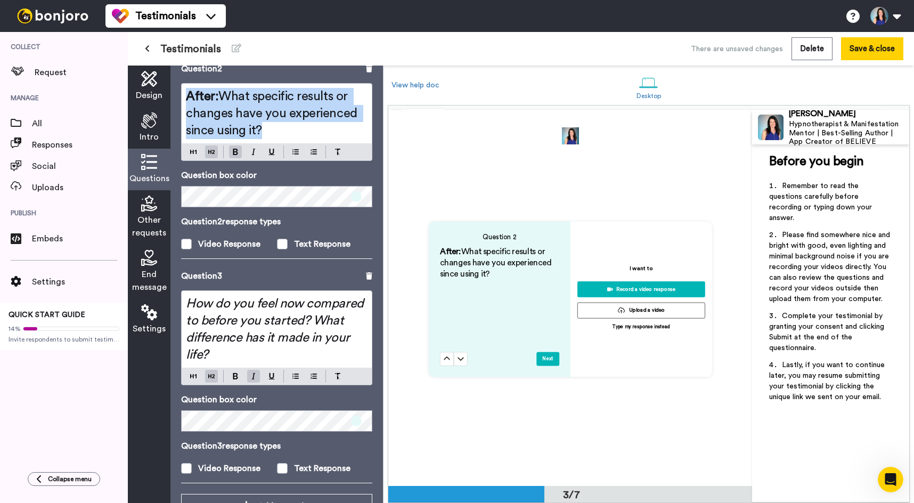
click at [222, 97] on span "What specific results or changes have you experienced since using it?" at bounding box center [273, 113] width 174 height 47
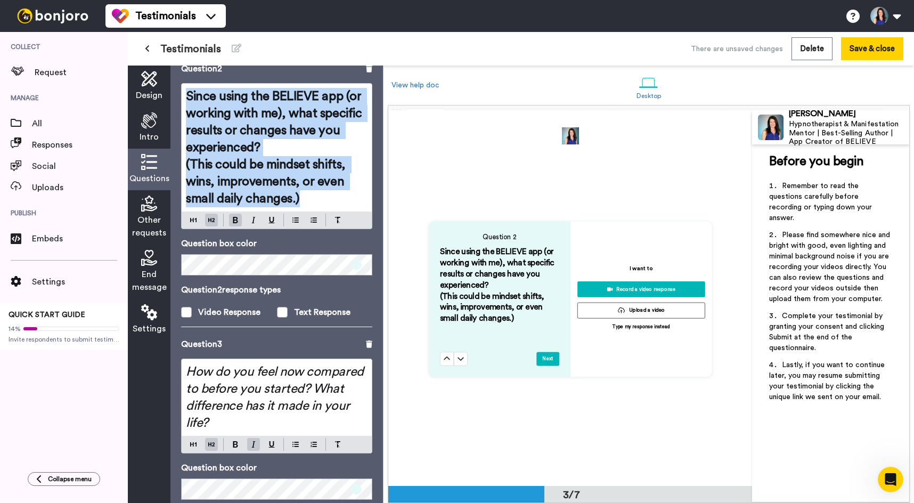
drag, startPoint x: 253, startPoint y: 182, endPoint x: 166, endPoint y: 91, distance: 126.2
click at [166, 91] on div "Design Intro Questions Other requests End message Settings Questions Ask a sing…" at bounding box center [255, 284] width 255 height 437
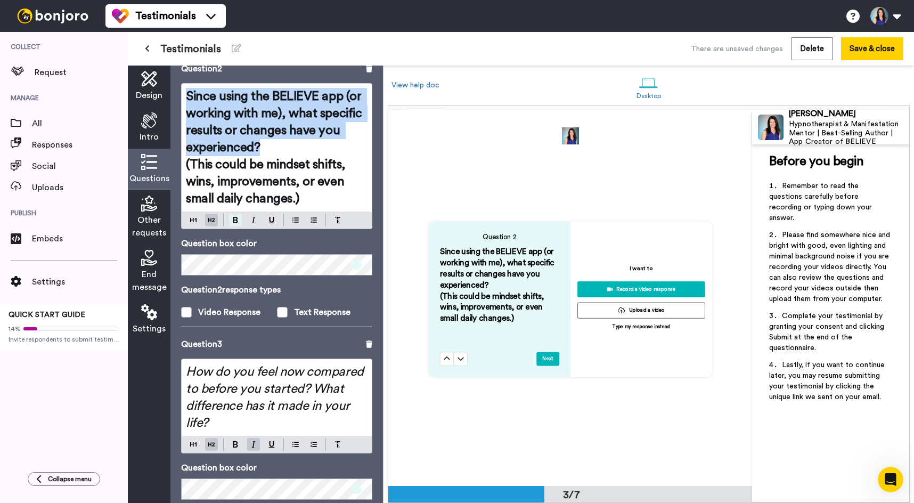
click at [235, 219] on img at bounding box center [235, 220] width 5 height 6
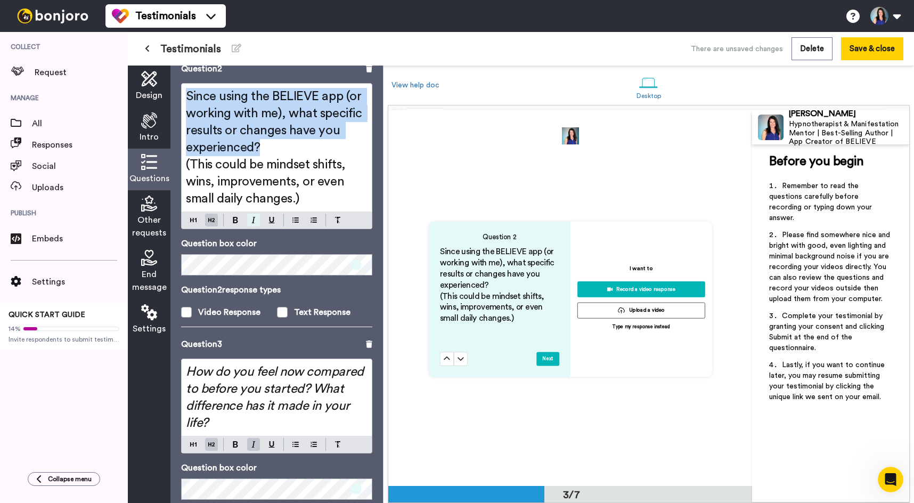
click at [257, 218] on button at bounding box center [253, 220] width 13 height 13
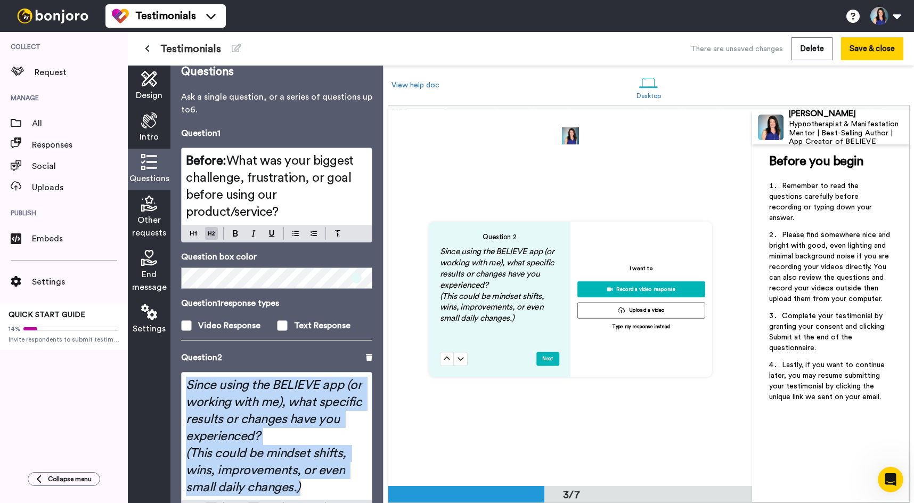
scroll to position [0, 0]
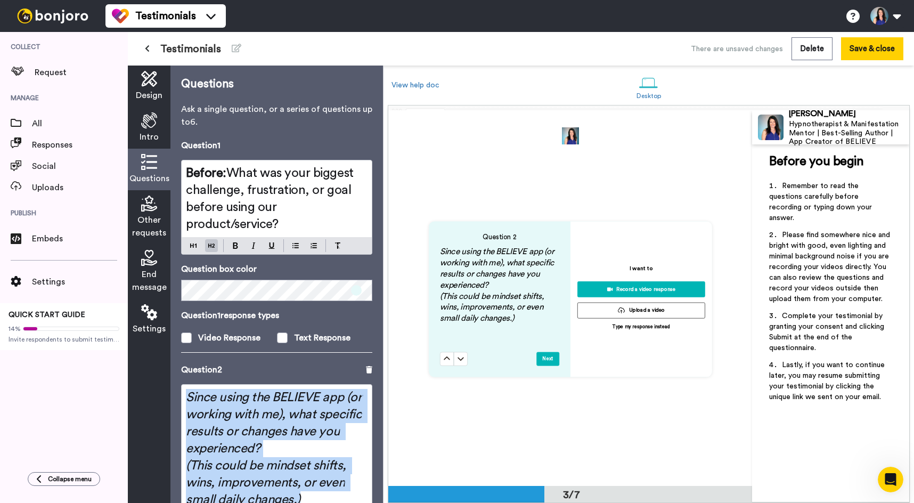
click at [236, 205] on span "What was your biggest challenge, frustration, or goal before using our product/…" at bounding box center [271, 199] width 170 height 64
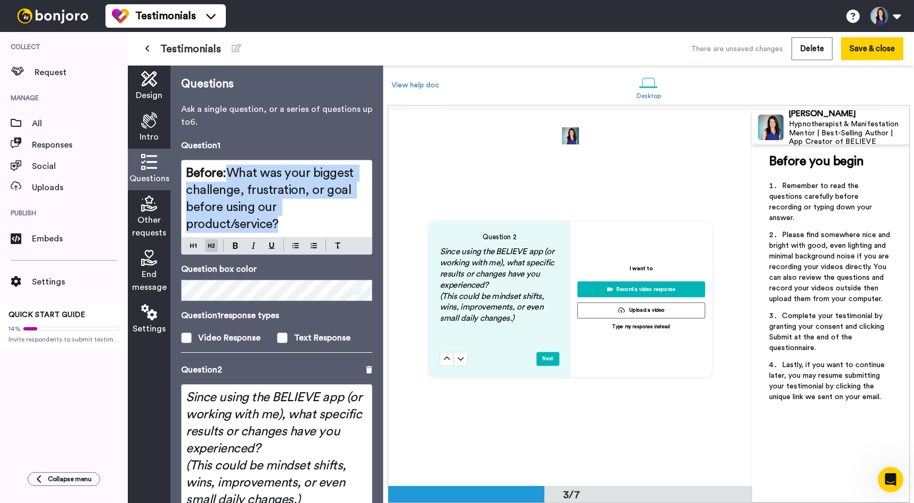
click at [236, 205] on span "What was your biggest challenge, frustration, or goal before using our product/…" at bounding box center [271, 199] width 170 height 64
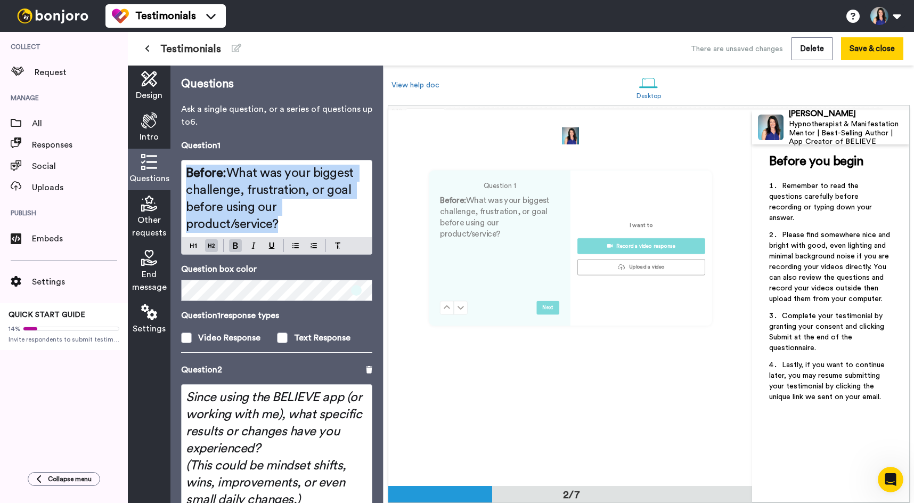
click at [236, 205] on span "What was your biggest challenge, frustration, or goal before using our product/…" at bounding box center [271, 199] width 170 height 64
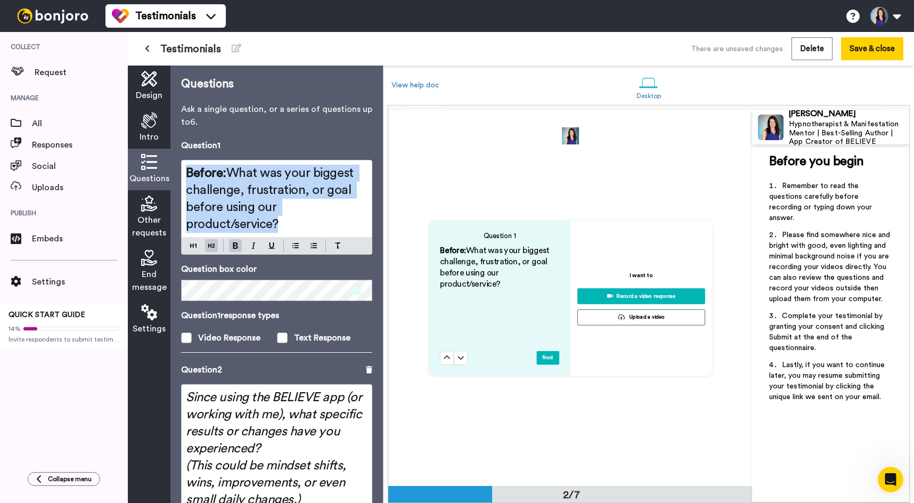
scroll to position [375, 0]
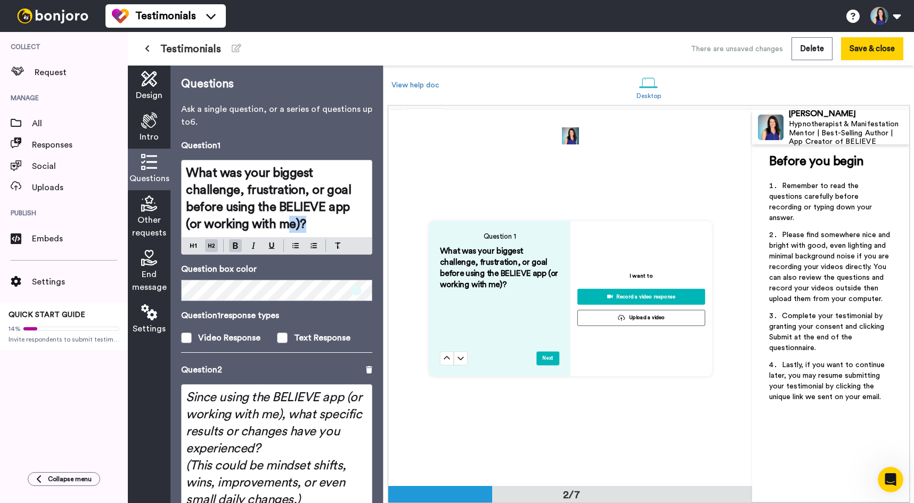
drag, startPoint x: 305, startPoint y: 222, endPoint x: 291, endPoint y: 217, distance: 14.7
click at [274, 222] on h2 "What was your biggest challenge, frustration, or goal before using the BELIEVE …" at bounding box center [277, 199] width 182 height 68
click at [290, 223] on h2 "What was your biggest challenge, frustration, or goal before using the BELIEVE …" at bounding box center [277, 199] width 182 height 68
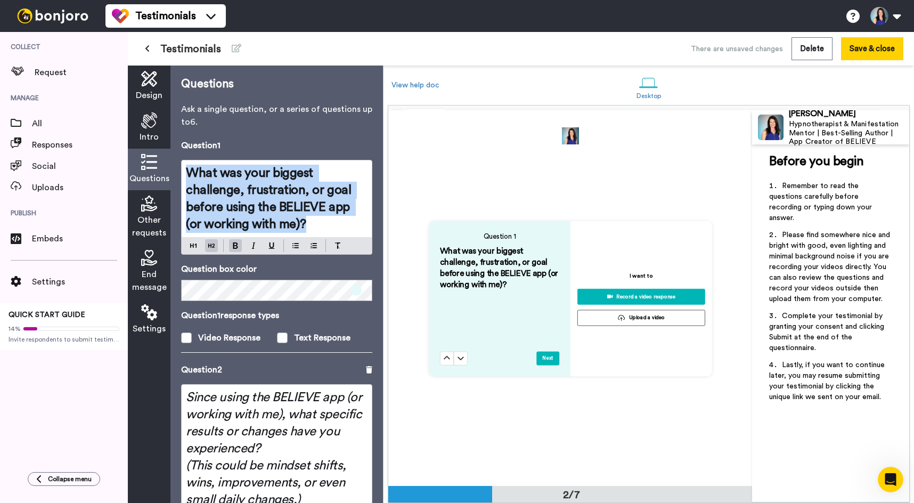
drag, startPoint x: 292, startPoint y: 223, endPoint x: 163, endPoint y: 164, distance: 142.3
click at [163, 164] on div "Design Intro Questions Other requests End message Settings Questions Ask a sing…" at bounding box center [255, 284] width 255 height 437
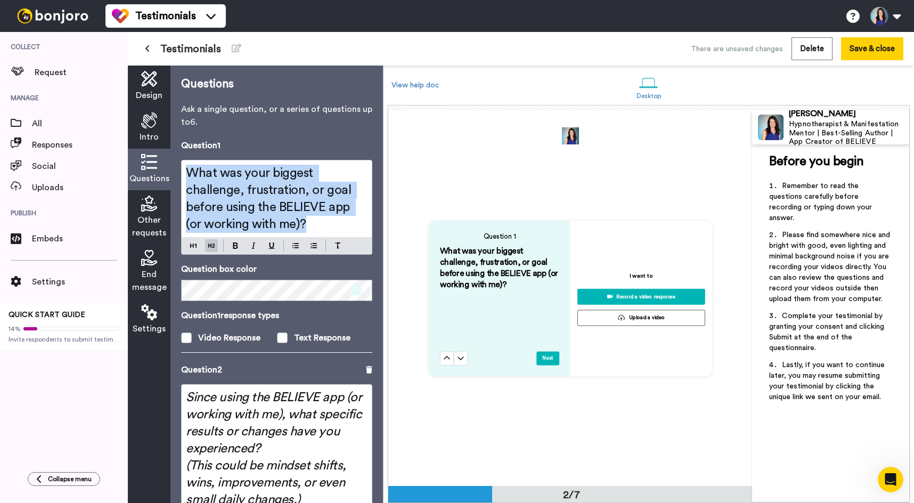
drag, startPoint x: 235, startPoint y: 244, endPoint x: 246, endPoint y: 245, distance: 10.7
click at [235, 244] on img at bounding box center [235, 245] width 5 height 6
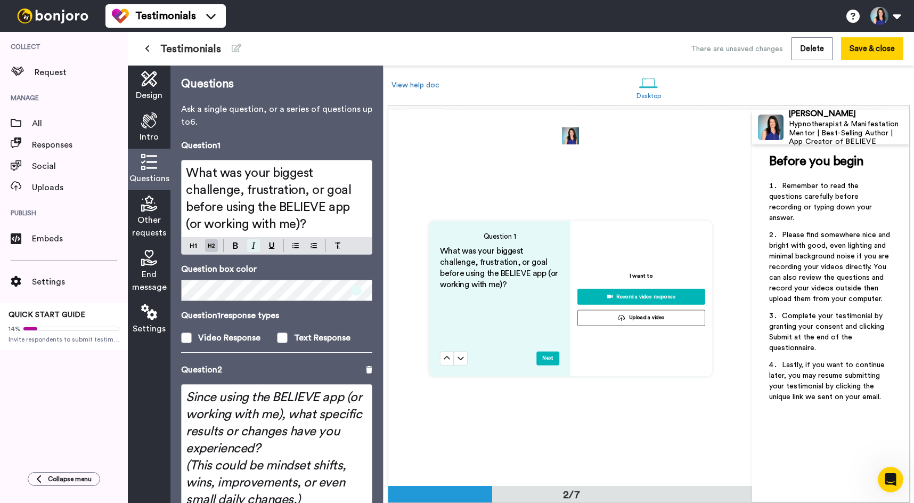
click at [254, 243] on img at bounding box center [253, 245] width 4 height 6
click at [443, 181] on div "Question 1 What was your biggest challenge, frustration, or goal before using t…" at bounding box center [570, 299] width 364 height 376
click at [711, 51] on button "Save & close" at bounding box center [872, 48] width 62 height 23
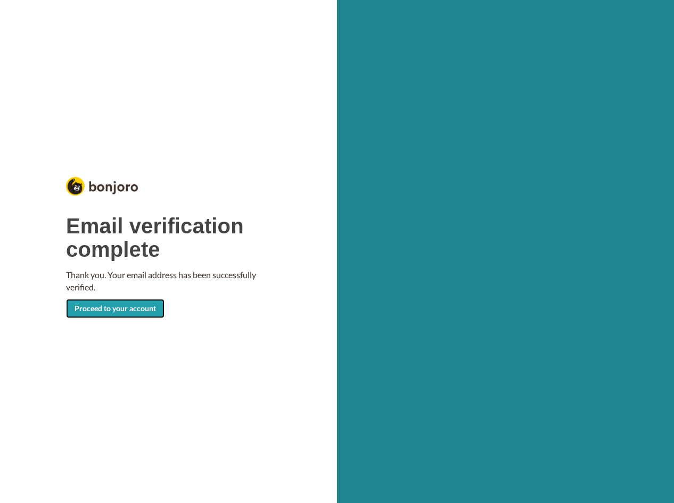
click at [114, 309] on link "Proceed to your account" at bounding box center [115, 308] width 99 height 19
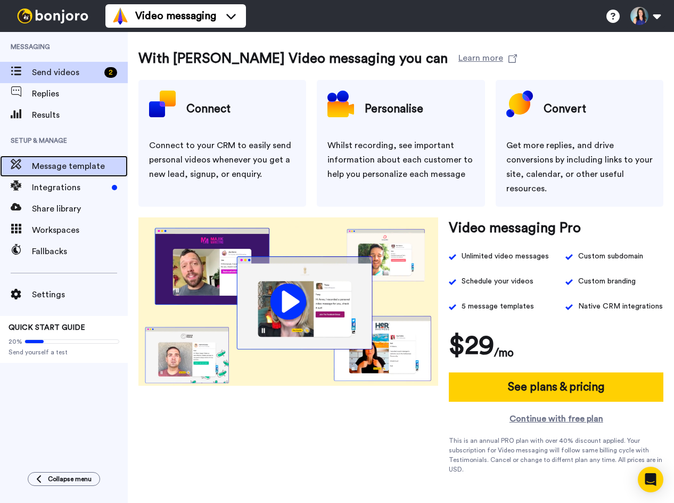
click at [76, 165] on span "Message template" at bounding box center [80, 166] width 96 height 13
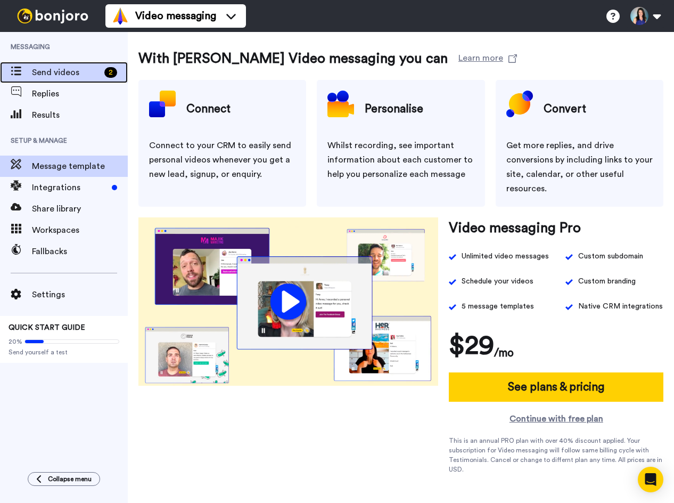
click at [86, 74] on span "Send videos" at bounding box center [66, 72] width 68 height 13
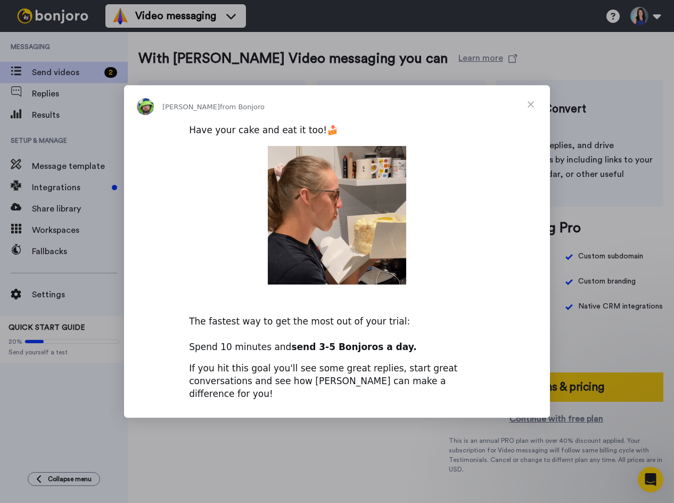
click at [532, 109] on span "Close" at bounding box center [531, 104] width 38 height 38
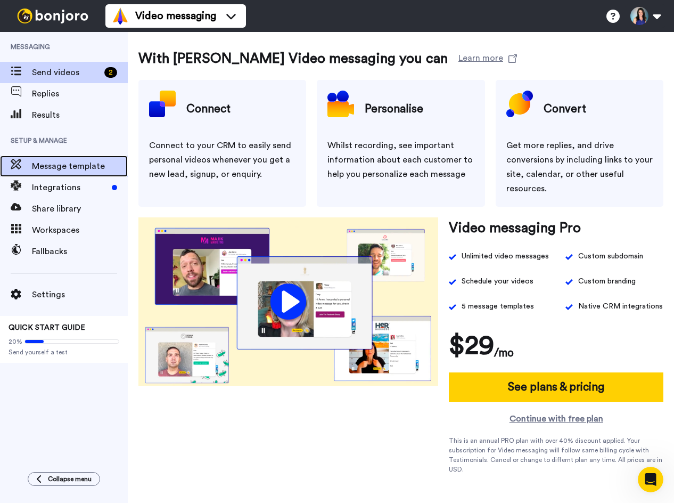
click at [96, 167] on span "Message template" at bounding box center [80, 166] width 96 height 13
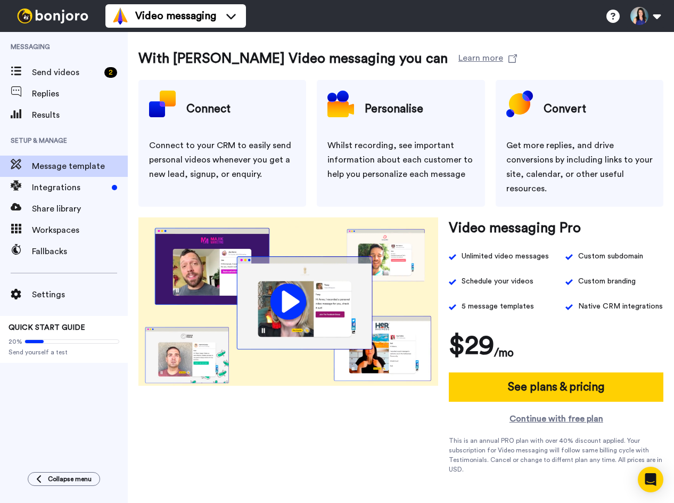
scroll to position [38, 0]
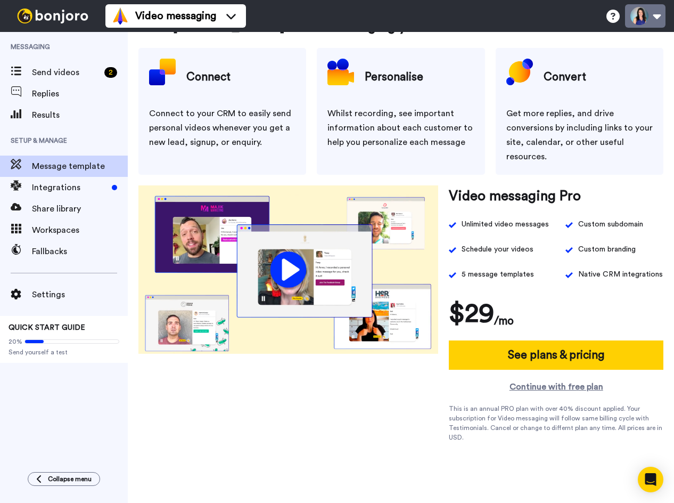
click at [648, 15] on button at bounding box center [645, 15] width 40 height 23
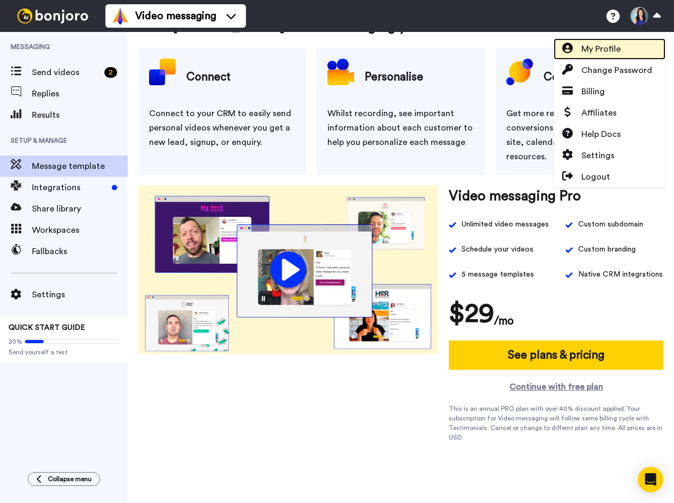
click at [605, 54] on span "My Profile" at bounding box center [601, 49] width 39 height 13
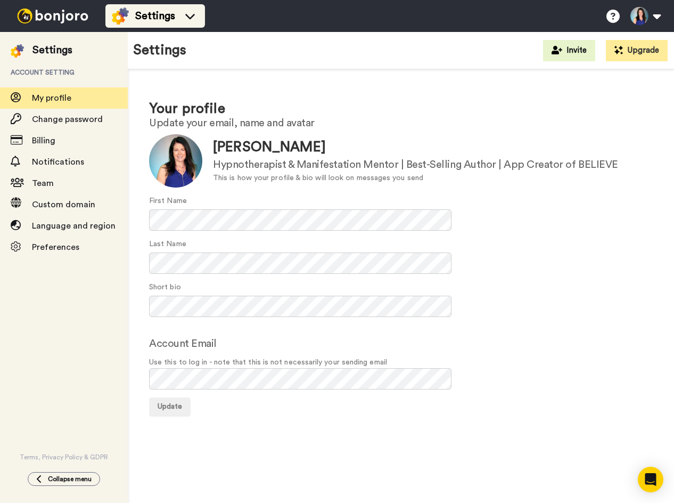
click at [159, 14] on span "Settings" at bounding box center [155, 16] width 40 height 15
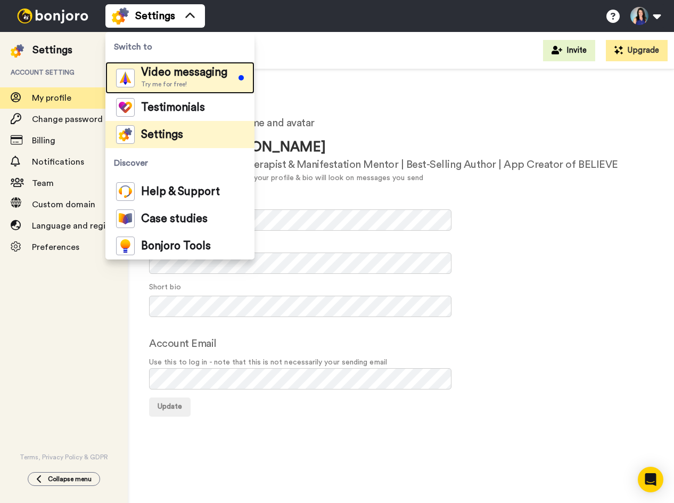
click at [183, 74] on span "Video messaging" at bounding box center [184, 72] width 86 height 11
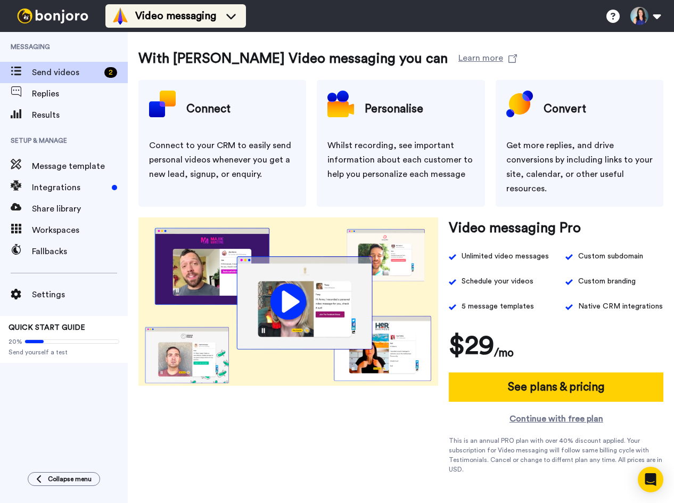
click at [220, 14] on div "Video messaging" at bounding box center [176, 15] width 128 height 17
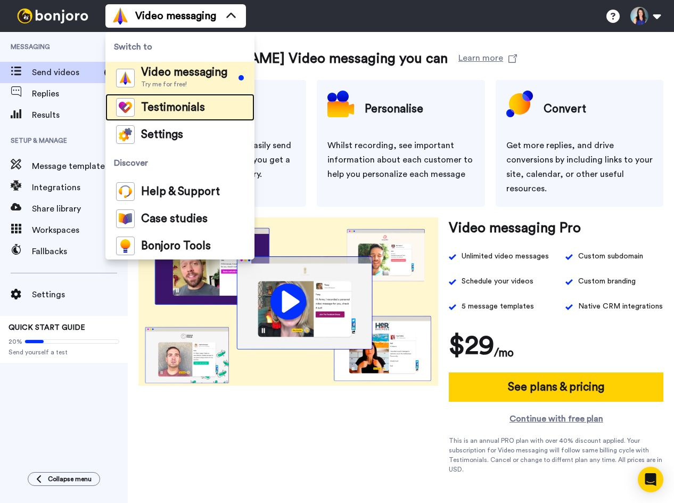
click at [173, 102] on span "Testimonials" at bounding box center [173, 107] width 64 height 11
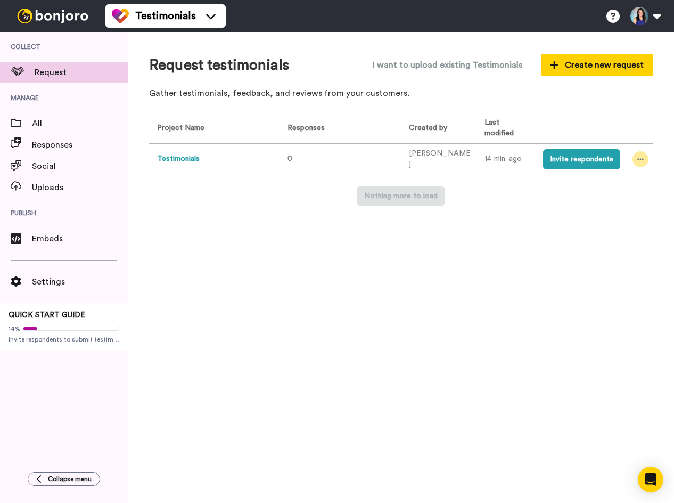
click at [644, 155] on div at bounding box center [641, 159] width 16 height 16
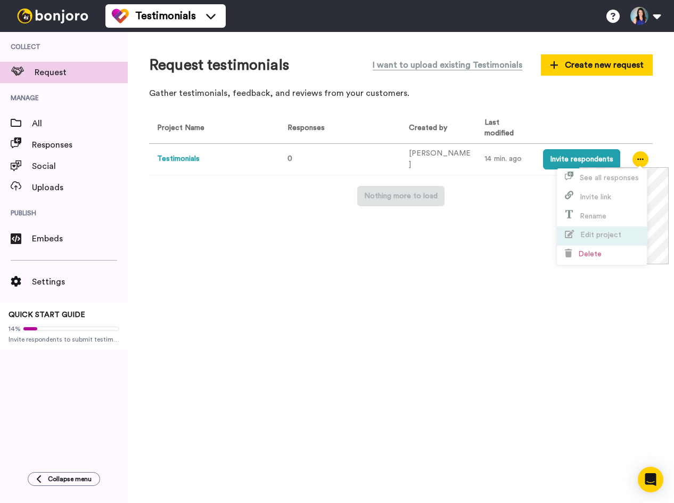
click at [606, 239] on span "Edit project" at bounding box center [601, 234] width 41 height 7
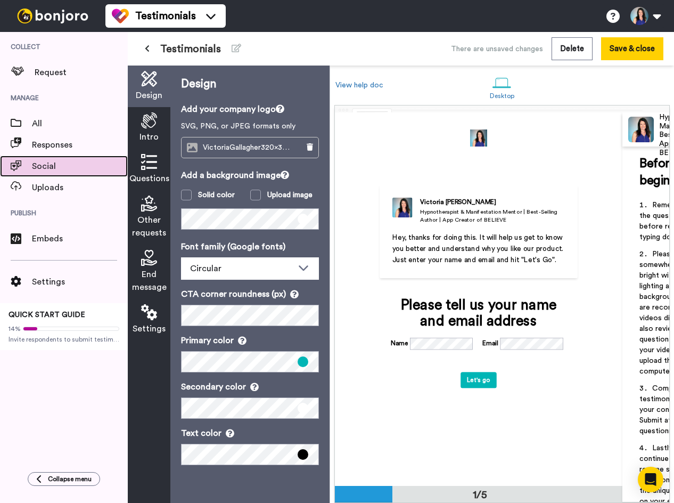
click at [50, 166] on span "Social" at bounding box center [80, 166] width 96 height 13
